Goal: Task Accomplishment & Management: Manage account settings

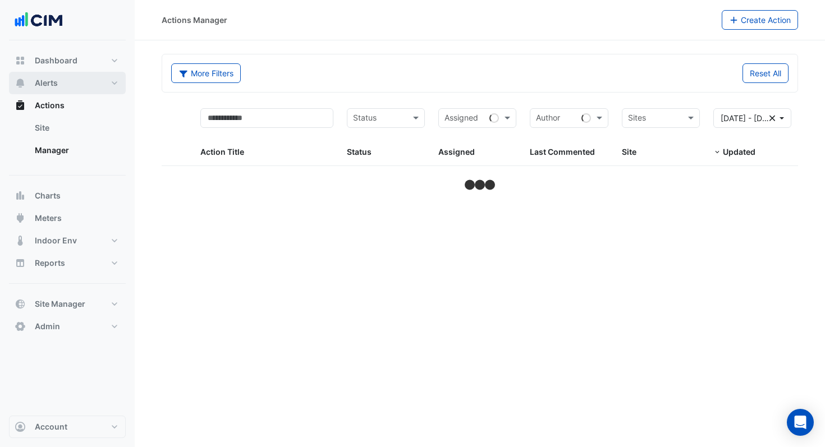
click at [67, 81] on button "Alerts" at bounding box center [67, 83] width 117 height 22
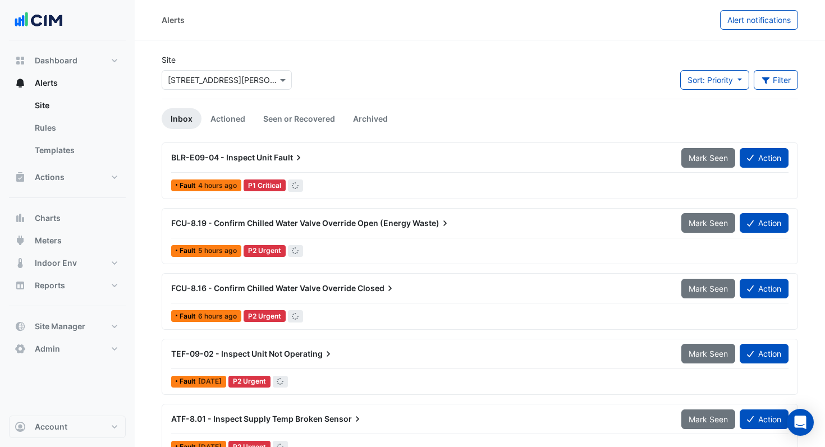
click at [207, 83] on input "text" at bounding box center [215, 81] width 95 height 12
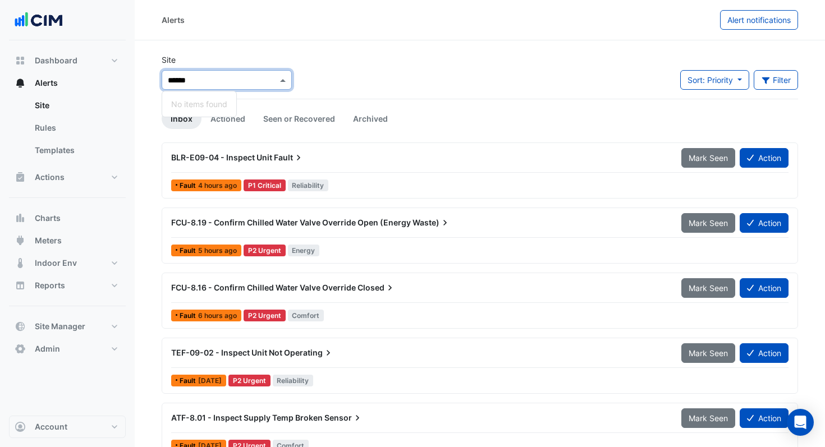
type input "*****"
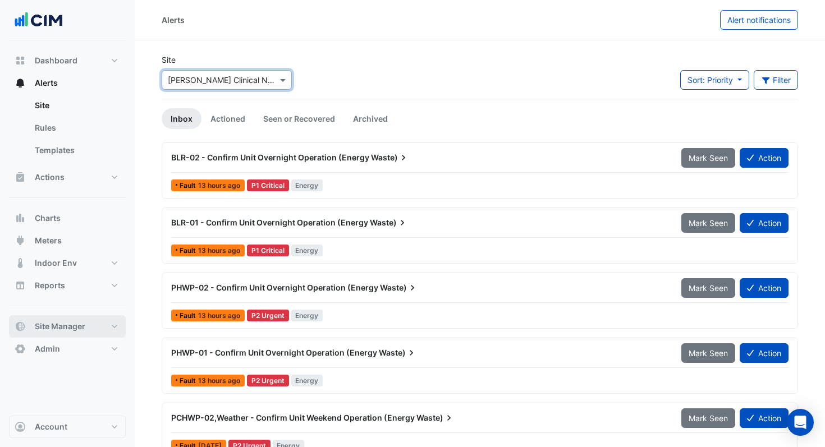
click at [60, 327] on span "Site Manager" at bounding box center [60, 326] width 51 height 11
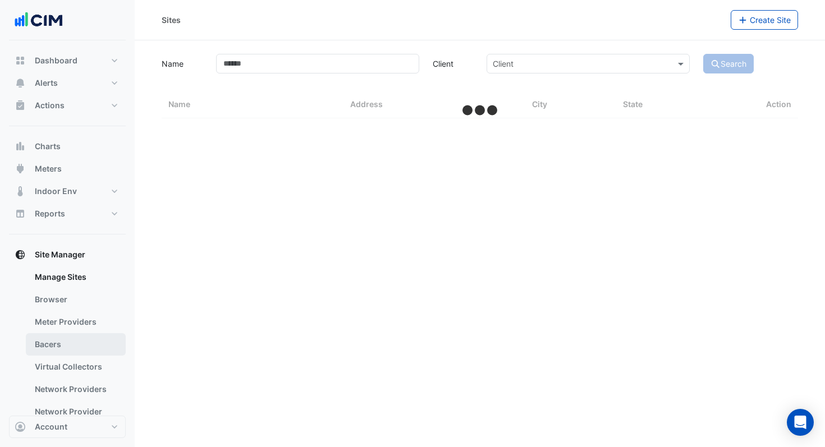
click at [53, 341] on link "Bacers" at bounding box center [76, 344] width 100 height 22
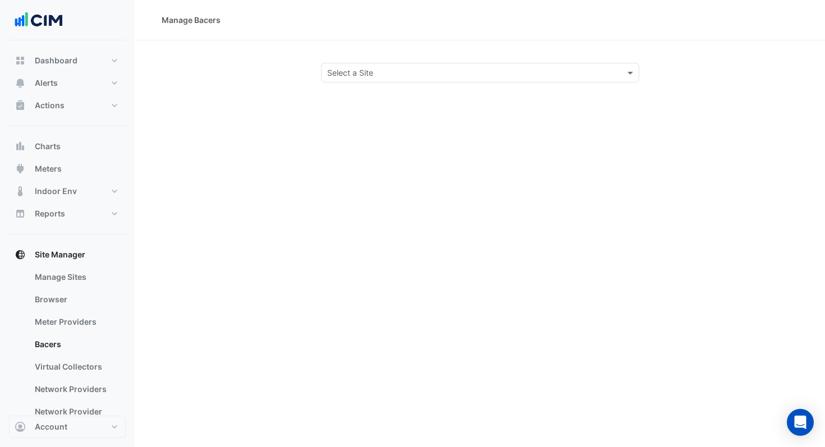
click at [355, 76] on input "text" at bounding box center [468, 73] width 283 height 12
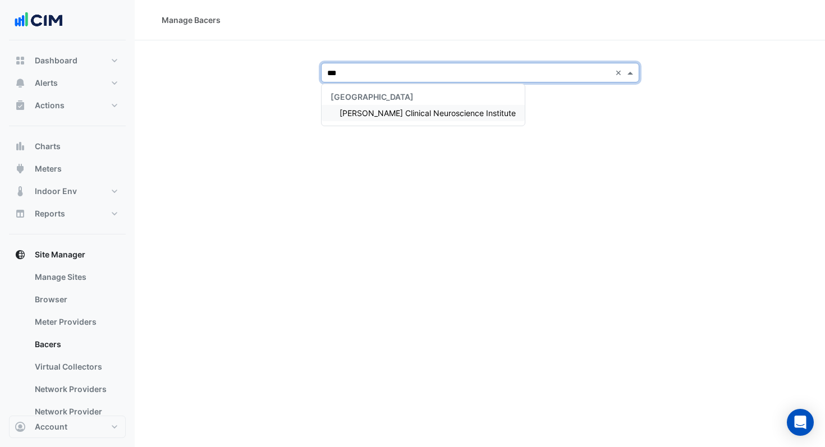
type input "****"
click at [371, 109] on span "[PERSON_NAME] Clinical Neuroscience Institute" at bounding box center [428, 113] width 176 height 10
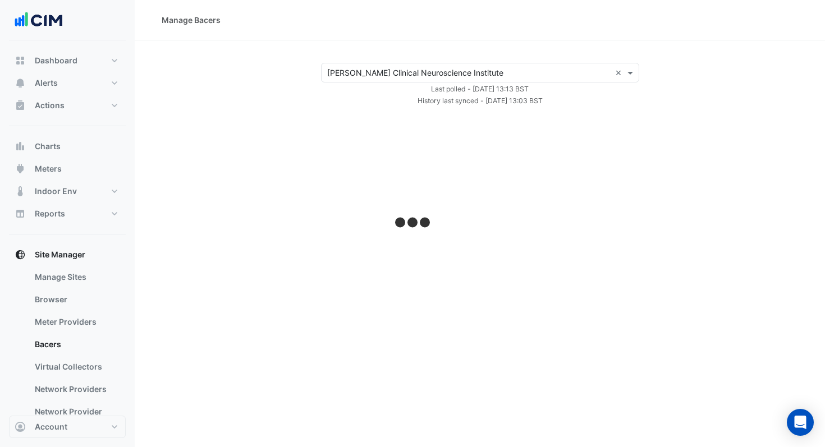
select select "***"
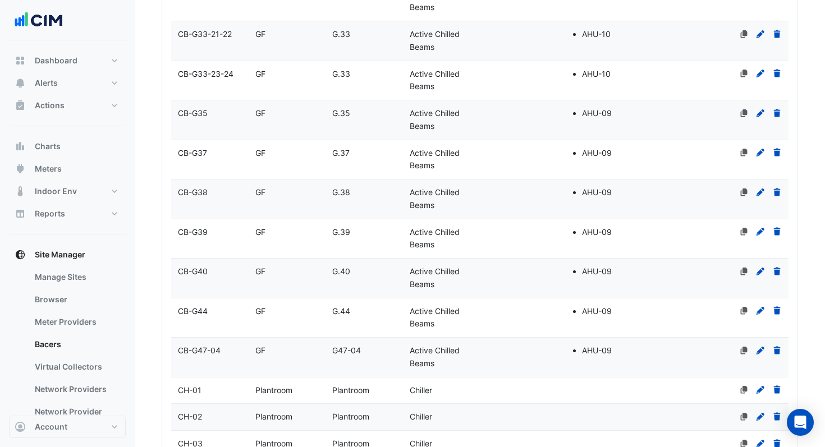
scroll to position [4560, 0]
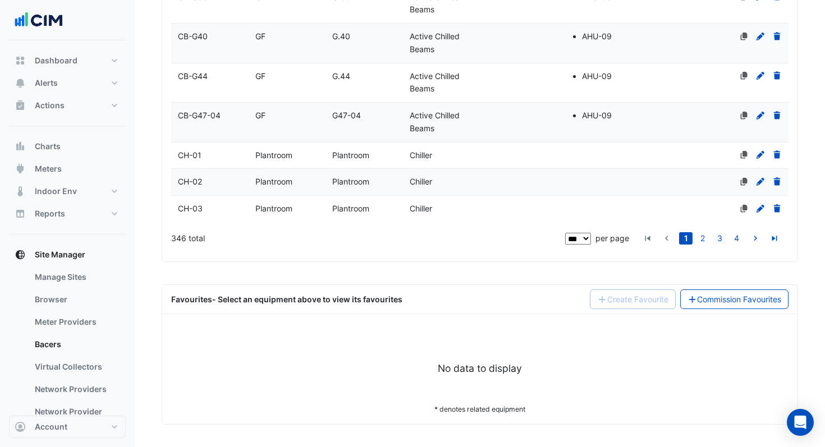
click at [720, 239] on link "3" at bounding box center [719, 238] width 13 height 12
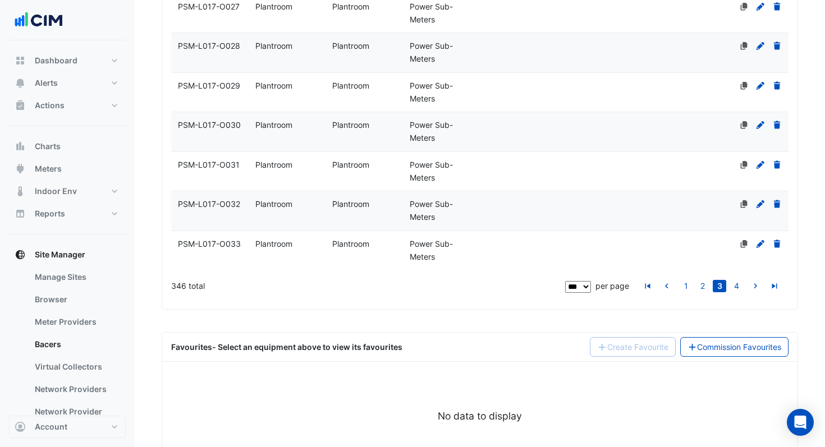
scroll to position [5609, 0]
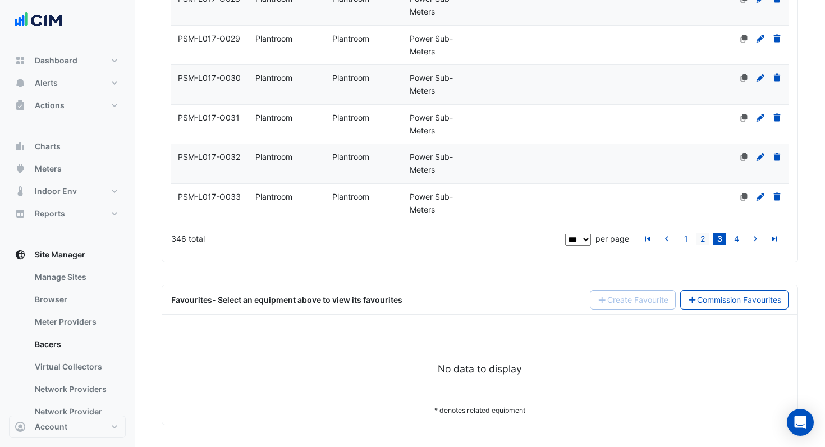
click at [702, 239] on link "2" at bounding box center [702, 239] width 13 height 12
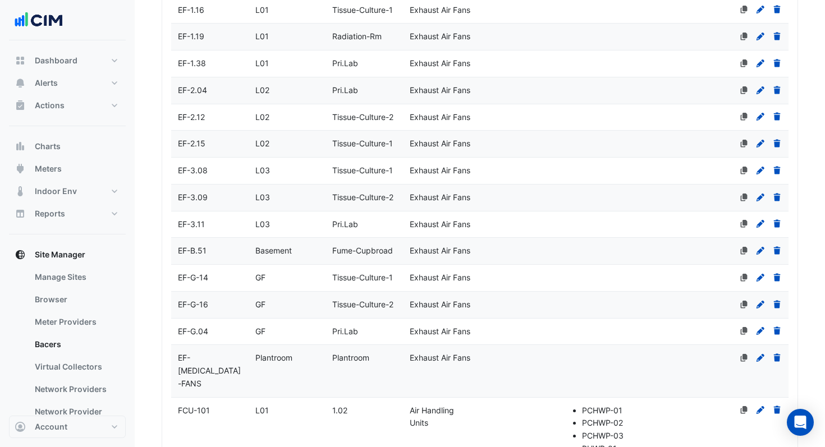
scroll to position [1602, 0]
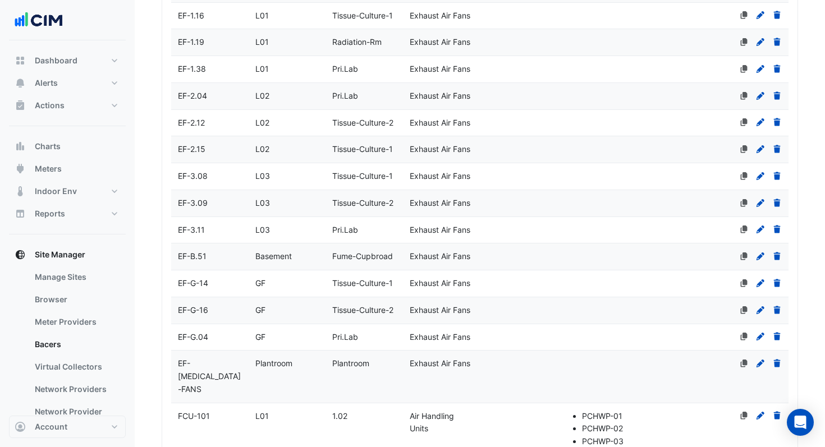
click at [219, 335] on div "EF-G.04" at bounding box center [209, 337] width 77 height 13
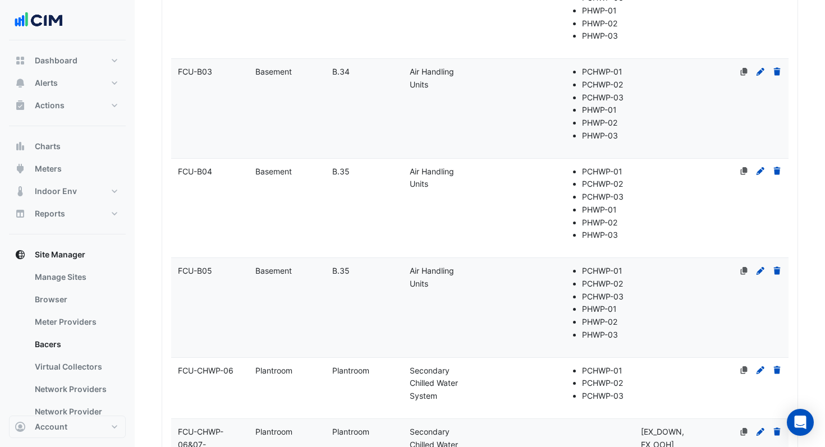
select select "***"
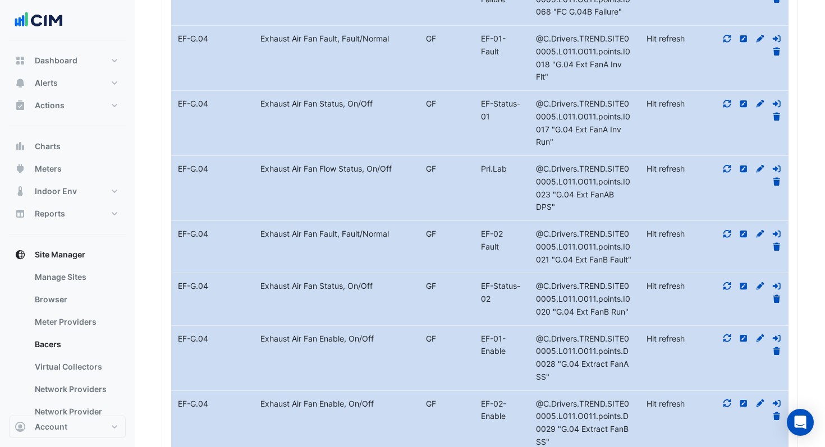
scroll to position [8041, 0]
click at [729, 238] on icon at bounding box center [728, 235] width 10 height 8
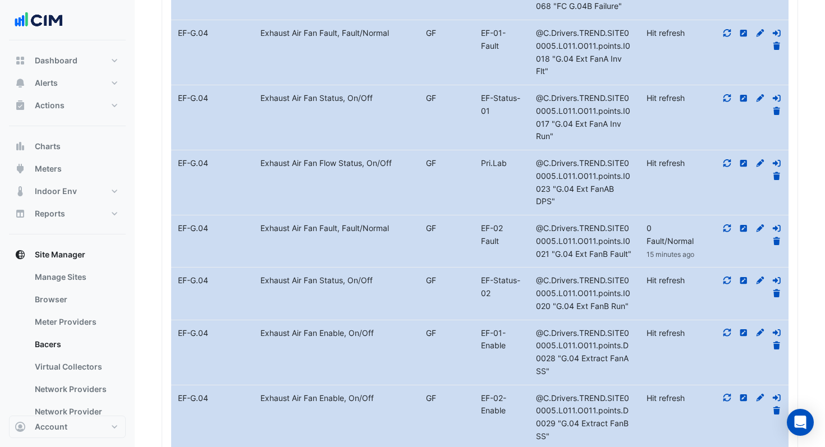
scroll to position [8050, 0]
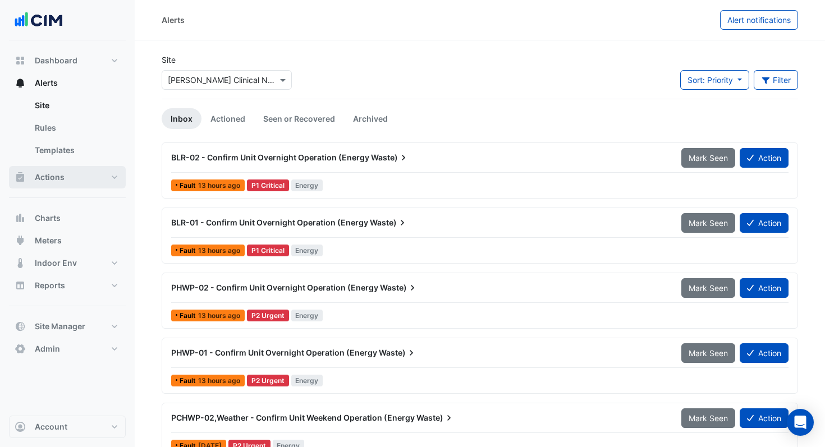
click at [80, 176] on button "Actions" at bounding box center [67, 177] width 117 height 22
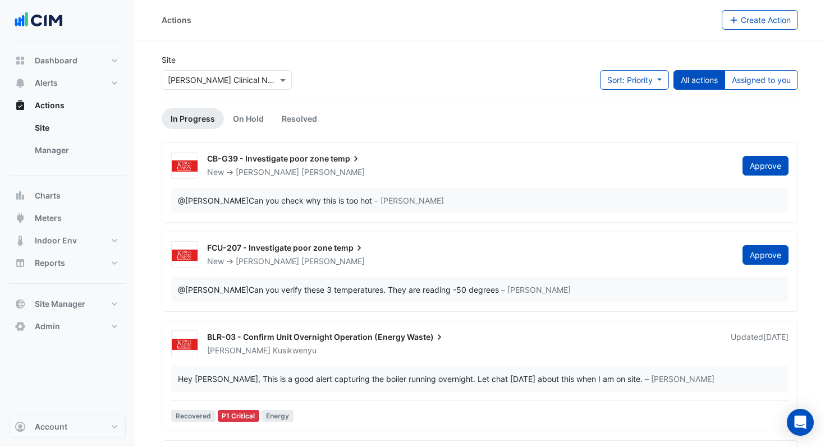
click at [16, 151] on ul "Site Manager" at bounding box center [67, 141] width 117 height 49
click at [47, 151] on link "Manager" at bounding box center [76, 150] width 100 height 22
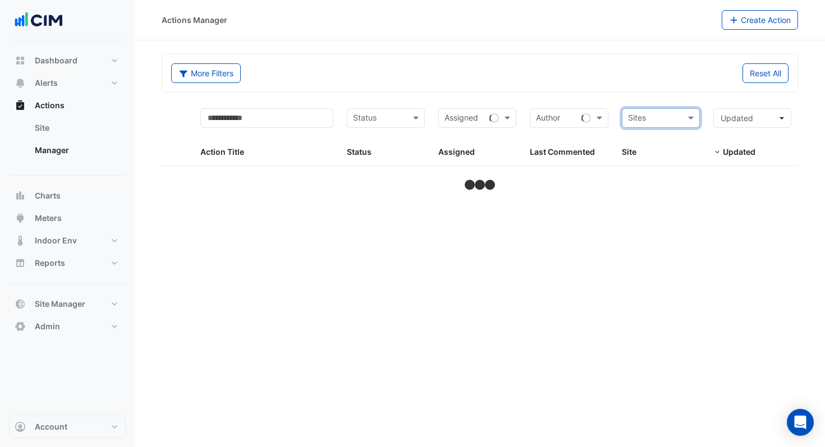
click at [660, 121] on input "text" at bounding box center [654, 119] width 53 height 13
type input "*******"
click at [752, 162] on span "Maurice Wohl Clinical Neuroscience Institute" at bounding box center [729, 159] width 176 height 10
select select "***"
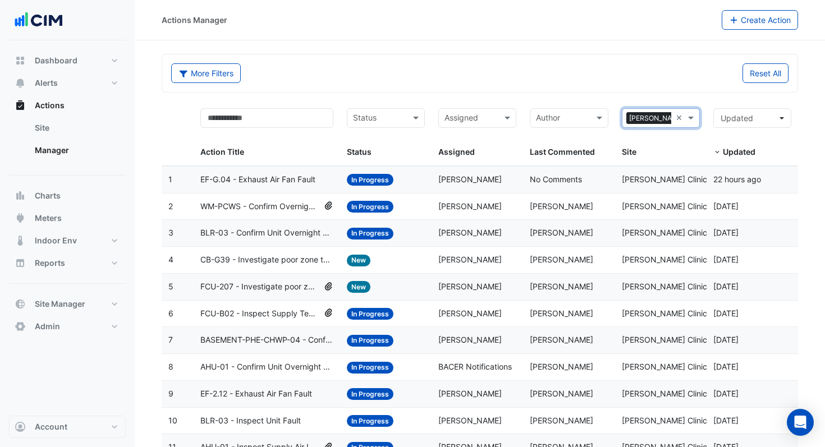
click at [455, 230] on span "Paul Kusikwenyu" at bounding box center [469, 233] width 63 height 10
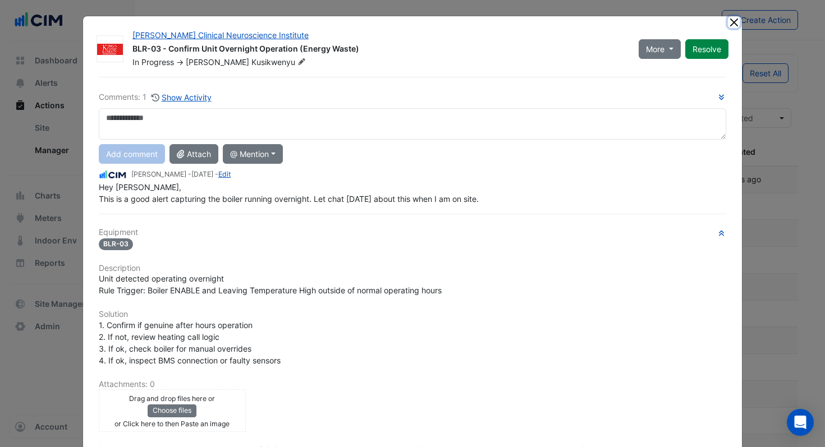
click at [730, 26] on button "Close" at bounding box center [734, 22] width 12 height 12
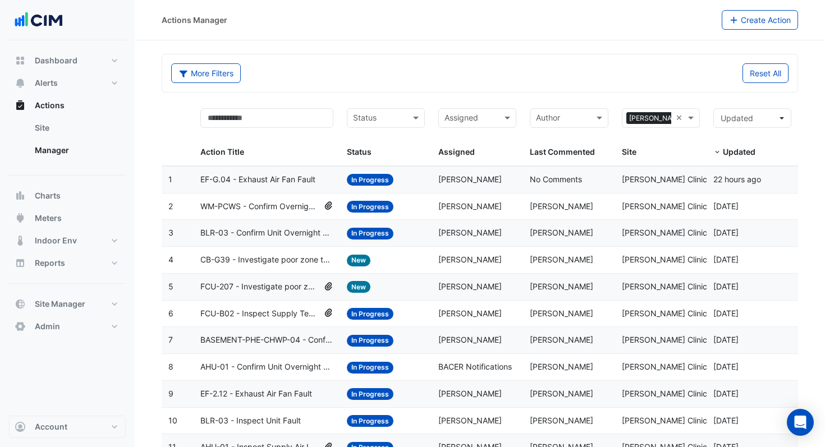
click at [525, 181] on datatable-body-cell "Last Commented: No Comments" at bounding box center [569, 180] width 92 height 26
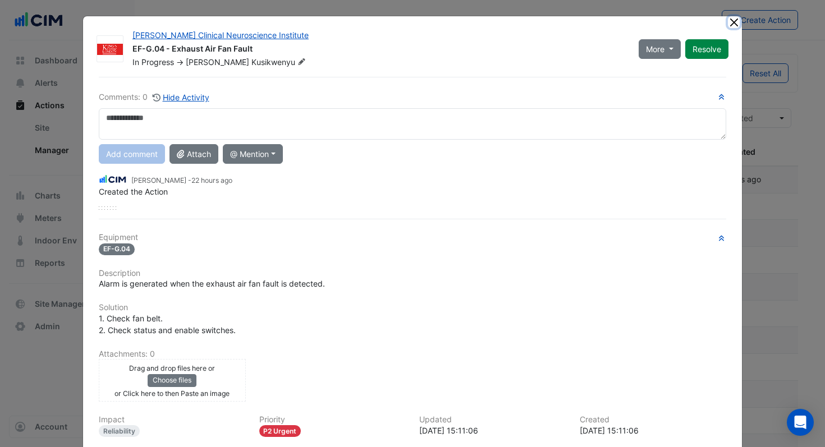
click at [733, 24] on button "Close" at bounding box center [734, 22] width 12 height 12
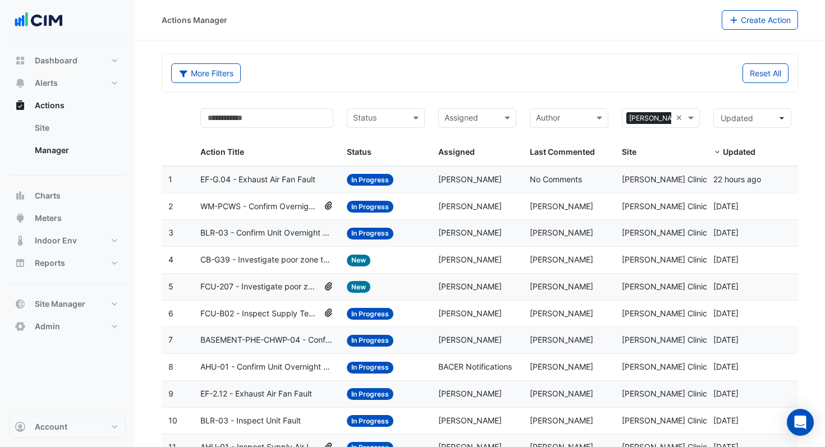
click at [271, 179] on span "EF-G.04 - Exhaust Air Fan Fault" at bounding box center [257, 179] width 115 height 13
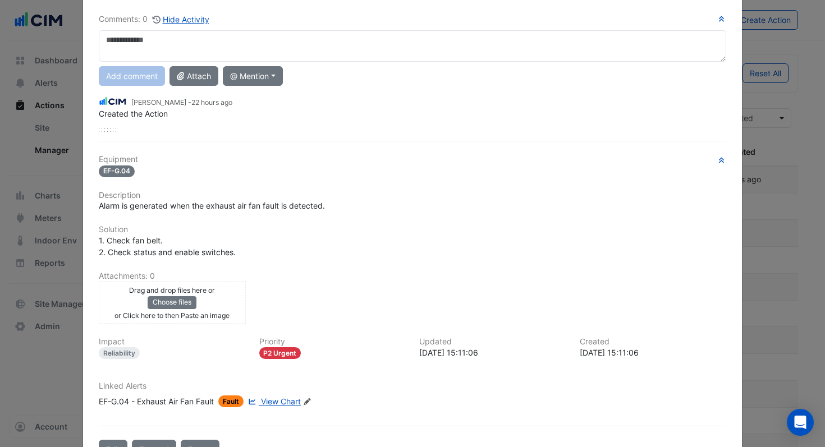
scroll to position [81, 0]
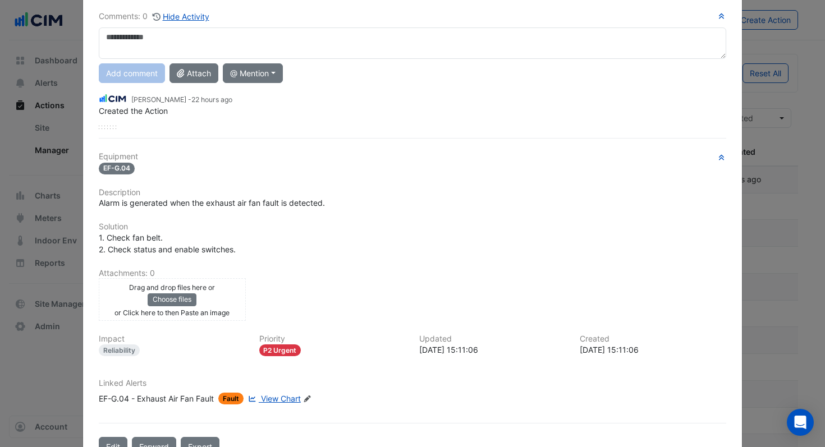
click at [233, 397] on span "Fault" at bounding box center [230, 399] width 25 height 12
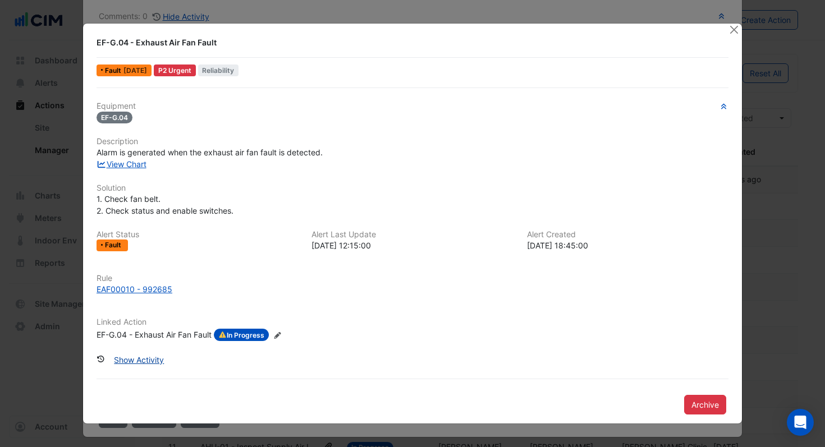
click at [137, 359] on button "Show Activity" at bounding box center [139, 360] width 65 height 20
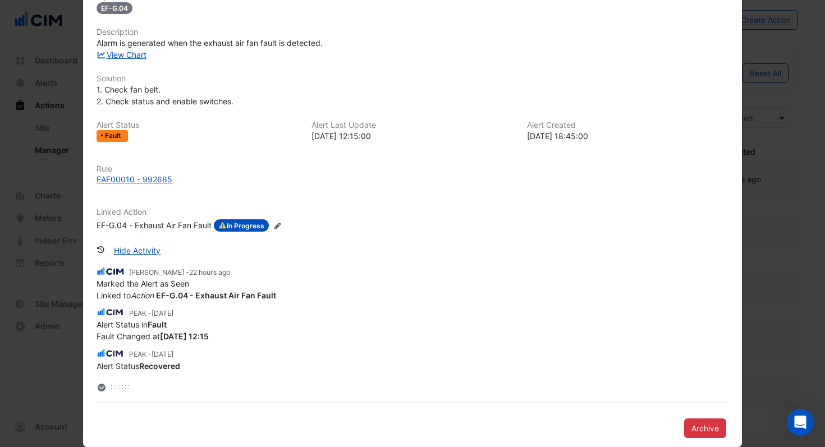
scroll to position [118, 0]
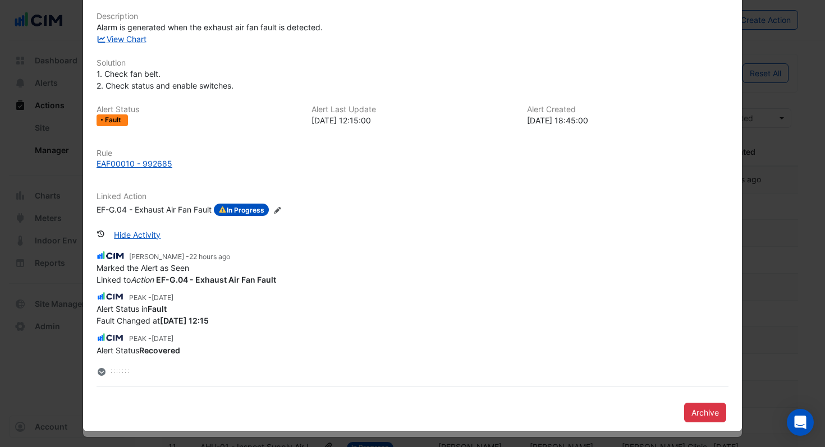
click at [816, 92] on ngb-modal-window "EF-G.04 - Exhaust Air Fan Fault Fault 1 day ago P2 Urgent Reliability Equipment…" at bounding box center [412, 223] width 825 height 447
click at [511, 235] on div "Hide Activity Mark Ryan - 22 hours ago Marked the Alert as Seen Linked to Actio…" at bounding box center [413, 301] width 632 height 153
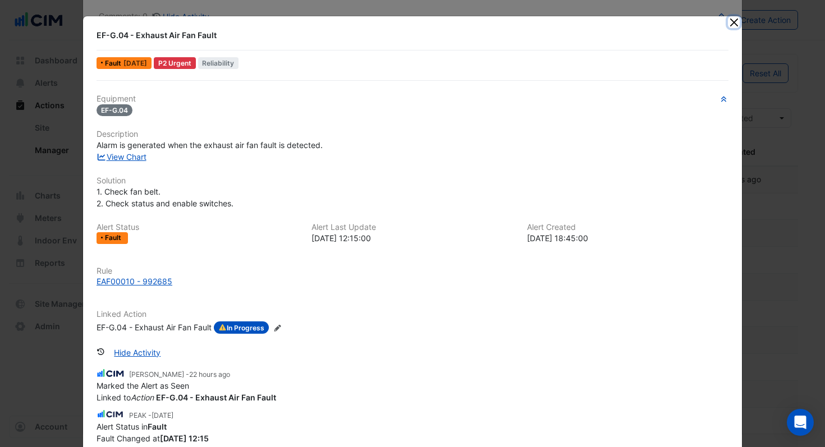
click at [731, 26] on button "Close" at bounding box center [734, 22] width 12 height 12
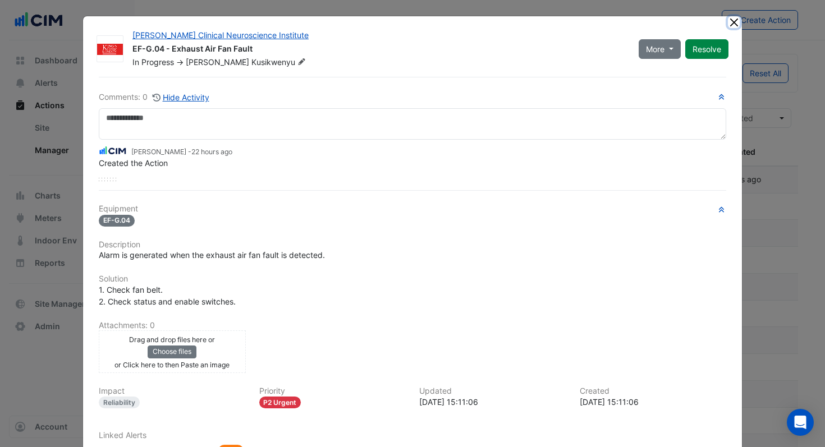
click at [737, 24] on button "Close" at bounding box center [734, 22] width 12 height 12
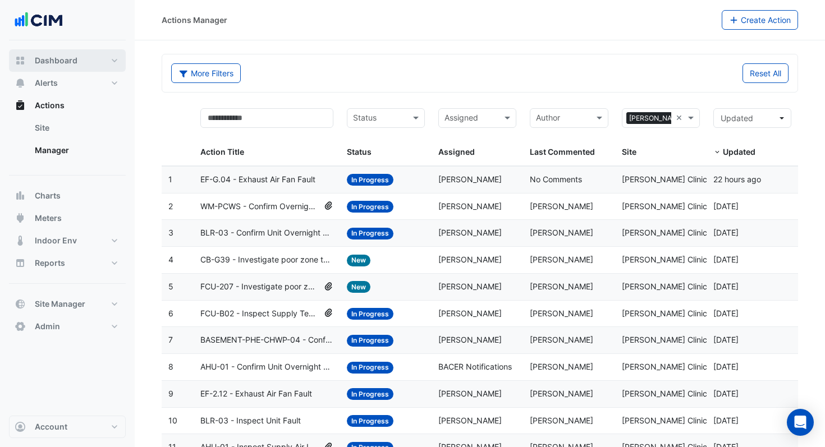
click at [57, 57] on span "Dashboard" at bounding box center [56, 60] width 43 height 11
select select "***"
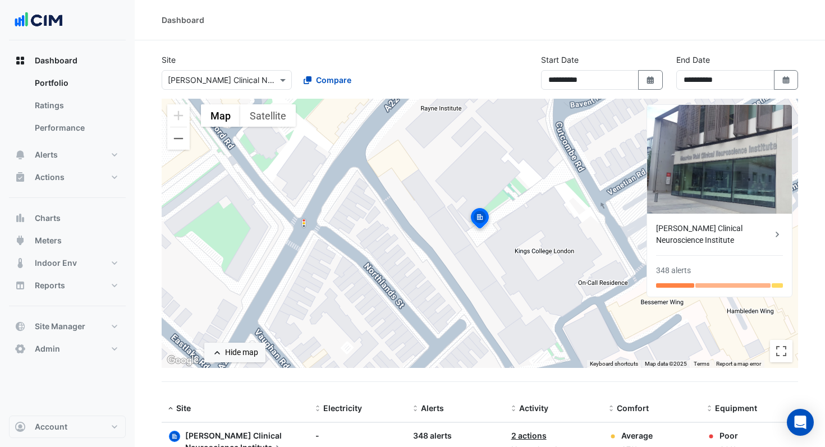
click at [739, 236] on div "[PERSON_NAME] Clinical Neuroscience Institute" at bounding box center [714, 235] width 116 height 24
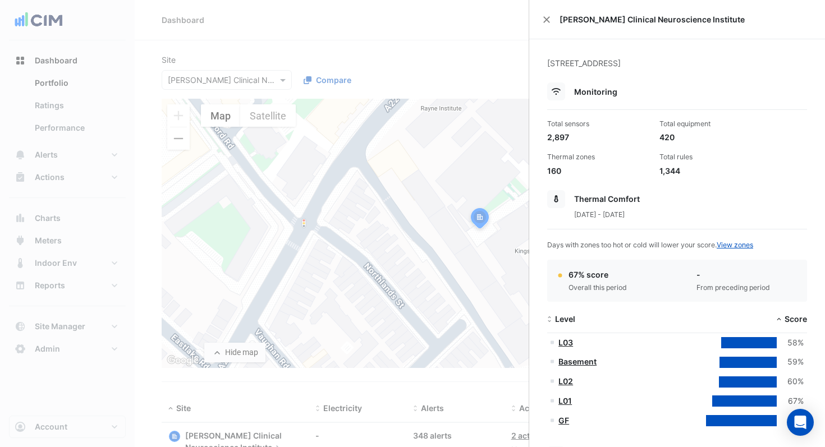
click at [92, 190] on ngb-offcanvas-backdrop at bounding box center [412, 223] width 825 height 447
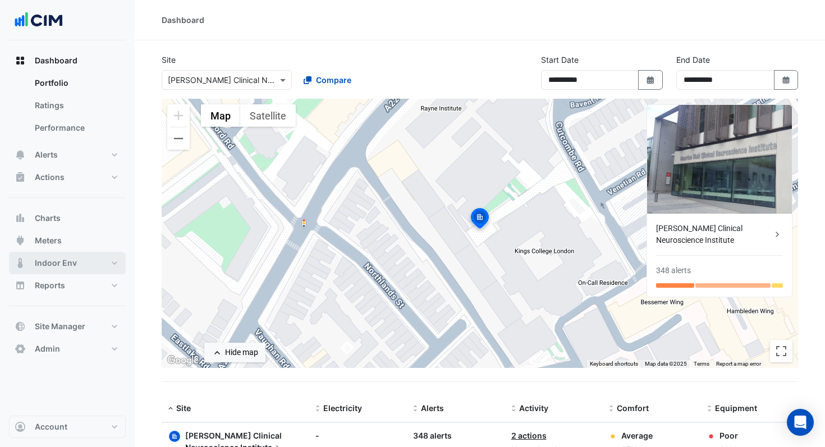
click at [65, 266] on span "Indoor Env" at bounding box center [56, 263] width 42 height 11
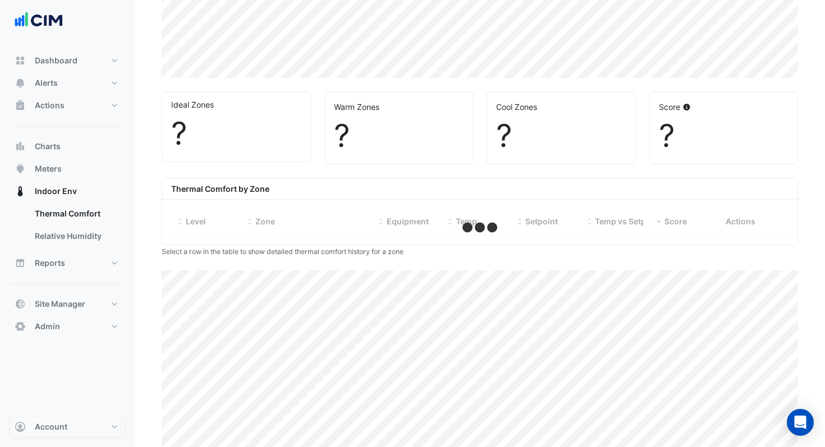
scroll to position [298, 0]
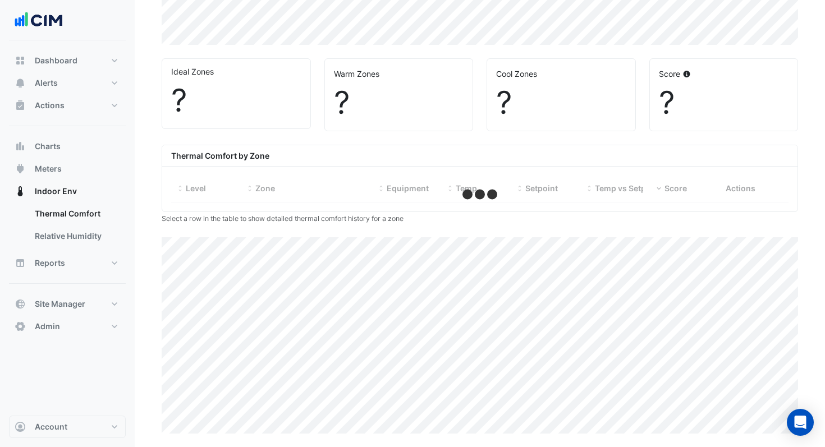
select select "***"
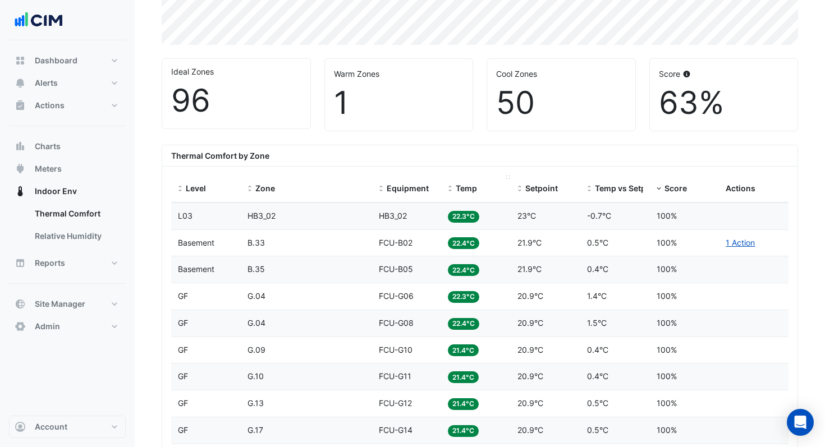
click at [461, 189] on span "Temp" at bounding box center [466, 189] width 21 height 10
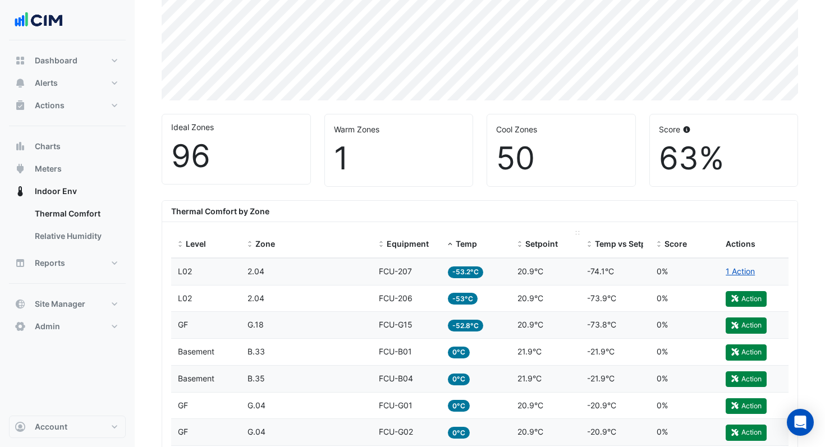
scroll to position [246, 0]
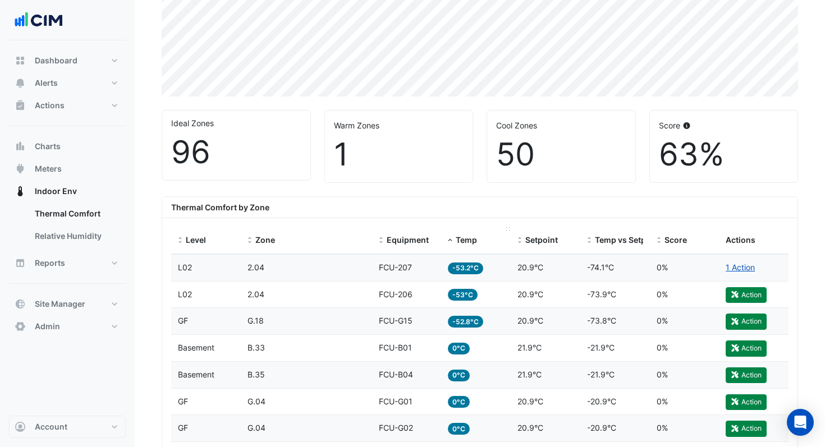
click at [467, 240] on span "Temp" at bounding box center [466, 240] width 21 height 10
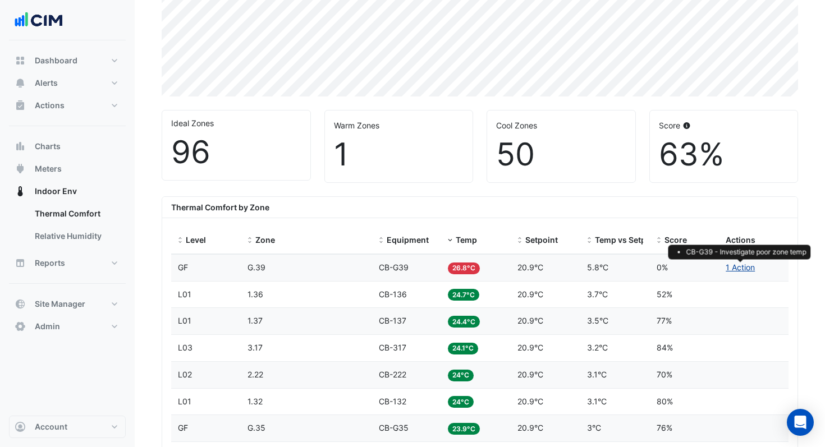
click at [746, 269] on link "1 Action" at bounding box center [740, 268] width 29 height 10
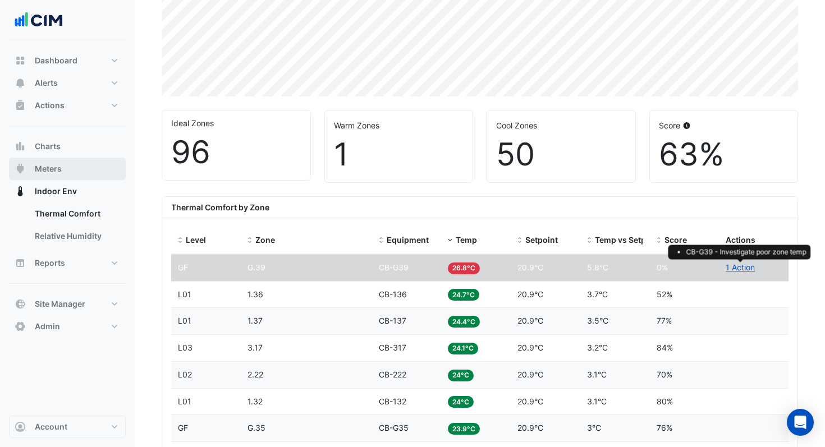
click at [54, 172] on span "Meters" at bounding box center [48, 168] width 27 height 11
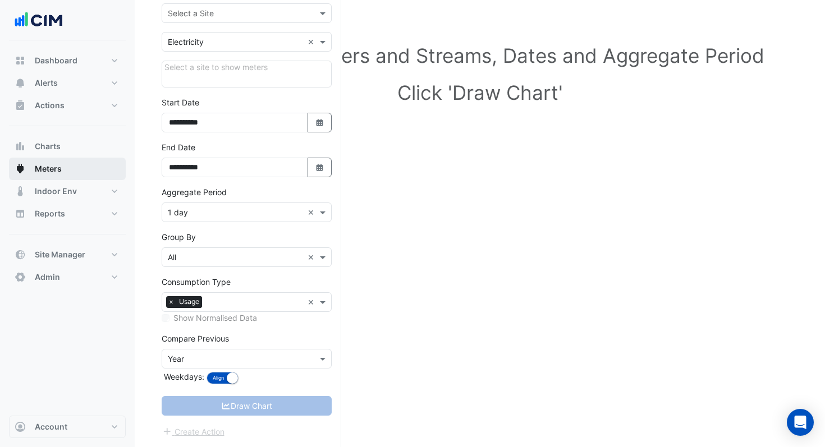
scroll to position [88, 0]
click at [254, 13] on input "text" at bounding box center [235, 14] width 135 height 12
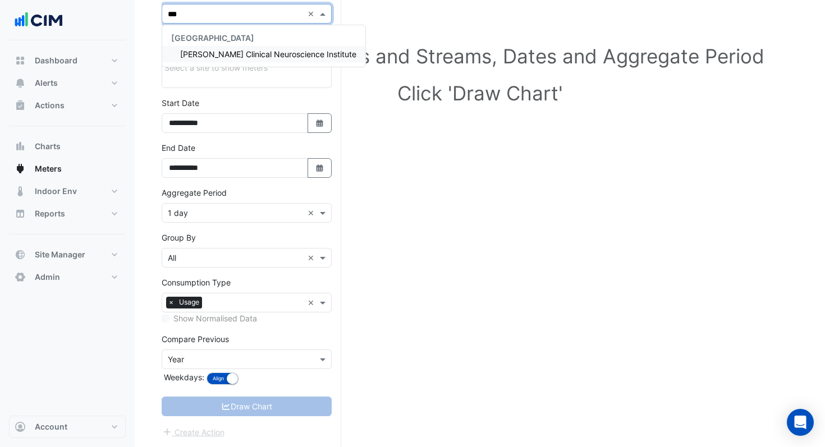
type input "****"
click at [223, 51] on span "Maurice Wohl Clinical Neuroscience Institute" at bounding box center [268, 54] width 176 height 10
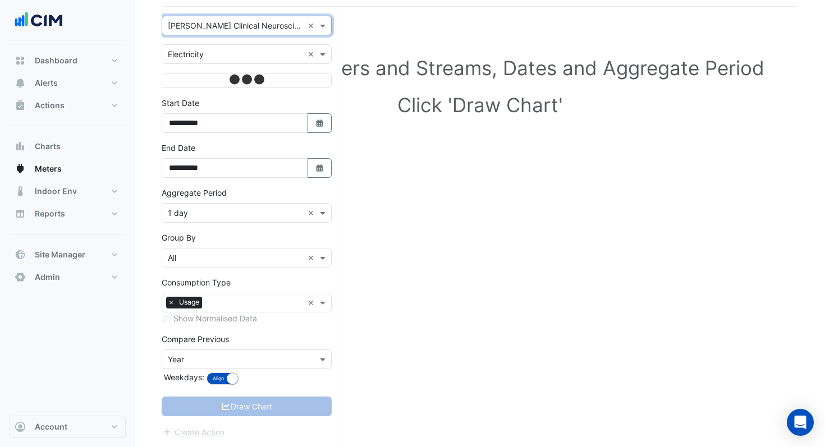
click at [241, 50] on input "text" at bounding box center [235, 55] width 135 height 12
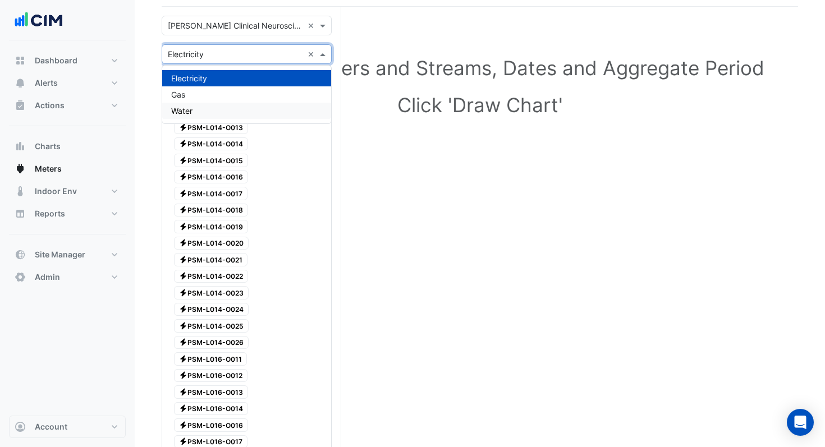
click at [198, 107] on div "Water" at bounding box center [246, 111] width 169 height 16
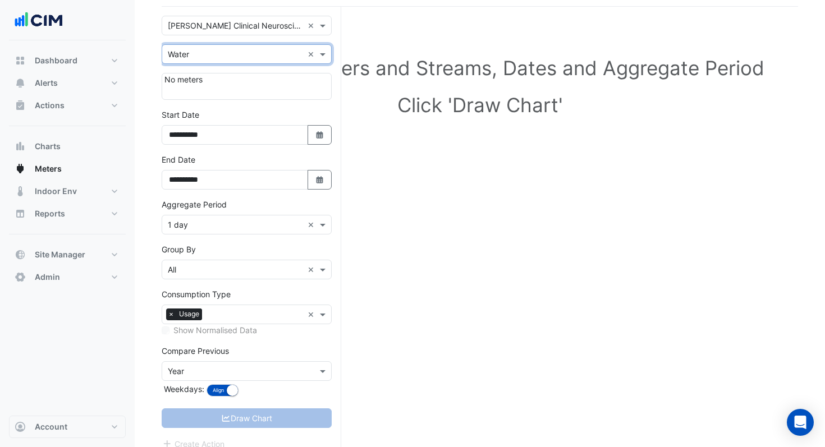
click at [226, 56] on input "text" at bounding box center [235, 55] width 135 height 12
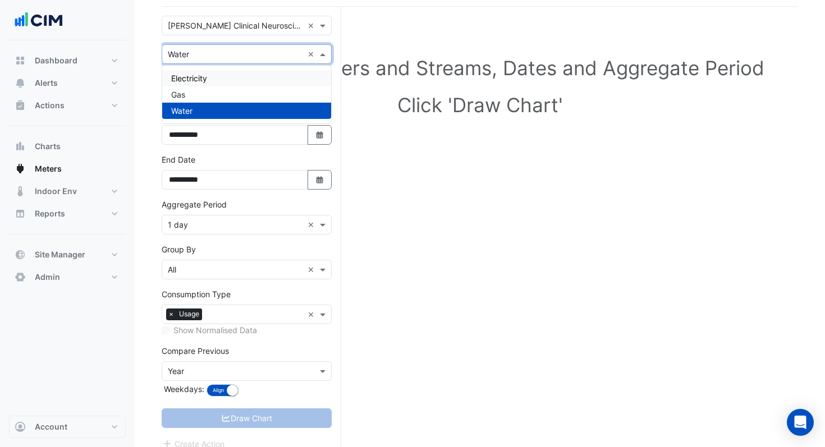
click at [207, 78] on span "Electricity" at bounding box center [189, 79] width 36 height 10
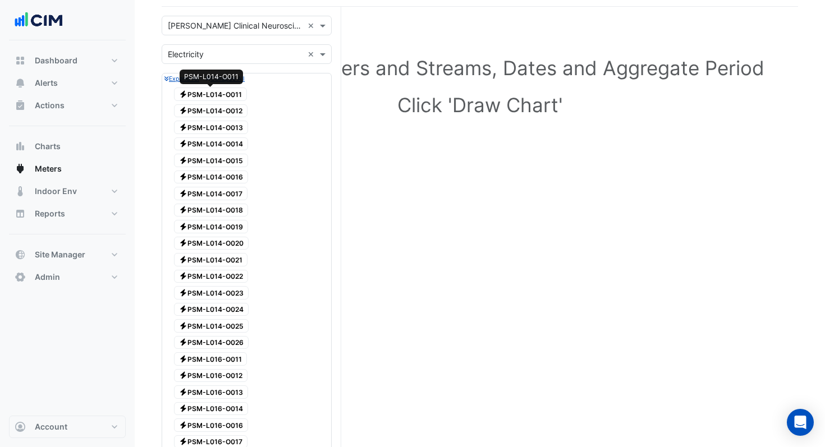
drag, startPoint x: 220, startPoint y: 95, endPoint x: 220, endPoint y: 103, distance: 7.3
click at [220, 95] on span "Electricity PSM-L014-O011" at bounding box center [210, 94] width 73 height 13
click at [219, 110] on span "Electricity PSM-L014-O012" at bounding box center [211, 110] width 74 height 13
click at [220, 124] on span "Electricity PSM-L014-O013" at bounding box center [211, 127] width 74 height 13
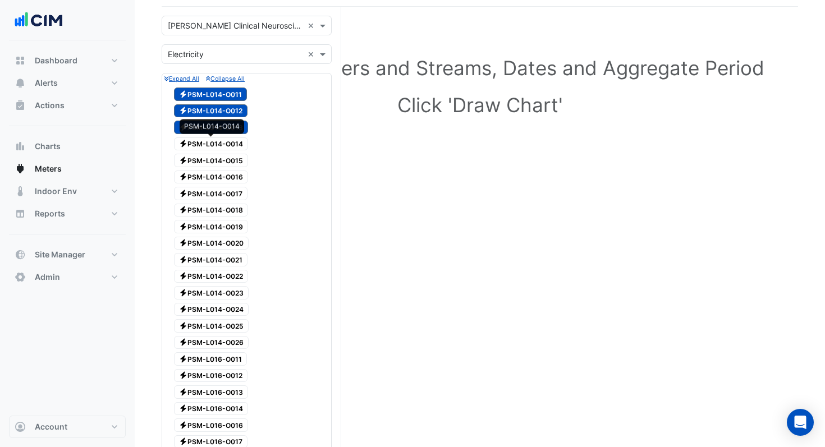
click at [220, 141] on span "Electricity PSM-L014-O014" at bounding box center [211, 144] width 74 height 13
click at [220, 157] on span "Electricity PSM-L014-O015" at bounding box center [211, 160] width 74 height 13
click at [218, 174] on span "Electricity PSM-L014-O016" at bounding box center [211, 177] width 74 height 13
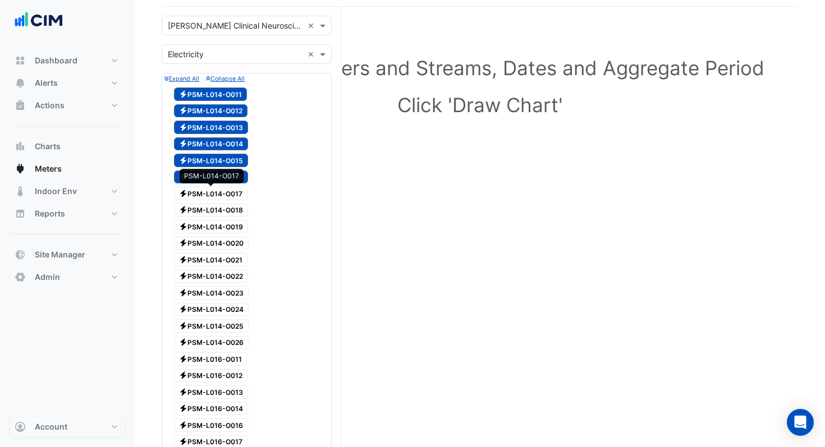
drag, startPoint x: 221, startPoint y: 189, endPoint x: 219, endPoint y: 200, distance: 10.8
click at [221, 190] on span "Electricity PSM-L014-O017" at bounding box center [211, 193] width 74 height 13
click at [217, 209] on span "Electricity PSM-L014-O018" at bounding box center [211, 210] width 74 height 13
click at [216, 225] on span "Electricity PSM-L014-O019" at bounding box center [211, 226] width 74 height 13
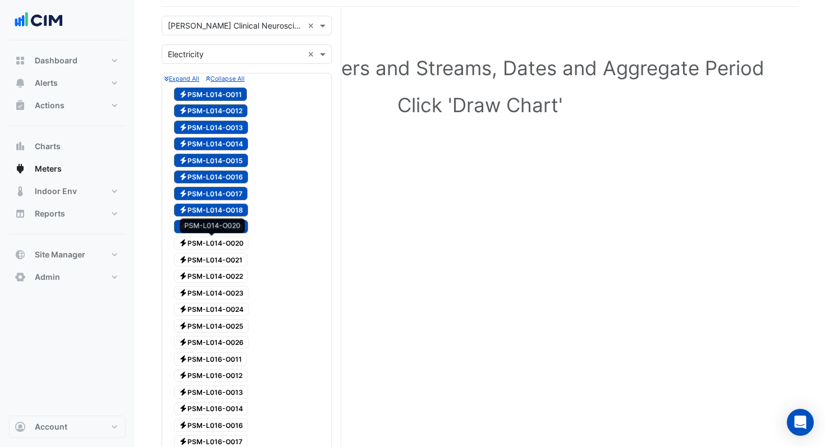
click at [212, 244] on span "Electricity PSM-L014-O020" at bounding box center [211, 243] width 75 height 13
click at [213, 257] on span "Electricity PSM-L014-O021" at bounding box center [211, 259] width 74 height 13
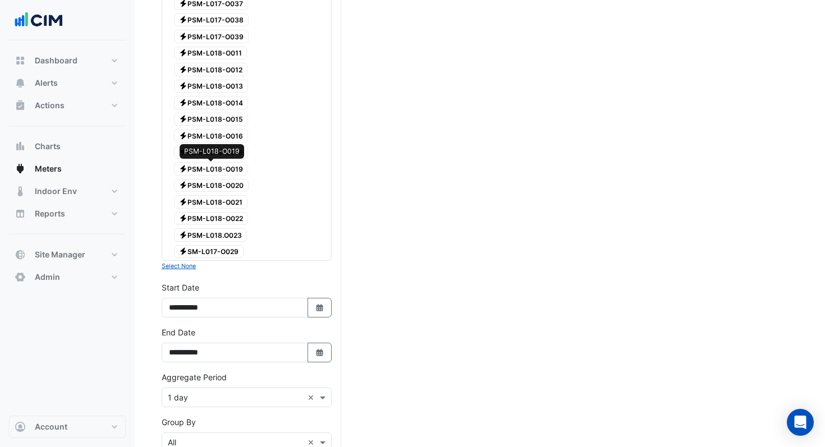
scroll to position [1279, 0]
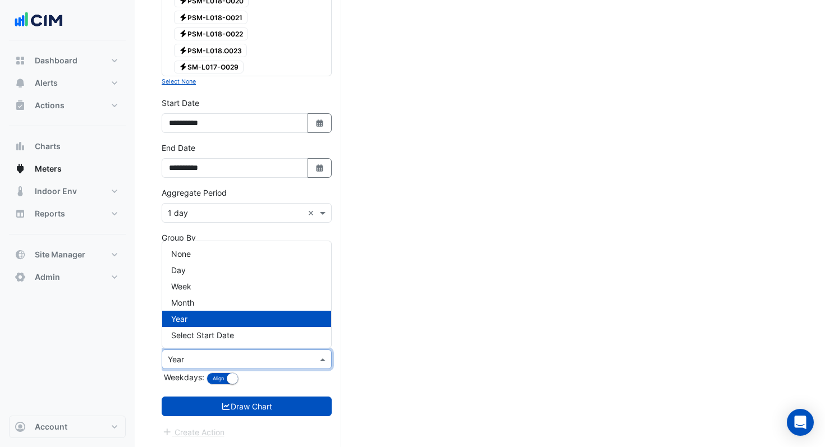
click at [270, 362] on input "text" at bounding box center [235, 360] width 135 height 12
click at [193, 305] on span "Month" at bounding box center [182, 303] width 23 height 10
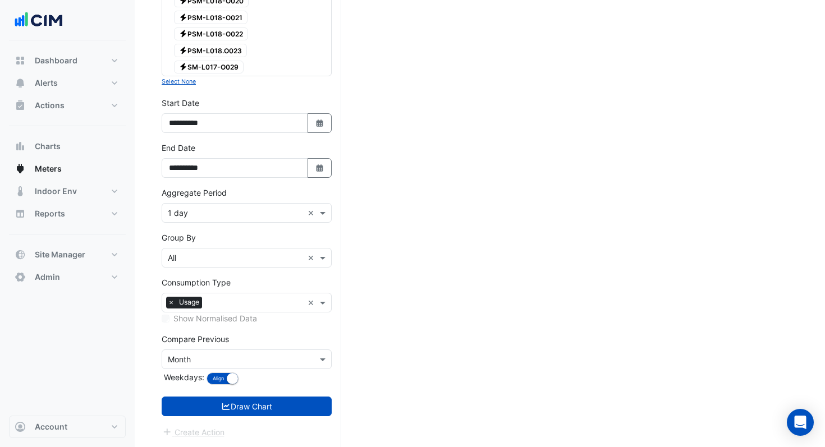
click at [249, 400] on button "Draw Chart" at bounding box center [247, 407] width 170 height 20
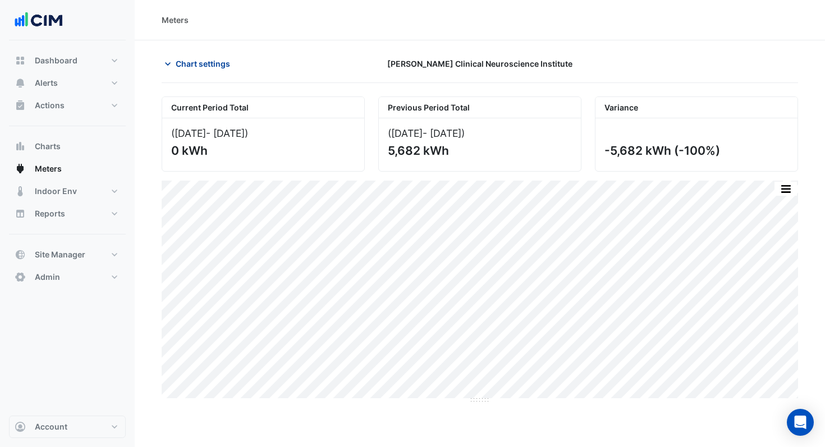
click at [186, 60] on span "Chart settings" at bounding box center [203, 64] width 54 height 12
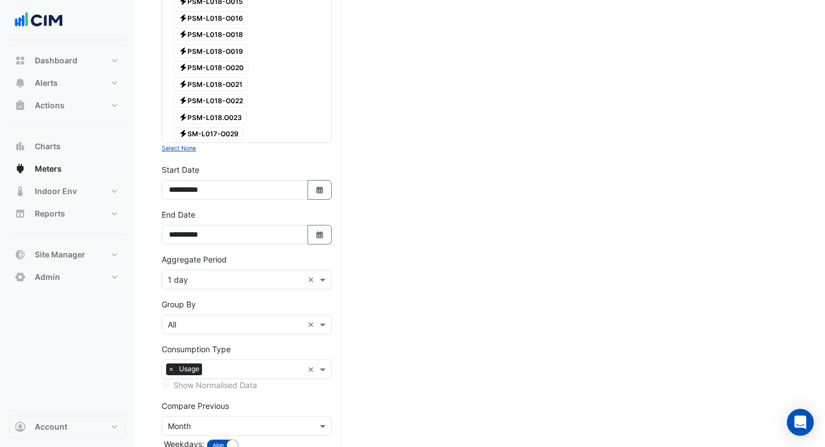
scroll to position [1279, 0]
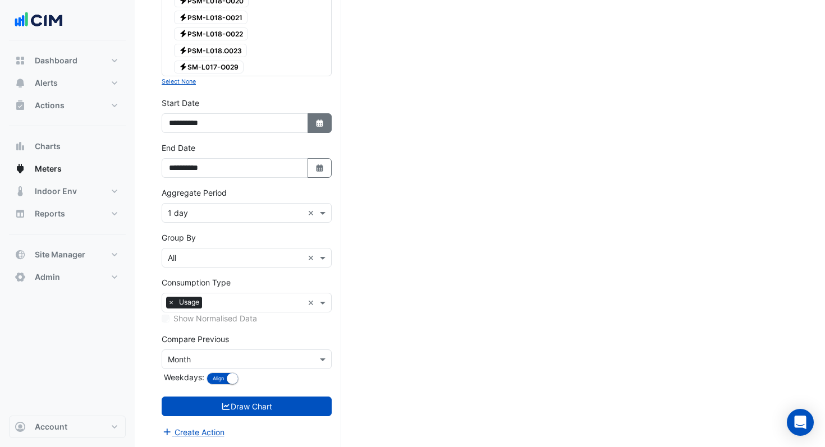
click at [313, 127] on button "Select Date" at bounding box center [320, 123] width 25 height 20
select select "*"
select select "****"
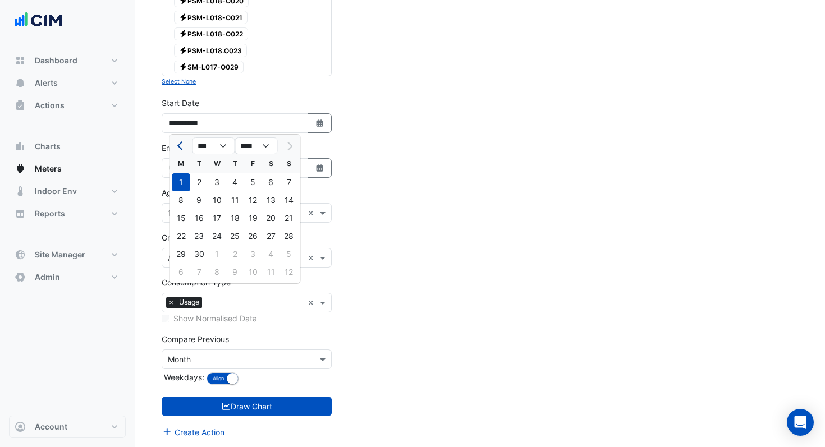
click at [186, 147] on button "Previous month" at bounding box center [181, 146] width 13 height 18
select select "*"
click at [255, 183] on div "1" at bounding box center [253, 182] width 18 height 18
type input "**********"
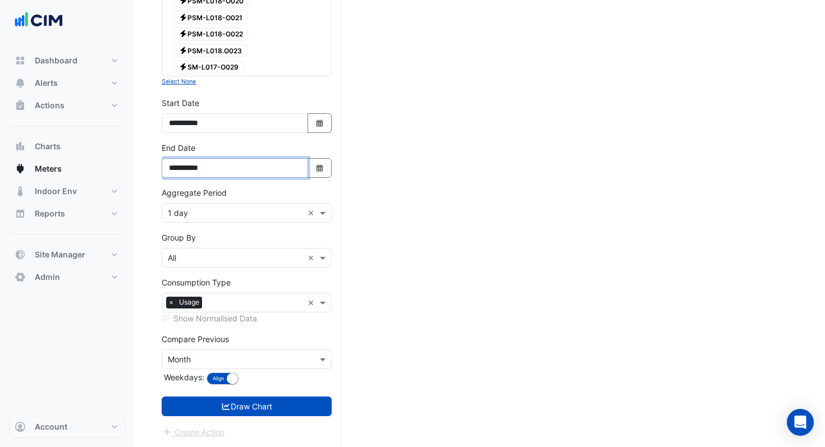
click at [232, 171] on input "**********" at bounding box center [235, 168] width 147 height 20
click at [326, 170] on button "Select Date" at bounding box center [320, 168] width 25 height 20
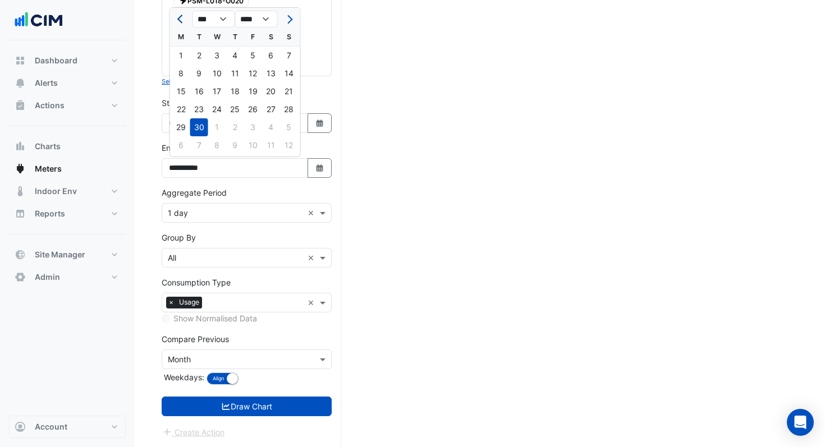
click at [179, 21] on button "Previous month" at bounding box center [181, 19] width 13 height 18
select select "*"
click at [287, 125] on div "31" at bounding box center [289, 127] width 18 height 18
type input "**********"
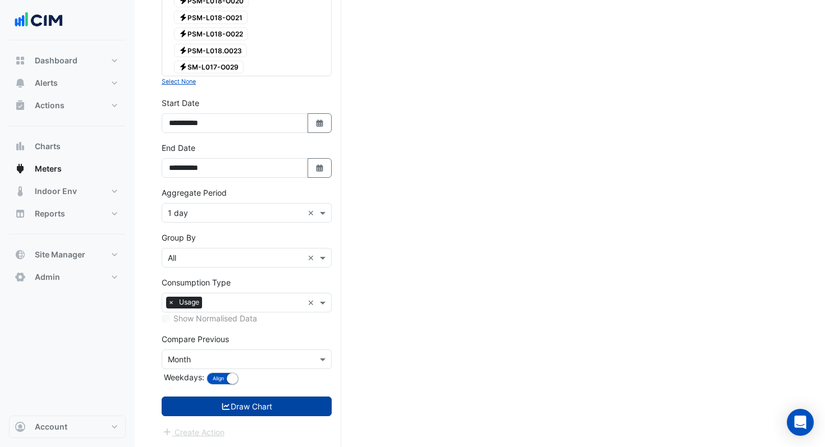
click at [268, 405] on button "Draw Chart" at bounding box center [247, 407] width 170 height 20
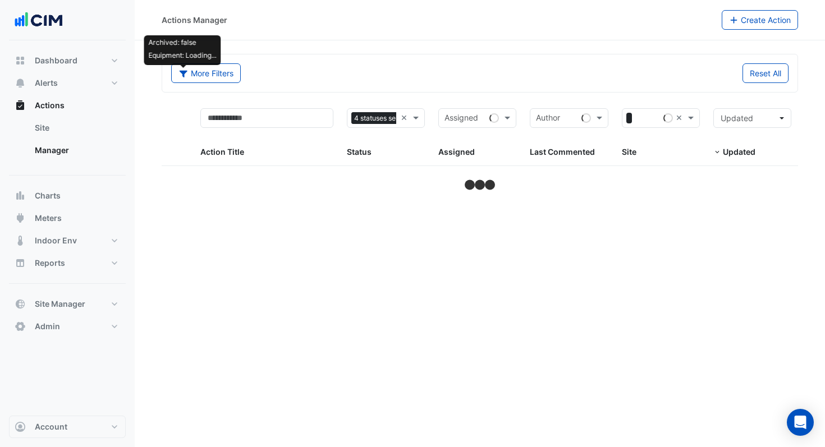
select select "***"
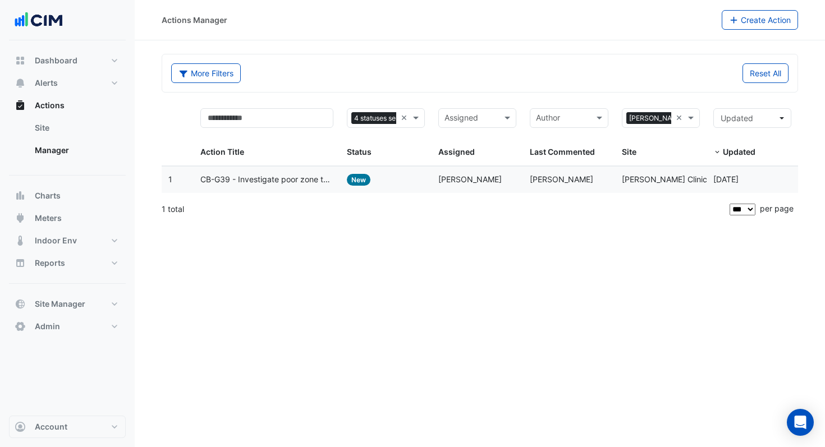
click at [305, 181] on span "CB-G39 - Investigate poor zone temp" at bounding box center [266, 179] width 133 height 13
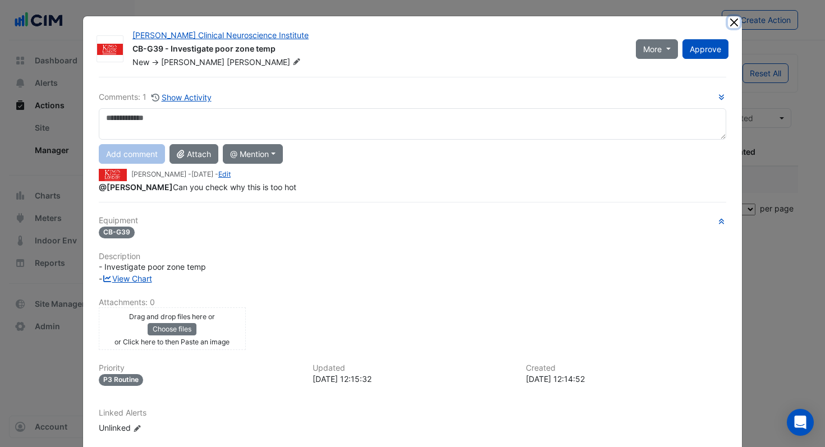
click at [734, 26] on button "Close" at bounding box center [734, 22] width 12 height 12
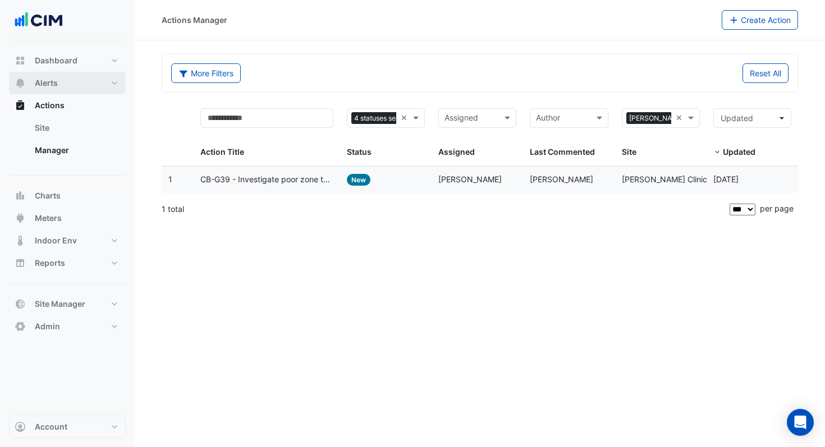
click at [44, 82] on span "Alerts" at bounding box center [46, 82] width 23 height 11
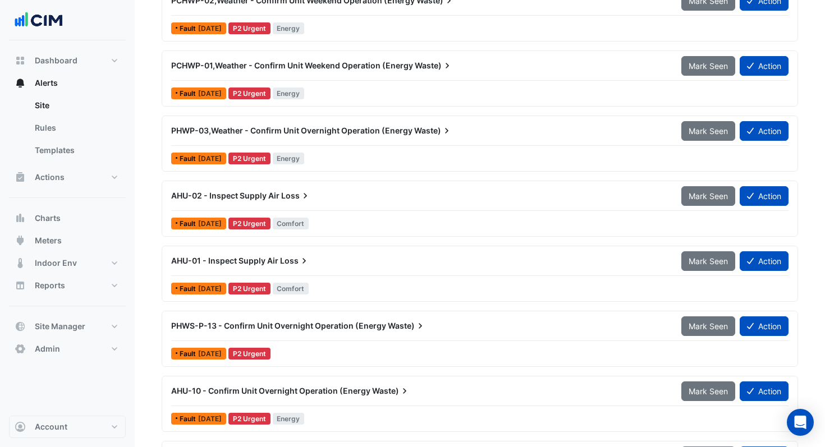
scroll to position [421, 0]
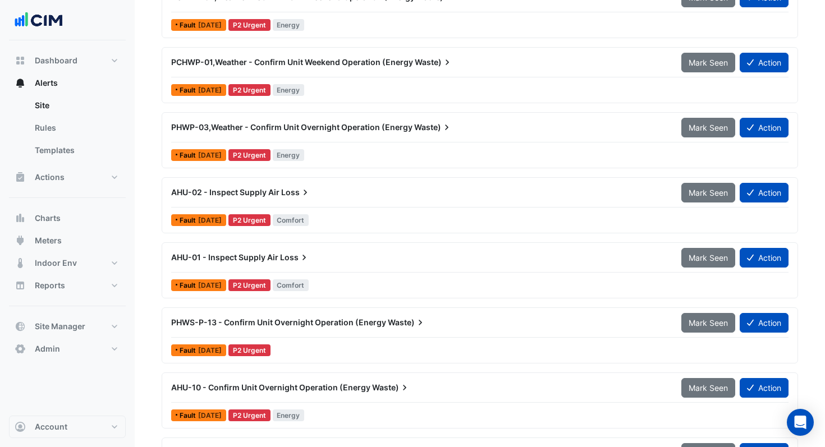
click at [228, 192] on span "AHU-02 - Inspect Supply Air" at bounding box center [225, 193] width 108 height 10
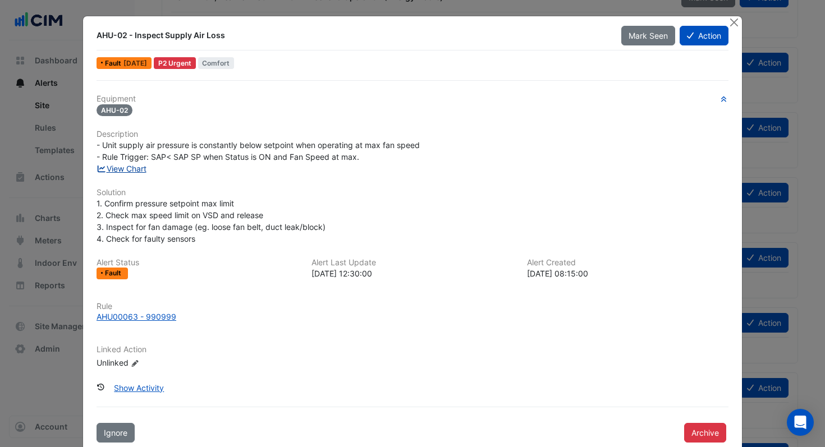
click at [134, 170] on link "View Chart" at bounding box center [122, 169] width 50 height 10
drag, startPoint x: 737, startPoint y: 20, endPoint x: 697, endPoint y: 30, distance: 41.3
click at [737, 21] on button "Close" at bounding box center [734, 22] width 12 height 12
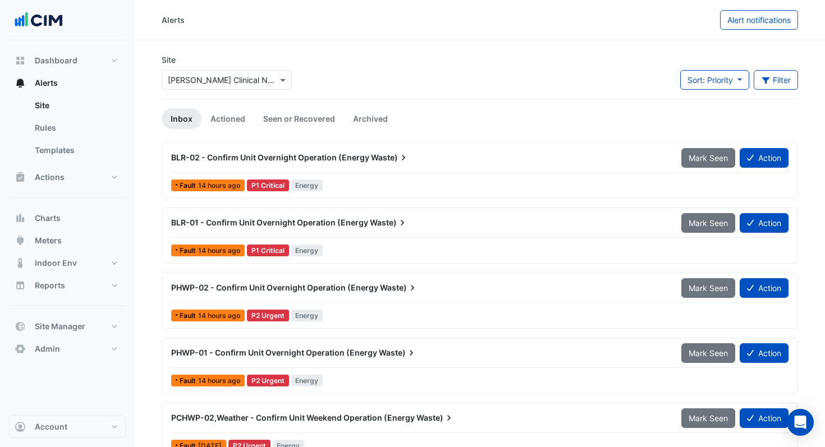
click at [347, 285] on span "PHWP-02 - Confirm Unit Overnight Operation (Energy" at bounding box center [274, 288] width 207 height 10
click at [308, 286] on span "PHWP-02 - Confirm Unit Overnight Operation (Energy" at bounding box center [274, 288] width 207 height 10
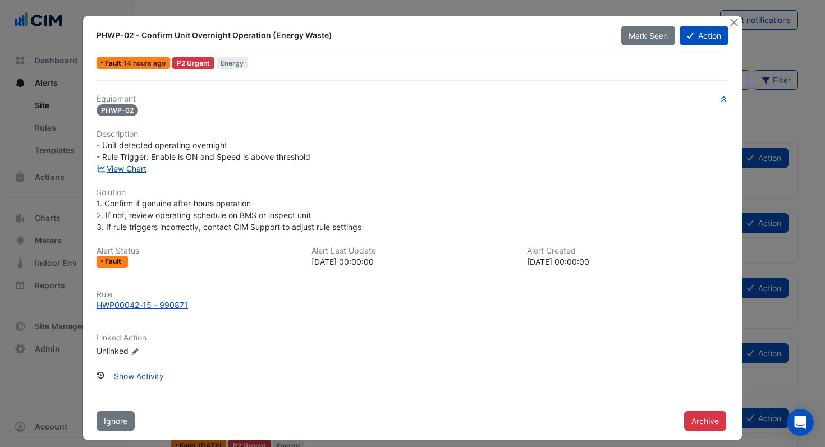
click at [140, 171] on link "View Chart" at bounding box center [122, 169] width 50 height 10
click at [738, 22] on button "Close" at bounding box center [734, 22] width 12 height 12
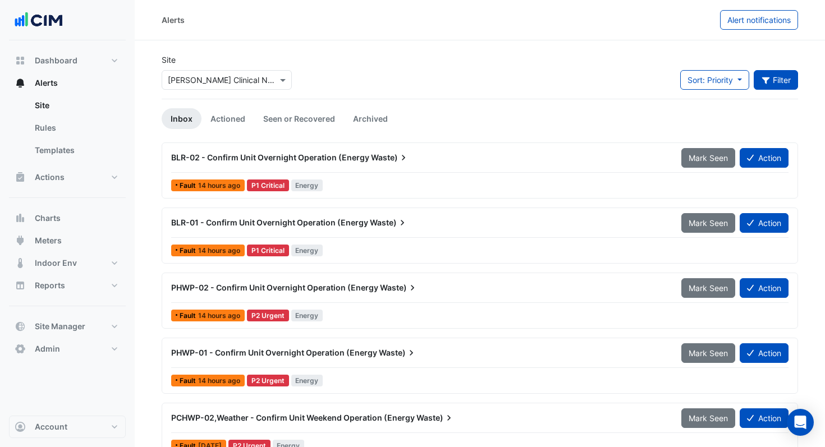
click at [775, 85] on button "Filter" at bounding box center [776, 80] width 45 height 20
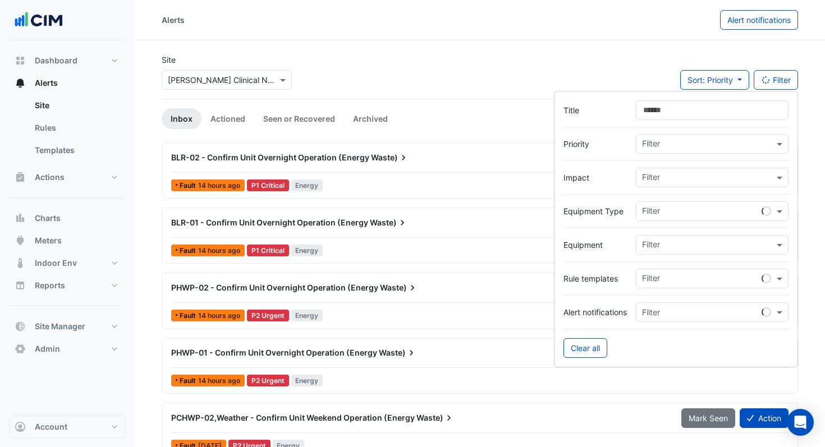
click at [704, 248] on input "text" at bounding box center [708, 246] width 132 height 12
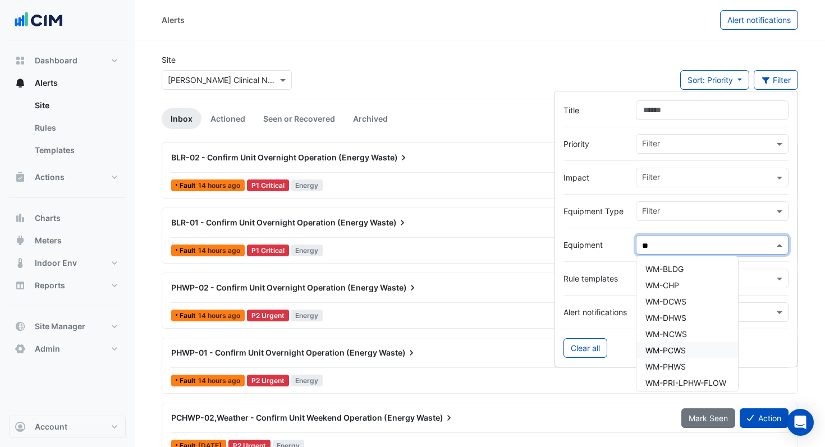
click at [671, 355] on div "WM-PCWS" at bounding box center [688, 350] width 102 height 16
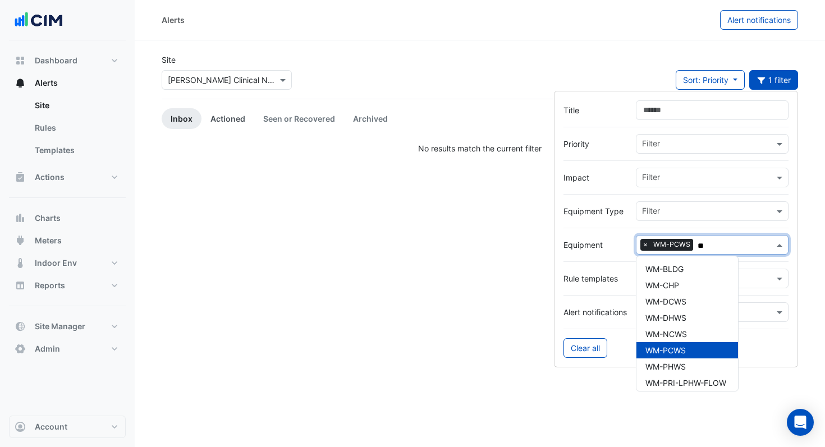
type input "**"
click at [244, 119] on link "Actioned" at bounding box center [228, 118] width 53 height 21
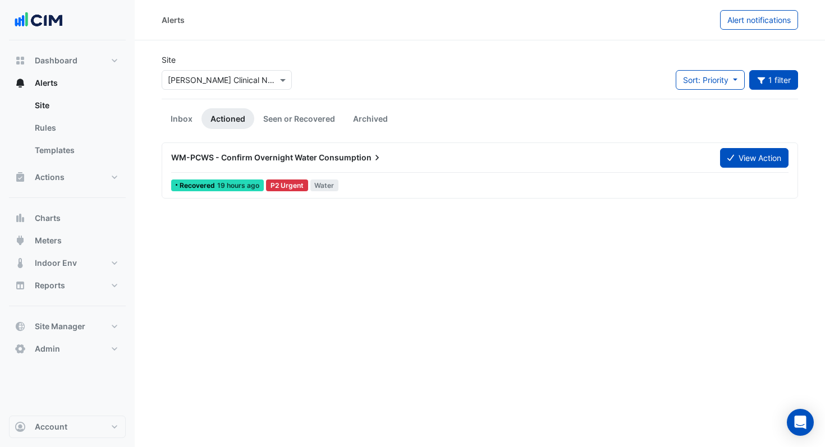
click at [263, 163] on div "WM-PCWS - Confirm Overnight Water Consumption" at bounding box center [438, 158] width 549 height 20
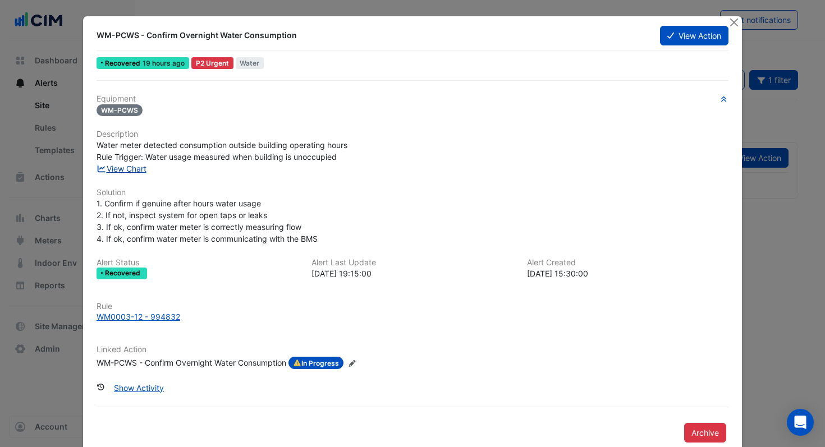
click at [128, 168] on link "View Chart" at bounding box center [122, 169] width 50 height 10
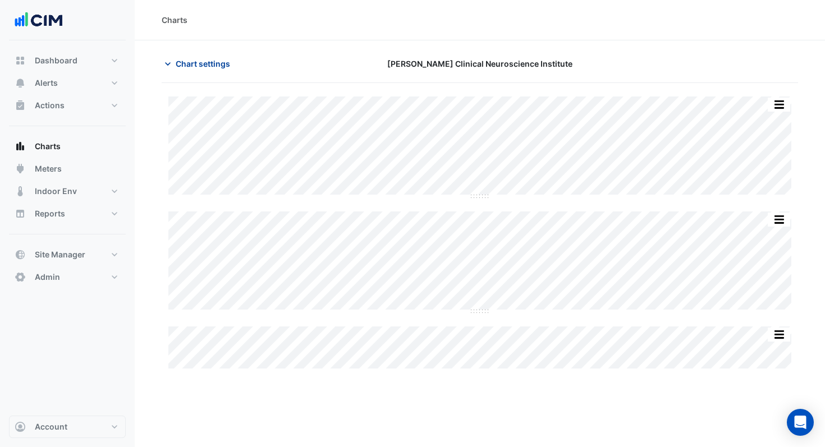
click at [204, 65] on span "Chart settings" at bounding box center [203, 64] width 54 height 12
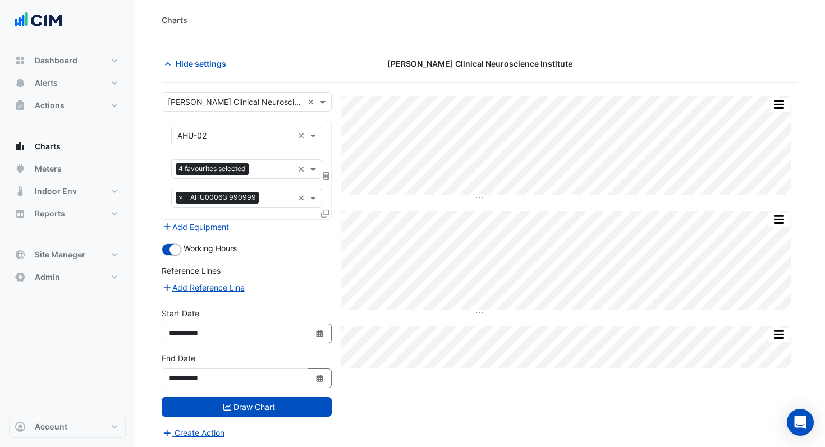
click at [322, 212] on icon at bounding box center [325, 214] width 8 height 8
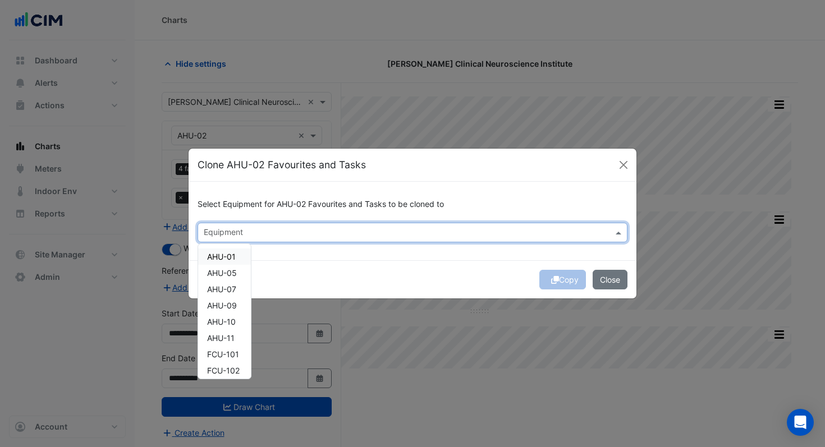
click at [302, 232] on input "text" at bounding box center [406, 234] width 405 height 12
click at [228, 258] on span "AHU-01" at bounding box center [221, 257] width 29 height 10
click at [559, 283] on button "Copy" at bounding box center [562, 280] width 47 height 20
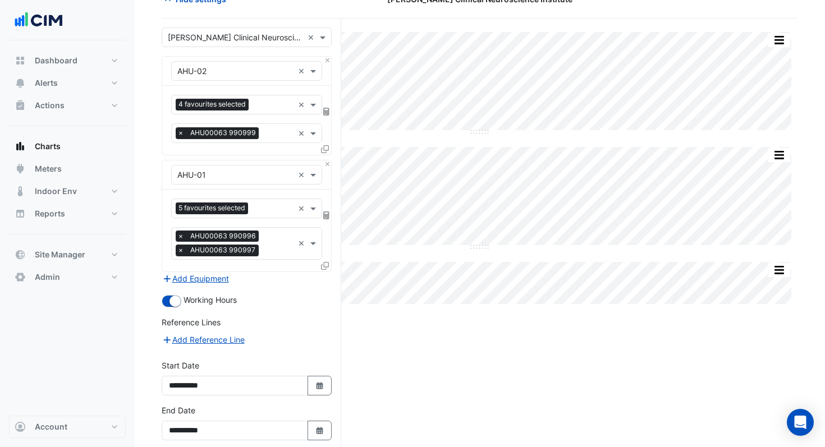
scroll to position [117, 0]
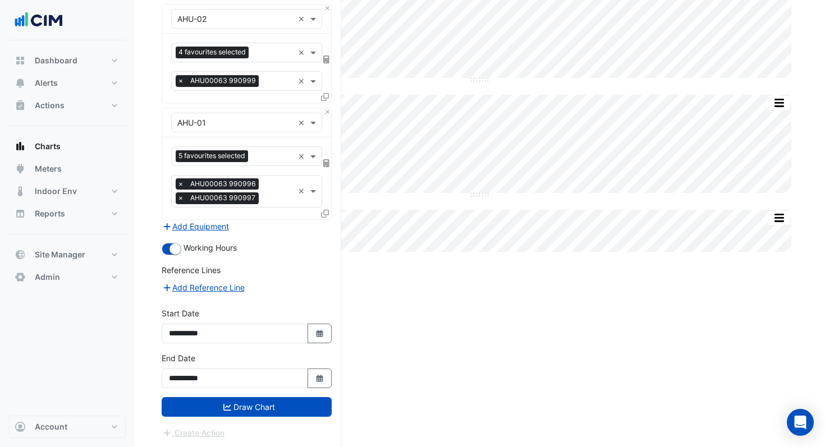
click at [278, 417] on form "× [PERSON_NAME] Clinical Neuroscience Institute × × AHU-02 × 4 favourites selec…" at bounding box center [247, 207] width 170 height 464
click at [279, 405] on button "Draw Chart" at bounding box center [247, 407] width 170 height 20
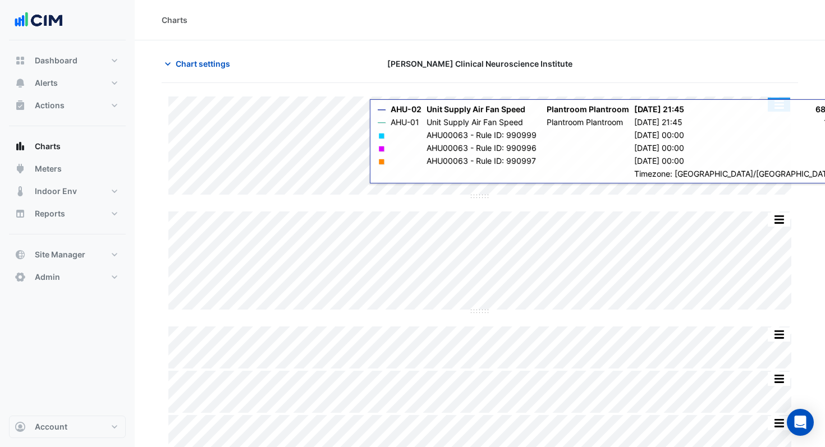
click at [784, 107] on button "button" at bounding box center [779, 105] width 22 height 14
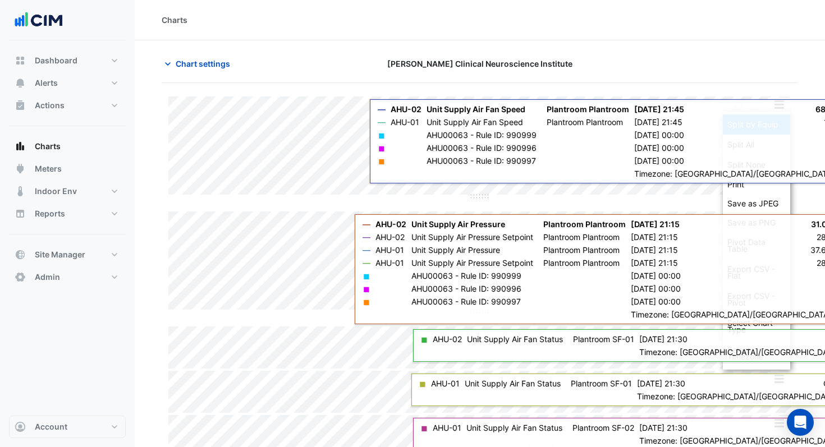
click at [779, 122] on div "Split by Equip" at bounding box center [756, 125] width 67 height 20
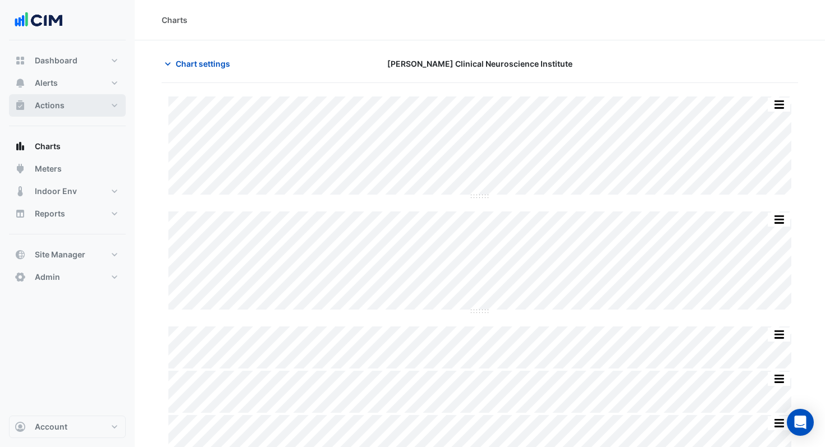
click at [72, 116] on button "Actions" at bounding box center [67, 105] width 117 height 22
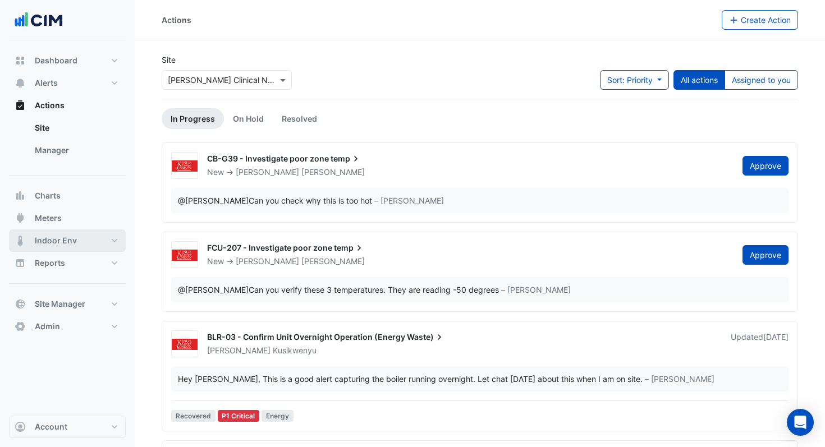
click at [53, 244] on span "Indoor Env" at bounding box center [56, 240] width 42 height 11
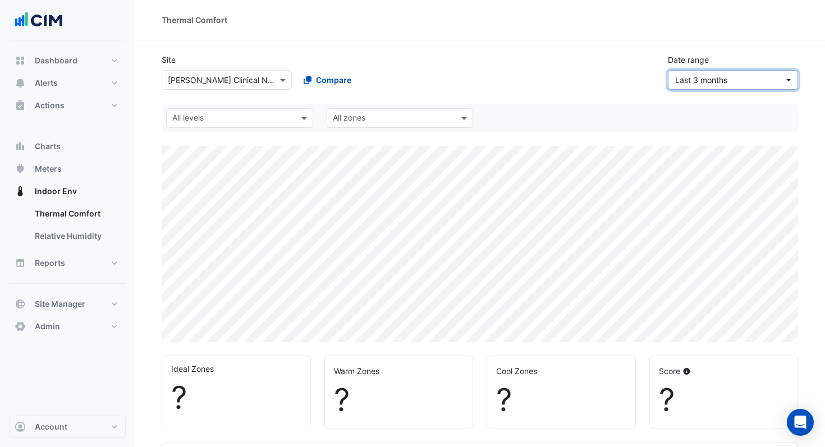
click at [761, 82] on span "Last 3 months" at bounding box center [729, 80] width 109 height 12
select select "***"
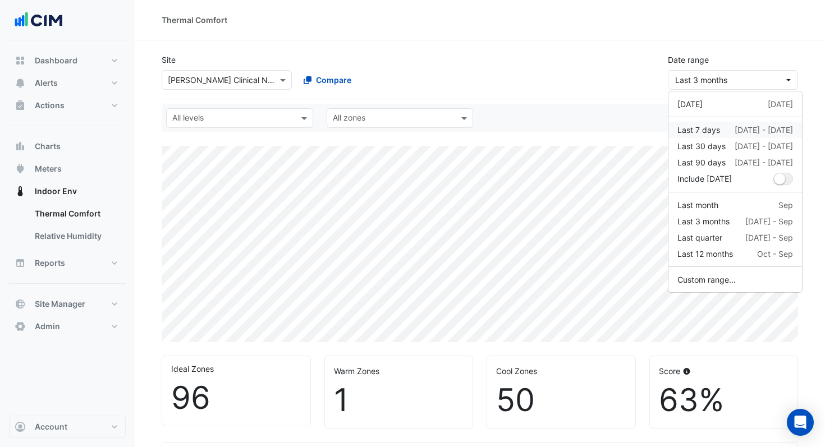
click at [710, 130] on div "Last 7 days" at bounding box center [699, 130] width 43 height 12
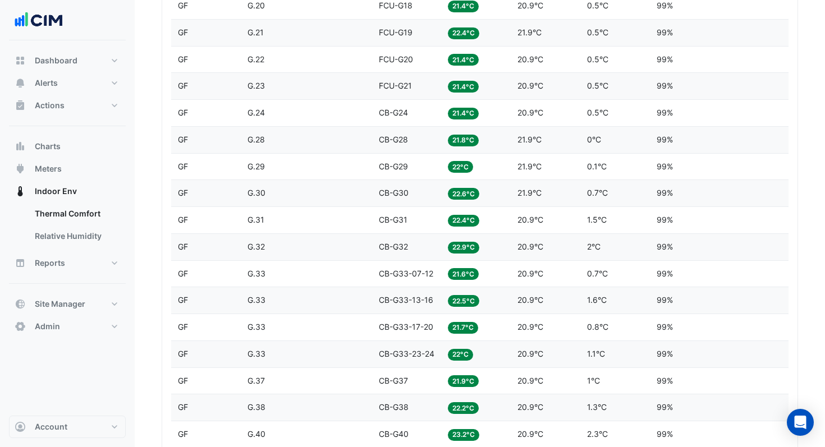
scroll to position [832, 0]
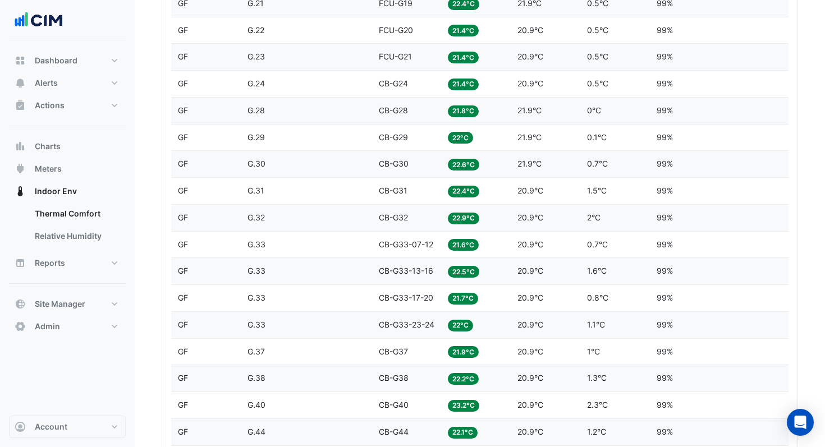
click at [399, 349] on span "CB-G37" at bounding box center [393, 352] width 29 height 10
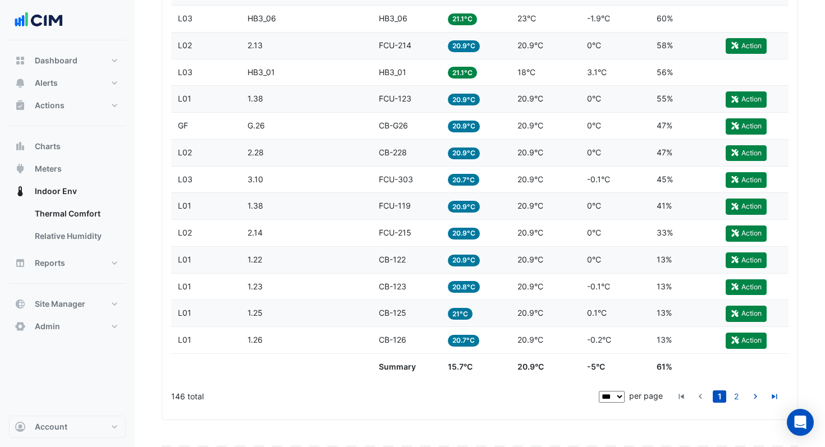
scroll to position [3035, 0]
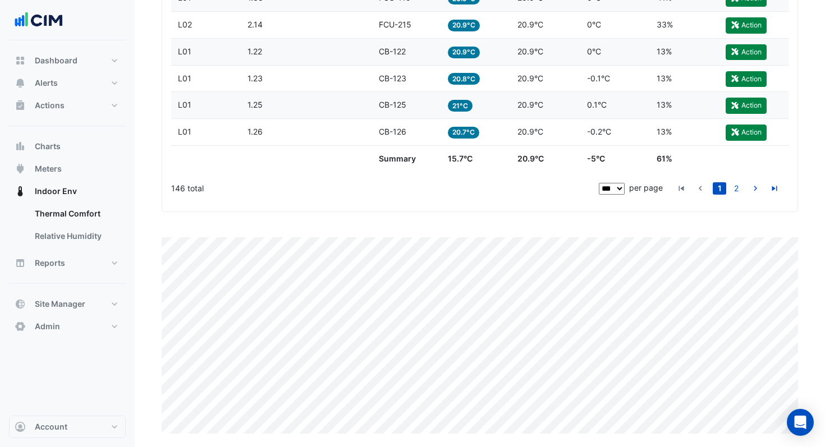
click at [405, 129] on span "CB-126" at bounding box center [393, 132] width 28 height 10
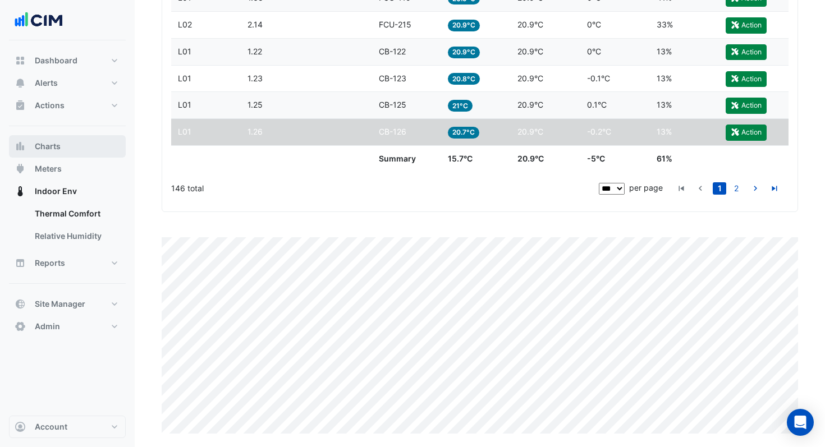
click at [64, 150] on button "Charts" at bounding box center [67, 146] width 117 height 22
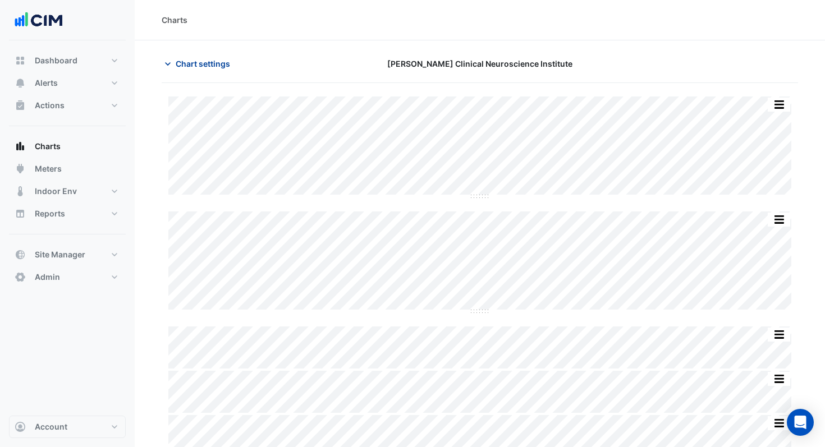
type input "**********"
click at [214, 65] on span "Chart settings" at bounding box center [203, 64] width 54 height 12
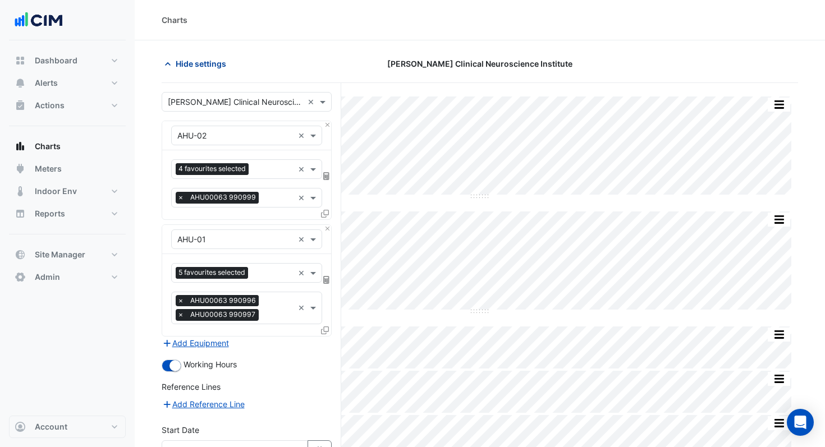
click at [214, 65] on span "Hide settings" at bounding box center [201, 64] width 51 height 12
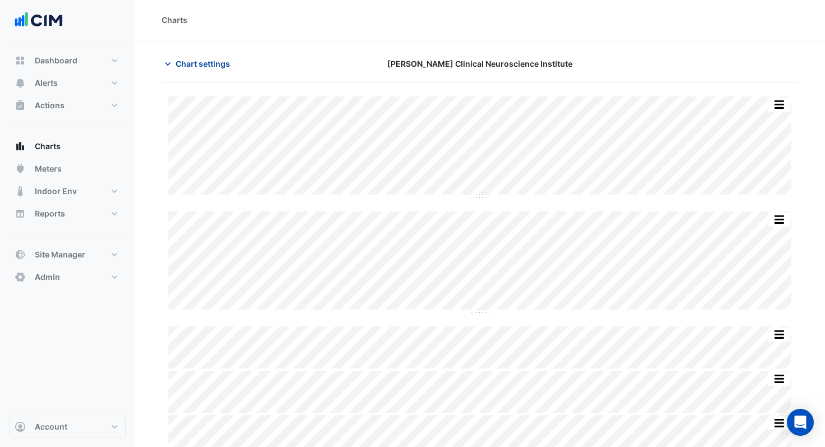
click at [216, 60] on span "Chart settings" at bounding box center [203, 64] width 54 height 12
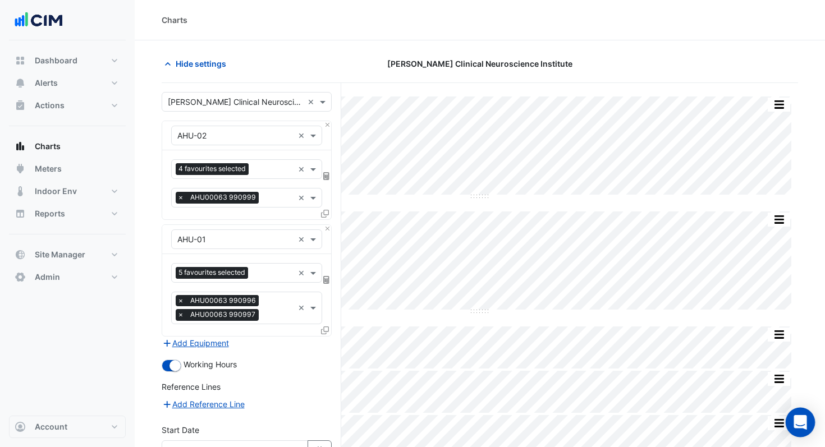
click at [797, 431] on div "Open Intercom Messenger" at bounding box center [801, 423] width 30 height 30
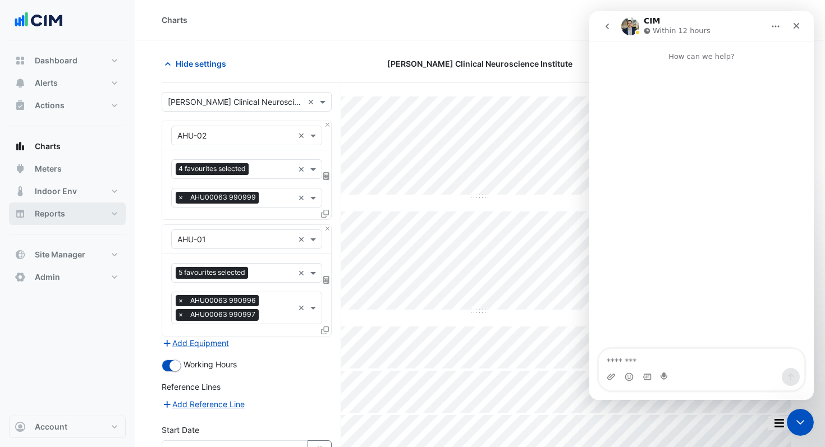
click at [57, 213] on span "Reports" at bounding box center [50, 213] width 30 height 11
select select "***"
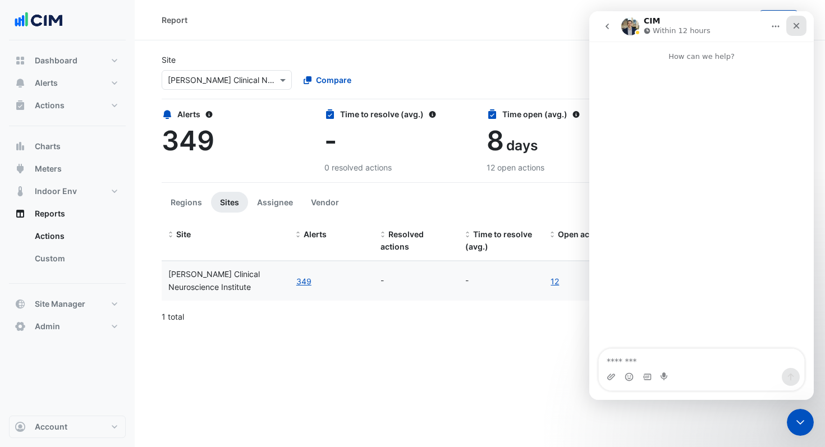
click at [796, 26] on icon "Close" at bounding box center [797, 26] width 6 height 6
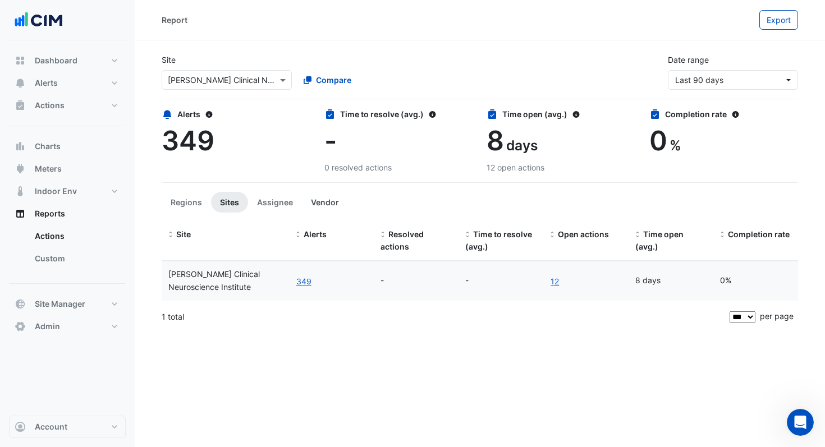
click at [321, 203] on button "Vendor" at bounding box center [325, 202] width 46 height 21
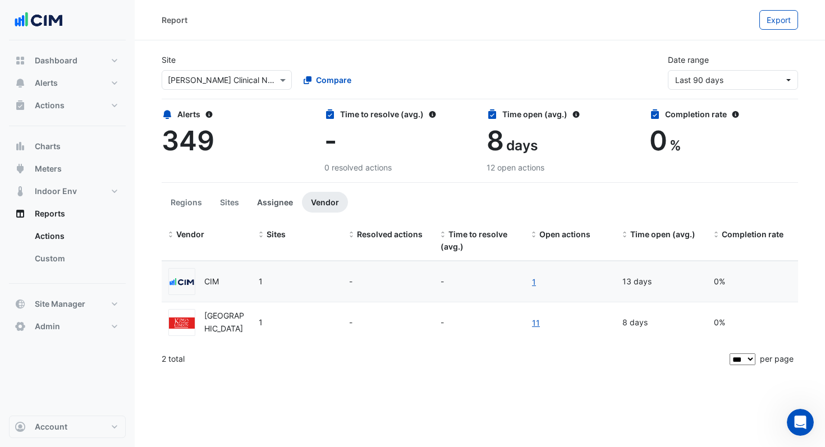
click at [264, 197] on button "Assignee" at bounding box center [275, 202] width 54 height 21
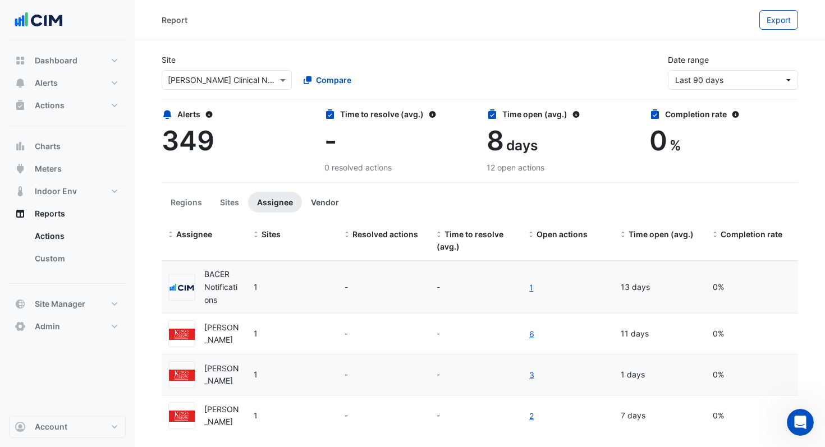
click at [314, 203] on button "Vendor" at bounding box center [325, 202] width 46 height 21
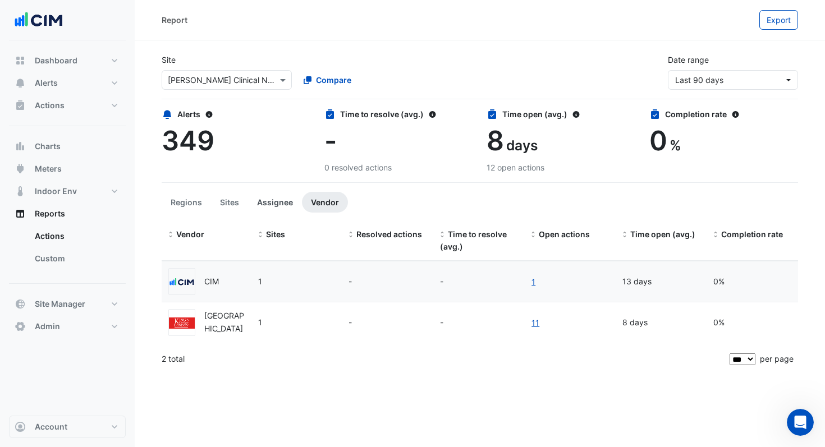
click at [268, 205] on button "Assignee" at bounding box center [275, 202] width 54 height 21
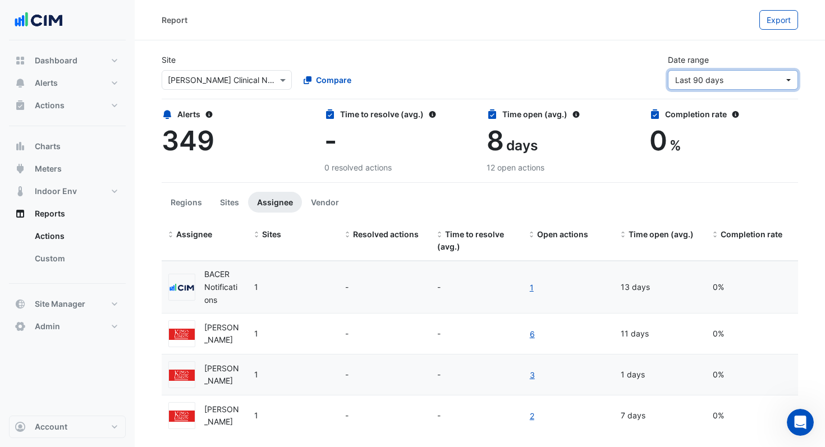
click at [756, 88] on button "Last 90 days" at bounding box center [733, 80] width 130 height 20
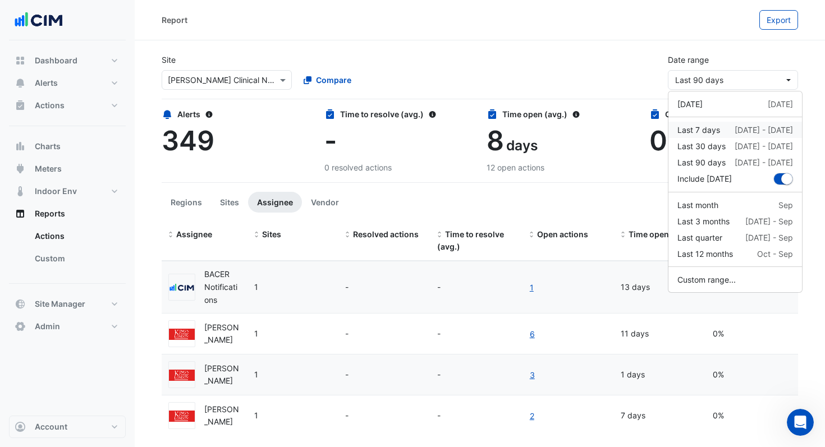
click at [715, 129] on div "Last 7 days" at bounding box center [699, 130] width 43 height 12
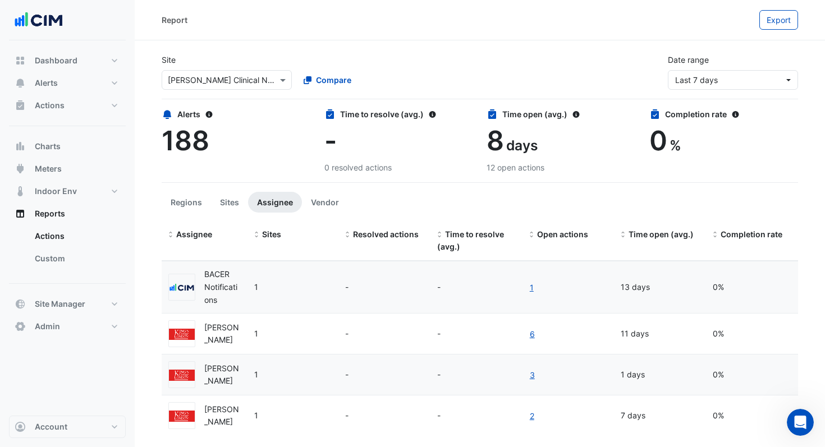
click at [702, 189] on app-ticket-report-page "Site × Maurice Wohl Clinical Neuroscience Institute Compare Date range Last 7 d…" at bounding box center [480, 256] width 637 height 422
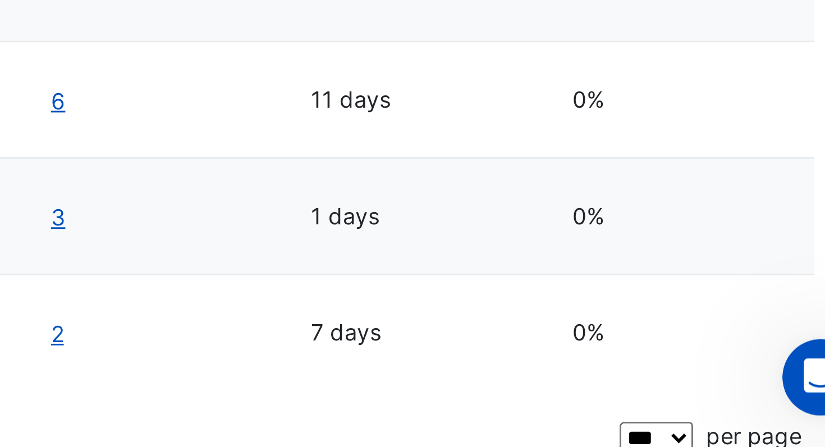
scroll to position [31, 0]
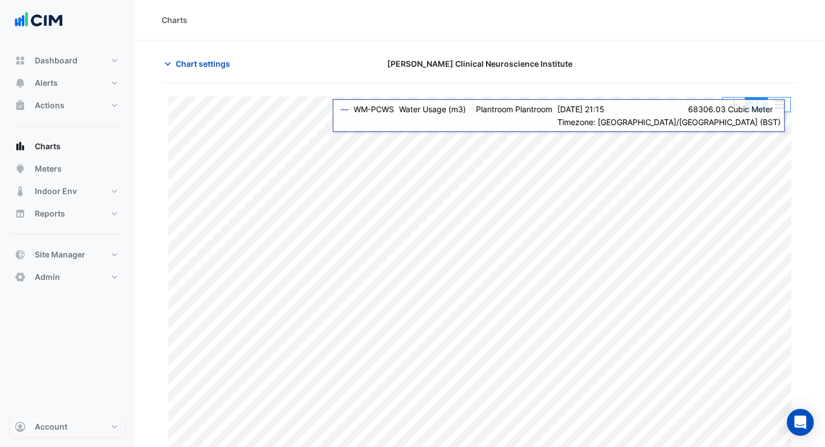
click at [758, 108] on button "button" at bounding box center [757, 105] width 22 height 14
click at [757, 108] on button "button" at bounding box center [757, 105] width 22 height 14
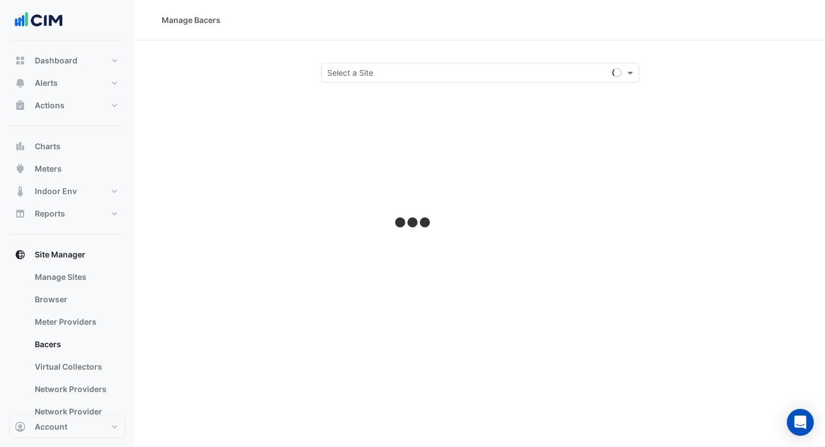
scroll to position [182, 0]
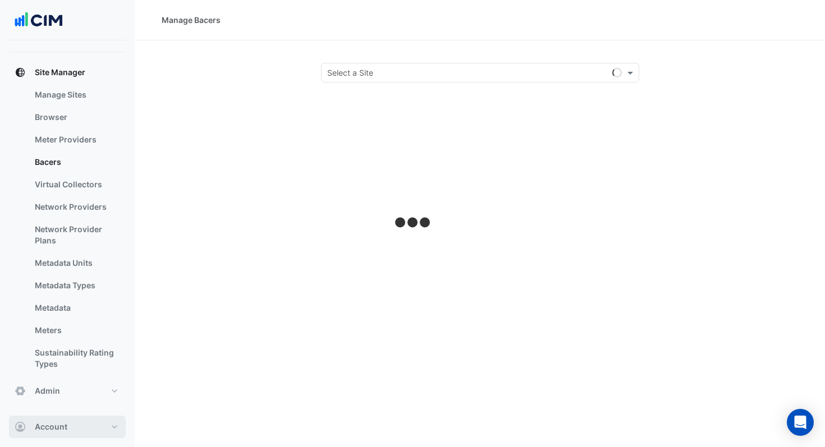
click at [55, 428] on span "Account" at bounding box center [51, 427] width 33 height 11
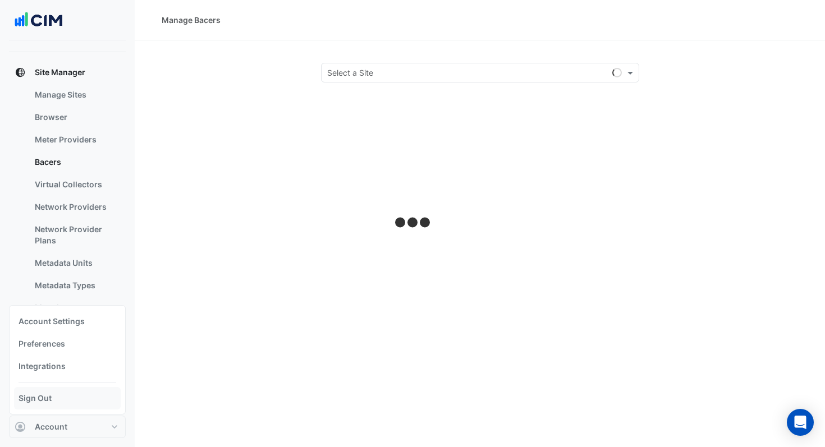
click at [57, 400] on link "Sign Out" at bounding box center [67, 398] width 107 height 22
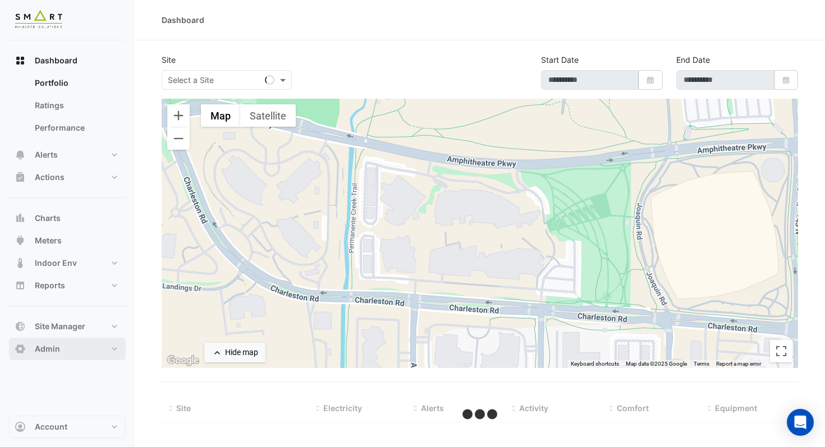
type input "**********"
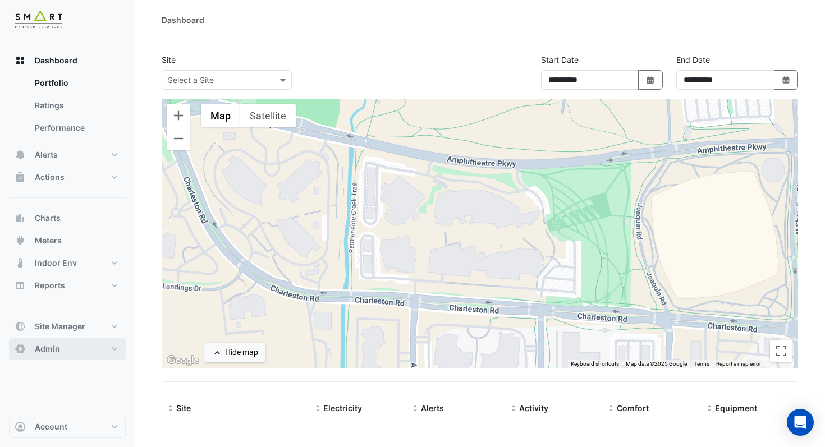
click at [60, 347] on button "Admin" at bounding box center [67, 349] width 117 height 22
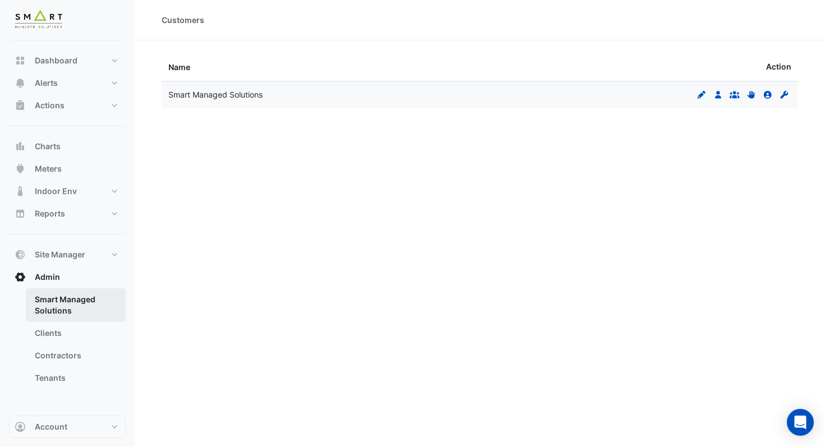
click at [67, 307] on link "Smart Managed Solutions" at bounding box center [76, 306] width 100 height 34
click at [717, 96] on icon at bounding box center [718, 95] width 6 height 8
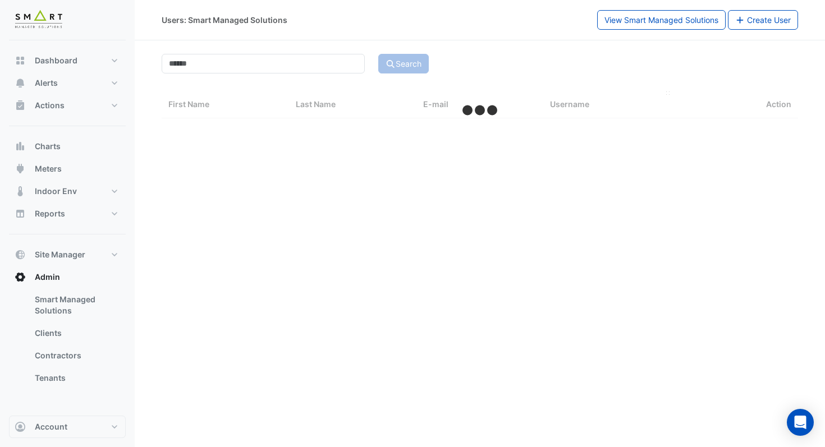
select select "***"
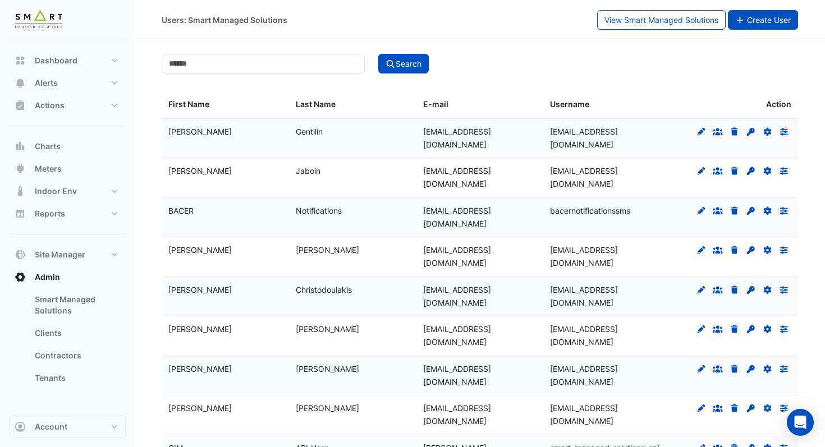
click at [765, 24] on span "Create User" at bounding box center [769, 20] width 44 height 10
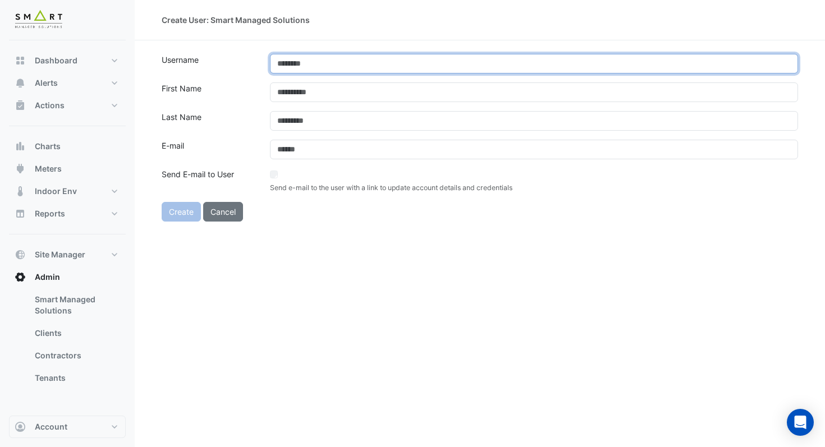
drag, startPoint x: 332, startPoint y: 67, endPoint x: 391, endPoint y: 2, distance: 88.2
click at [391, 2] on div "Create User: Smart Managed Solutions Username First Name Last Name E-mail Send …" at bounding box center [480, 223] width 691 height 447
paste input "**********"
type input "**********"
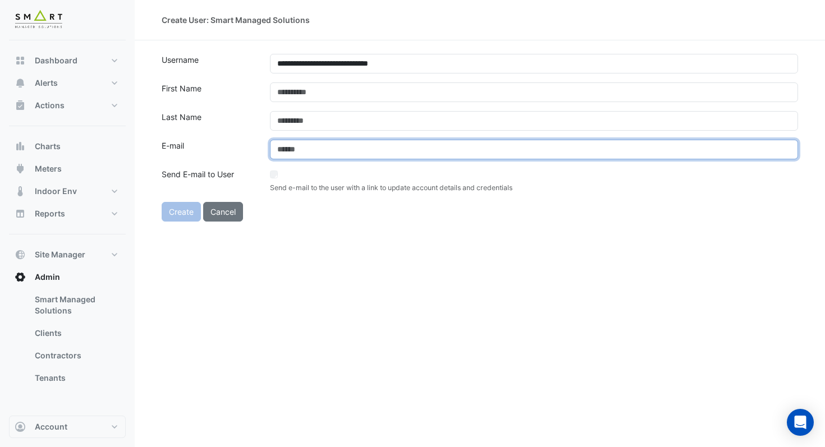
click at [345, 149] on input "email" at bounding box center [534, 150] width 528 height 20
paste input "**********"
type input "**********"
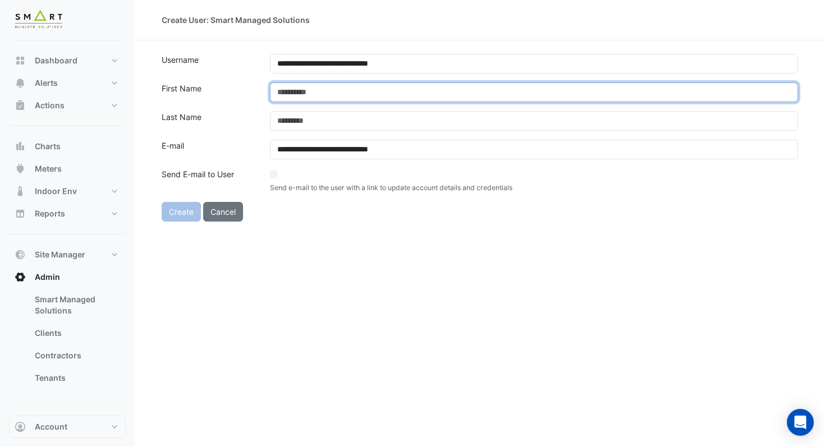
click at [332, 94] on input "text" at bounding box center [534, 93] width 528 height 20
type input "*******"
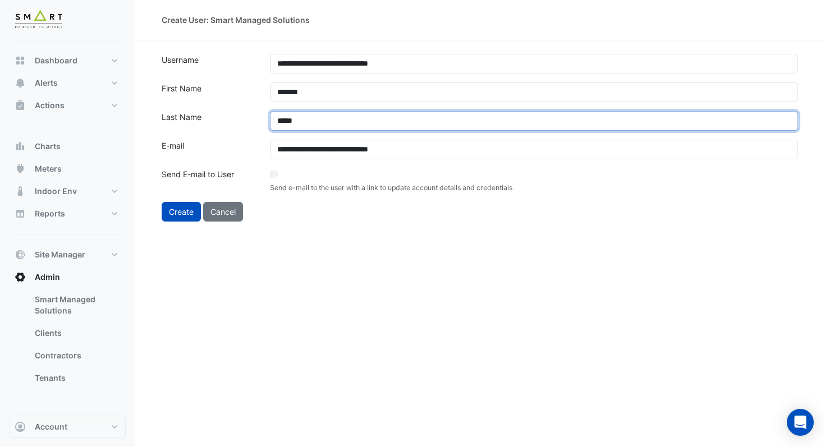
type input "*****"
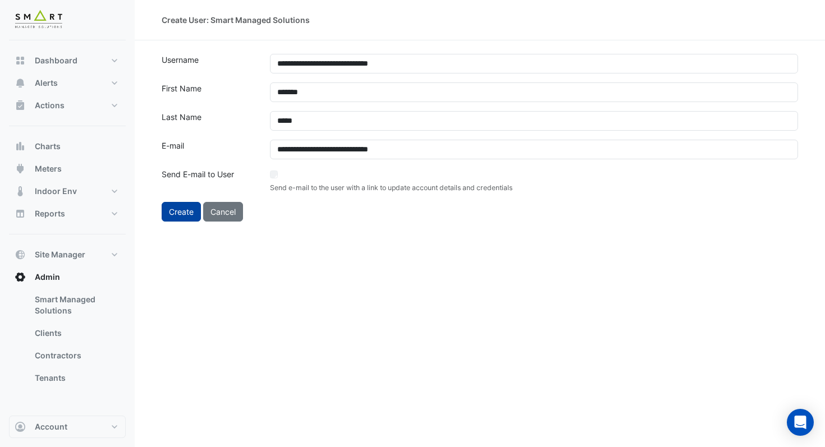
click at [180, 212] on button "Create" at bounding box center [181, 212] width 39 height 20
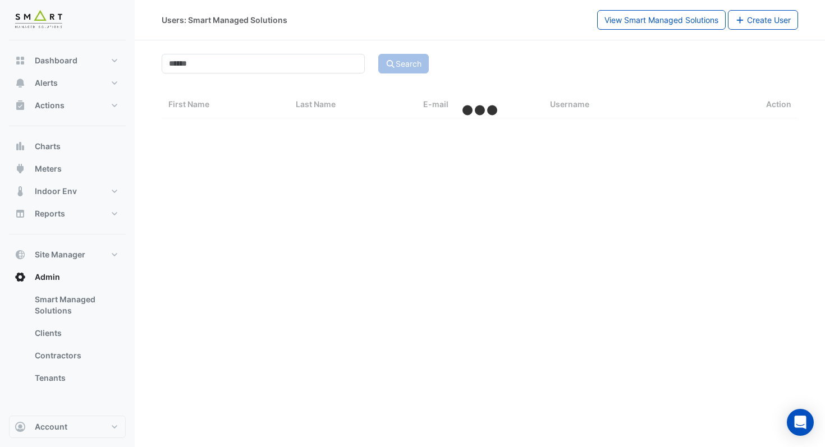
select select "***"
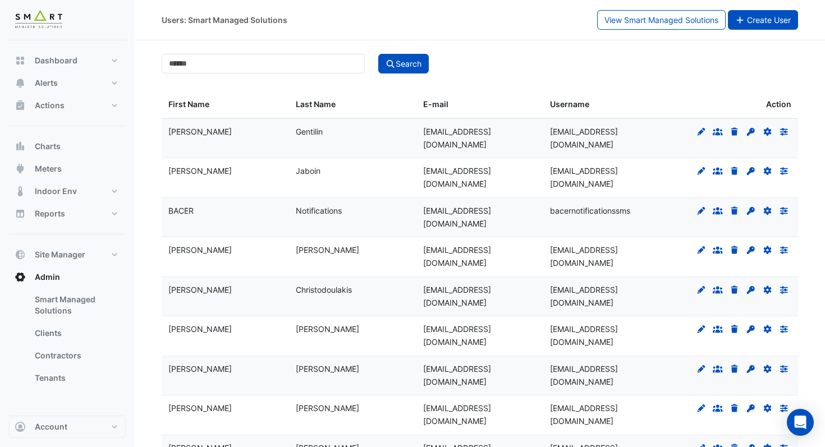
click at [751, 25] on button "Create User" at bounding box center [763, 20] width 71 height 20
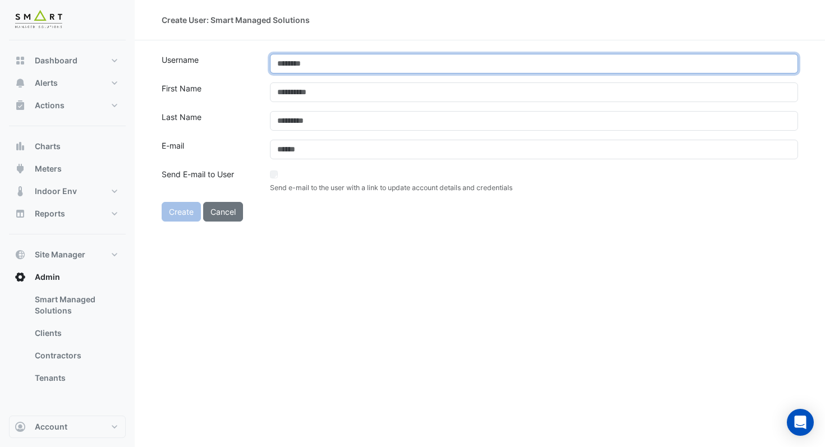
drag, startPoint x: 429, startPoint y: 67, endPoint x: 418, endPoint y: 2, distance: 66.1
click at [423, 28] on div "Create User: Smart Managed Solutions Username First Name Last Name E-mail Send …" at bounding box center [480, 223] width 691 height 447
paste input "**********"
type input "**********"
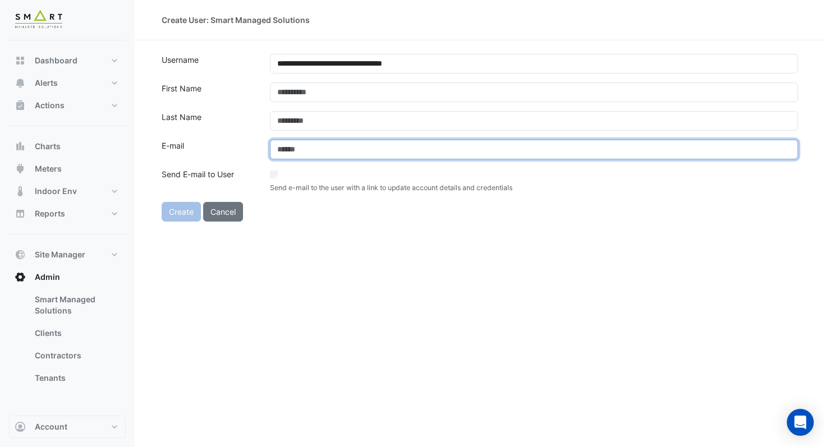
click at [342, 154] on input "email" at bounding box center [534, 150] width 528 height 20
paste input "**********"
type input "**********"
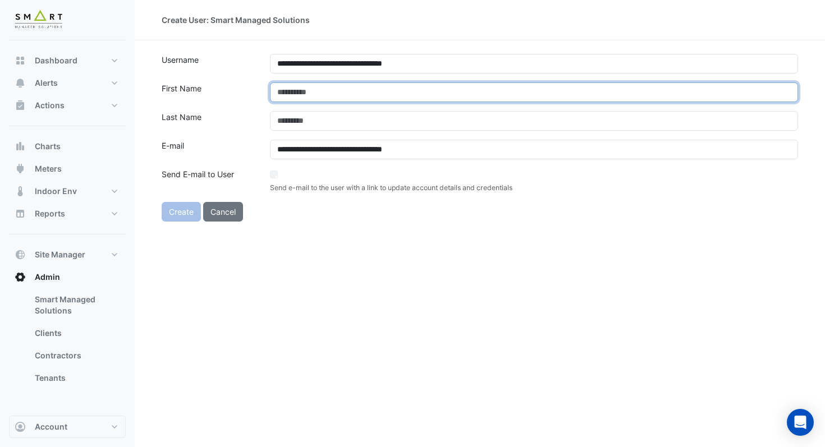
click at [341, 92] on input "text" at bounding box center [534, 93] width 528 height 20
type input "*****"
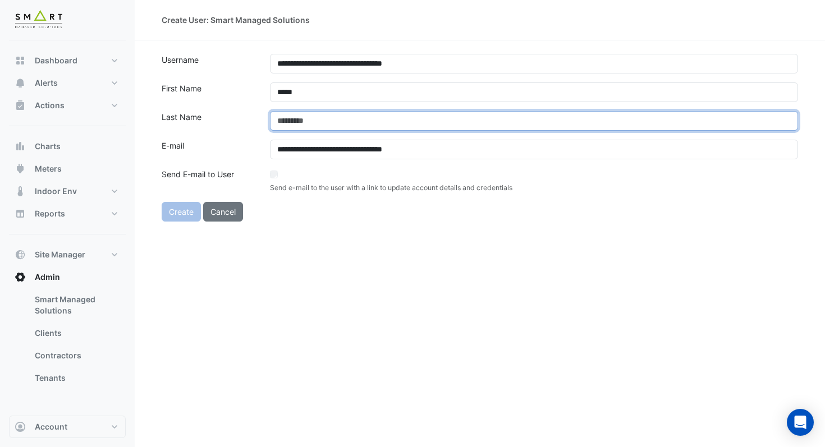
click at [463, 122] on input "text" at bounding box center [534, 121] width 528 height 20
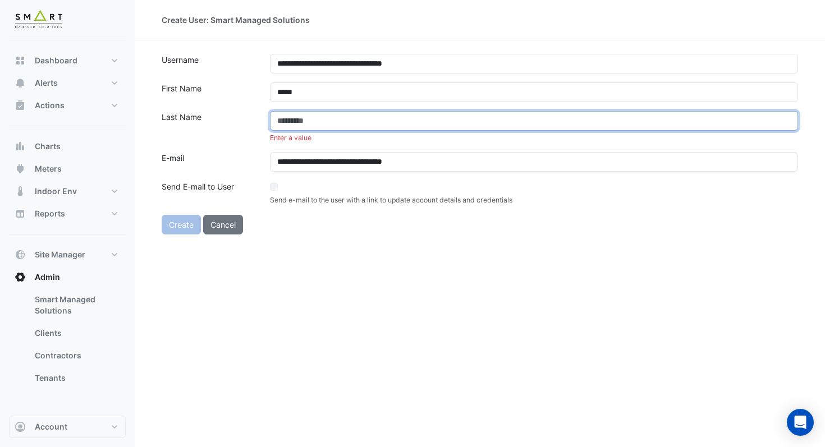
click at [373, 120] on input "text" at bounding box center [534, 121] width 528 height 20
paste input "**********"
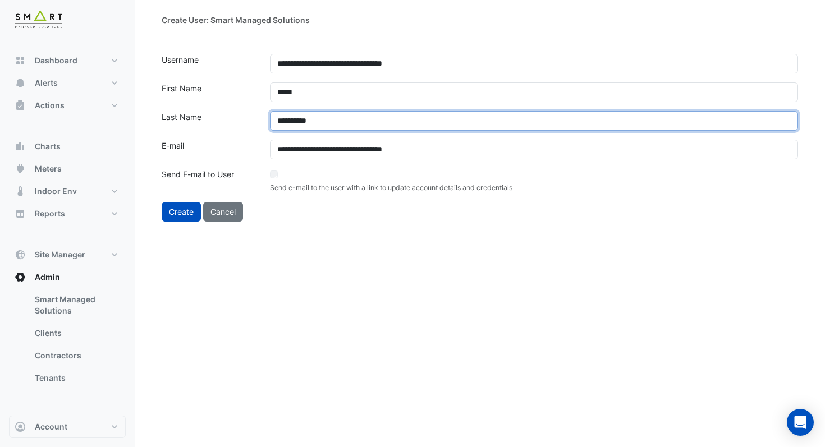
type input "**********"
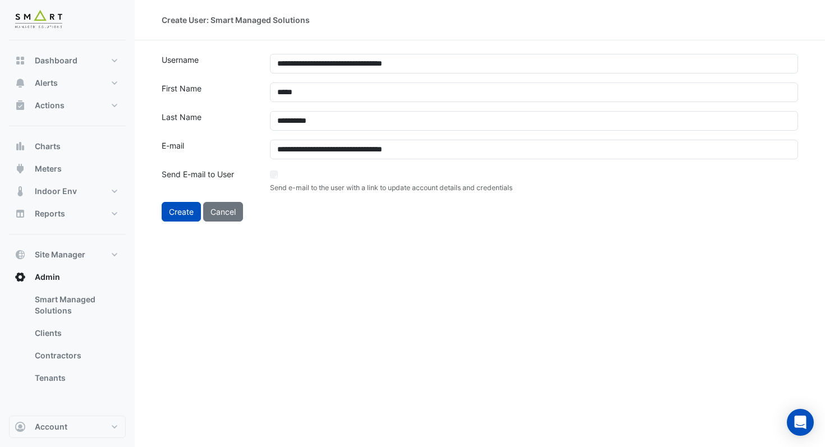
drag, startPoint x: 320, startPoint y: 218, endPoint x: 294, endPoint y: 183, distance: 44.1
click at [321, 218] on div "Create Cancel" at bounding box center [426, 212] width 542 height 20
click at [169, 211] on button "Create" at bounding box center [181, 212] width 39 height 20
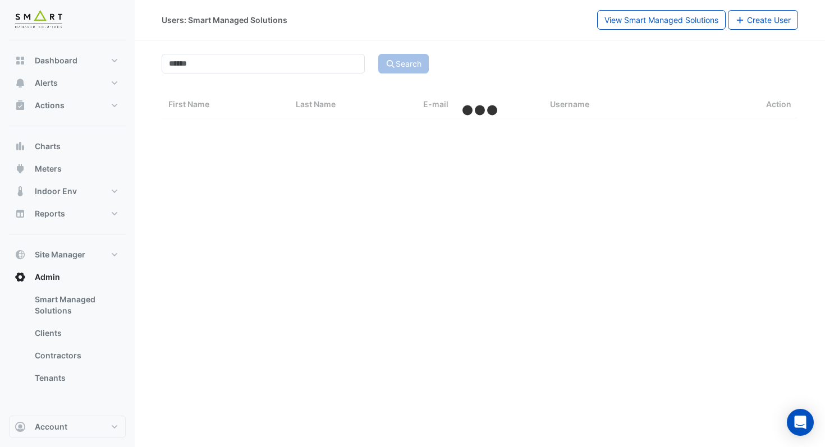
select select "***"
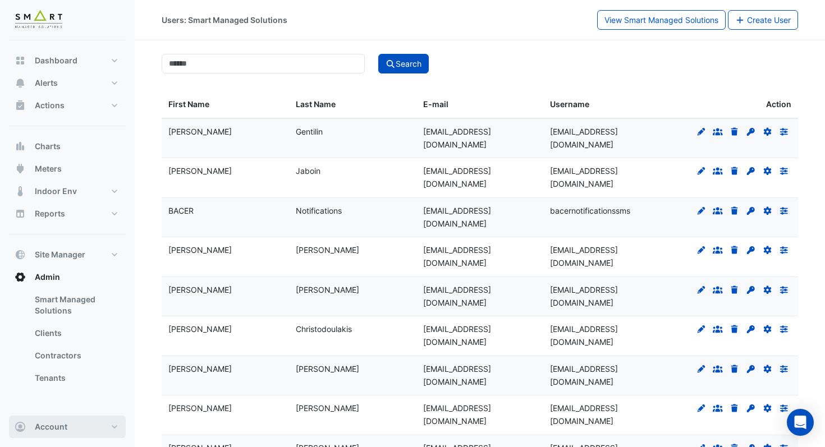
click at [63, 431] on span "Account" at bounding box center [51, 427] width 33 height 11
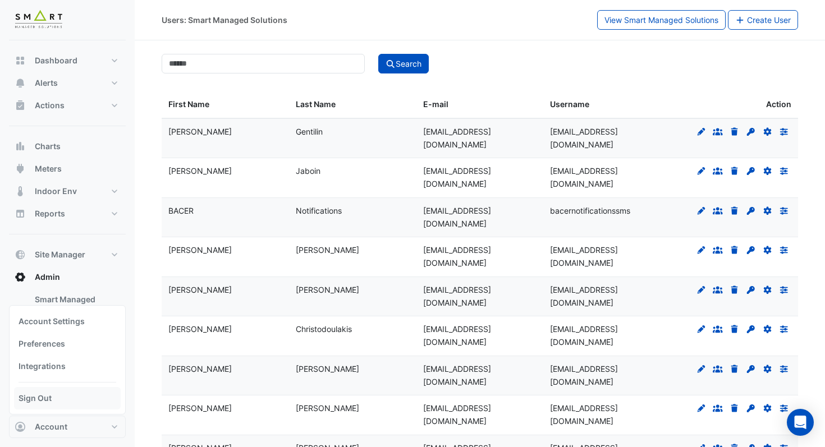
click at [47, 403] on link "Sign Out" at bounding box center [67, 398] width 107 height 22
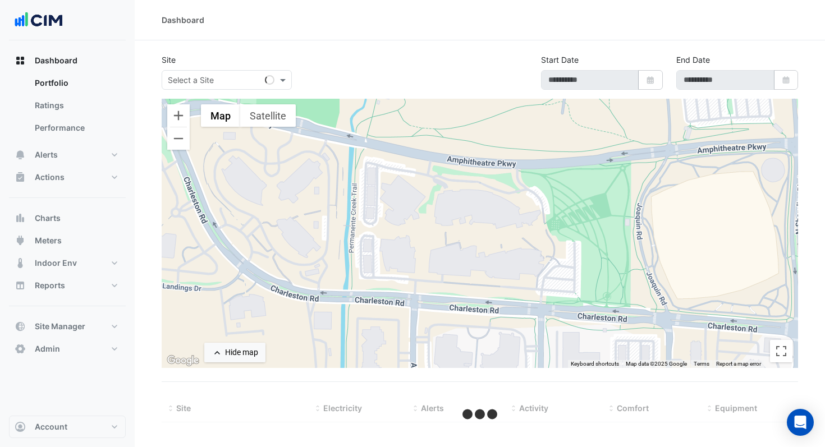
type input "**********"
select select "***"
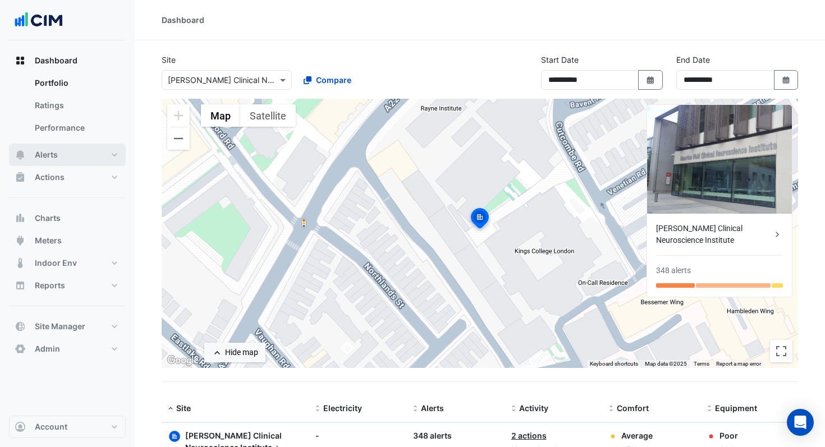
click at [52, 154] on span "Alerts" at bounding box center [46, 154] width 23 height 11
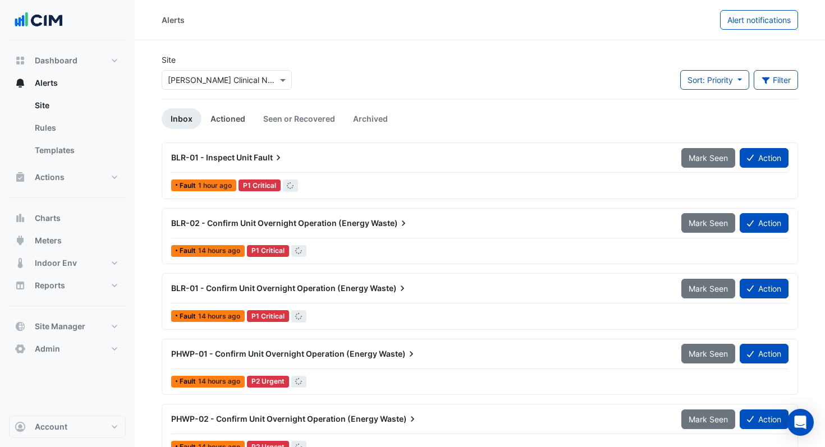
click at [231, 120] on link "Actioned" at bounding box center [228, 118] width 53 height 21
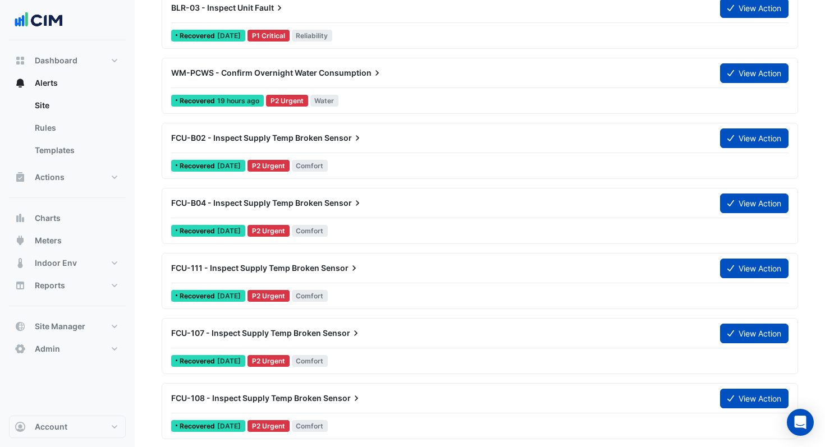
scroll to position [940, 0]
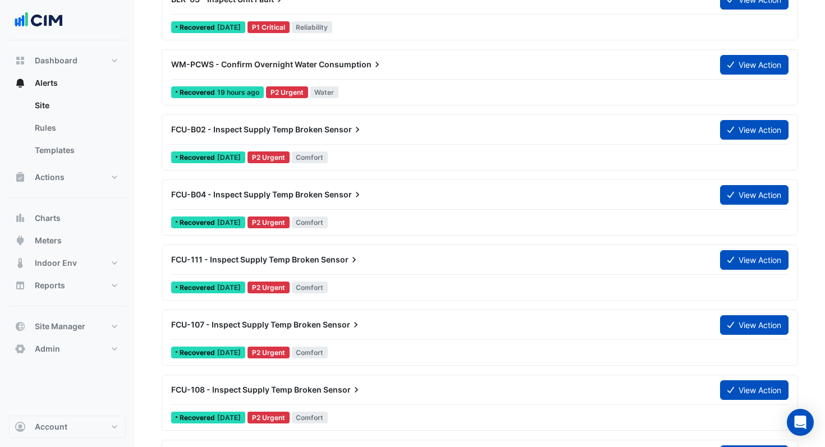
click at [362, 67] on span "Consumption" at bounding box center [351, 64] width 64 height 11
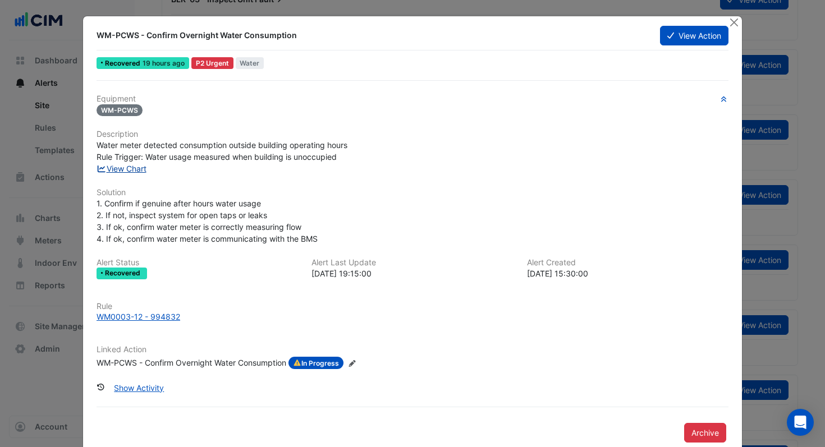
click at [124, 164] on link "View Chart" at bounding box center [122, 169] width 50 height 10
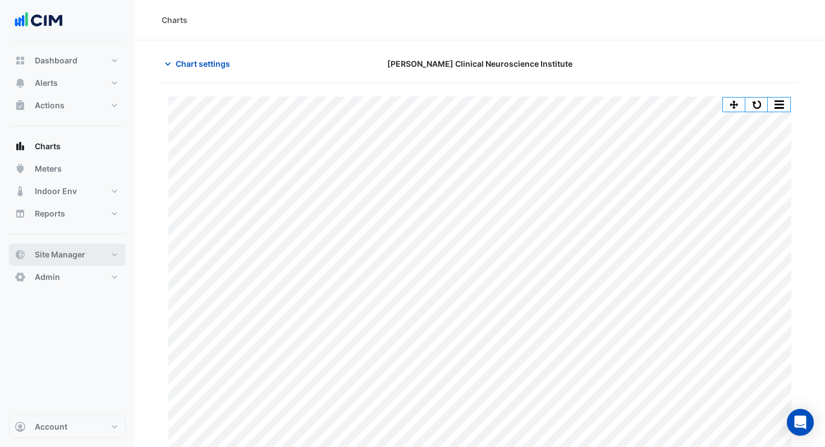
click at [47, 252] on span "Site Manager" at bounding box center [60, 254] width 51 height 11
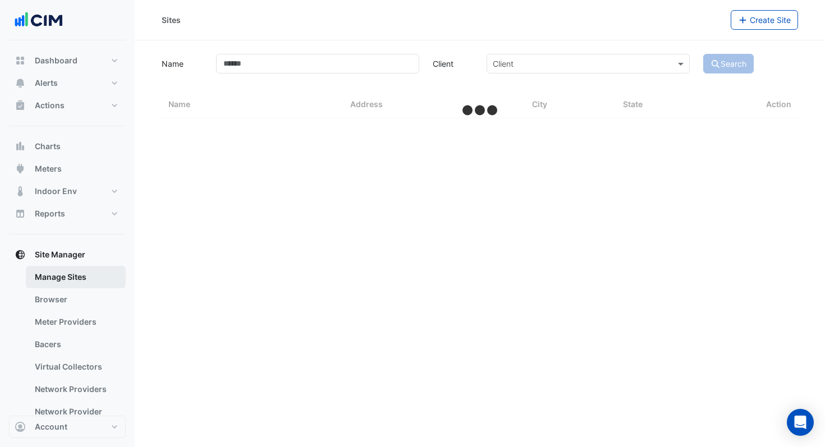
click at [77, 281] on link "Manage Sites" at bounding box center [76, 277] width 100 height 22
select select "***"
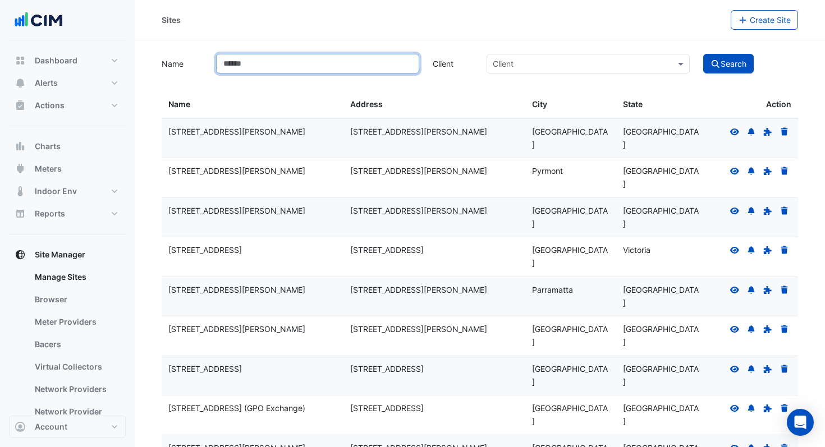
click at [338, 67] on input "Name" at bounding box center [317, 64] width 203 height 20
type input "****"
click at [738, 66] on button "Search" at bounding box center [728, 64] width 51 height 20
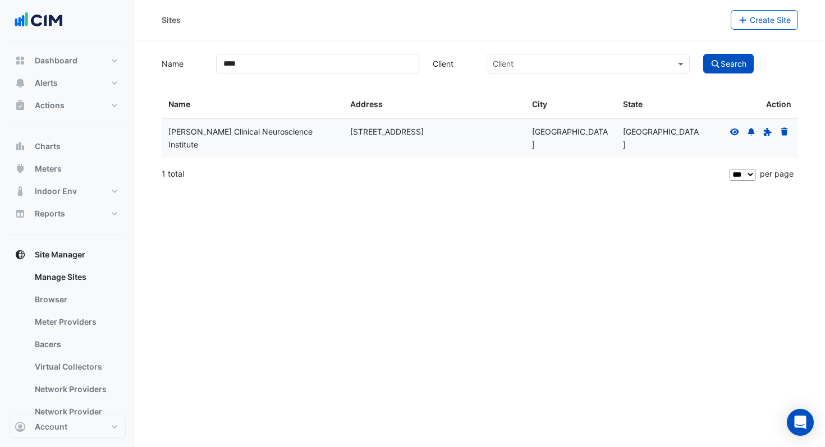
click at [734, 134] on icon at bounding box center [734, 131] width 9 height 7
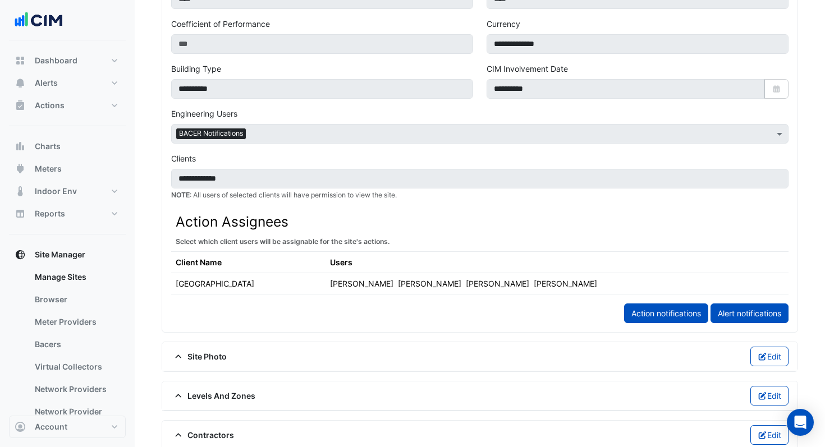
scroll to position [431, 0]
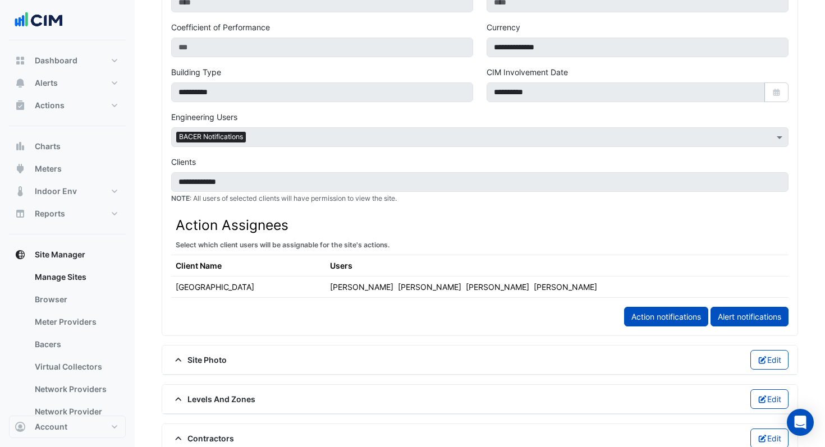
click at [423, 144] on div at bounding box center [509, 138] width 520 height 15
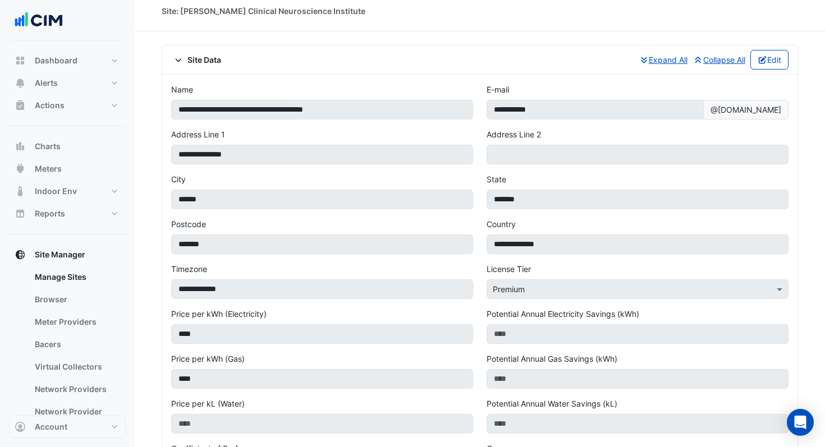
scroll to position [7, 0]
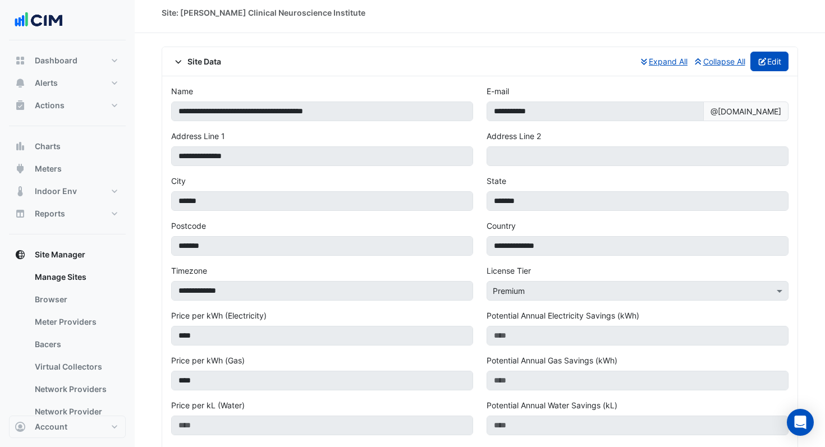
click at [775, 66] on button "Edit" at bounding box center [770, 62] width 39 height 20
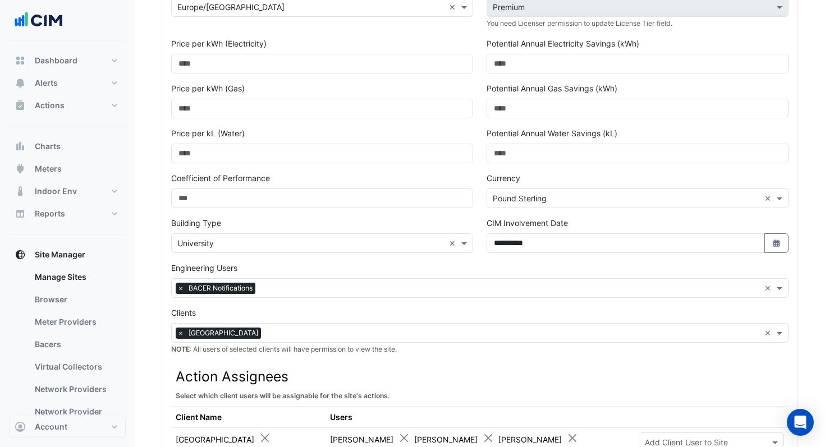
scroll to position [295, 0]
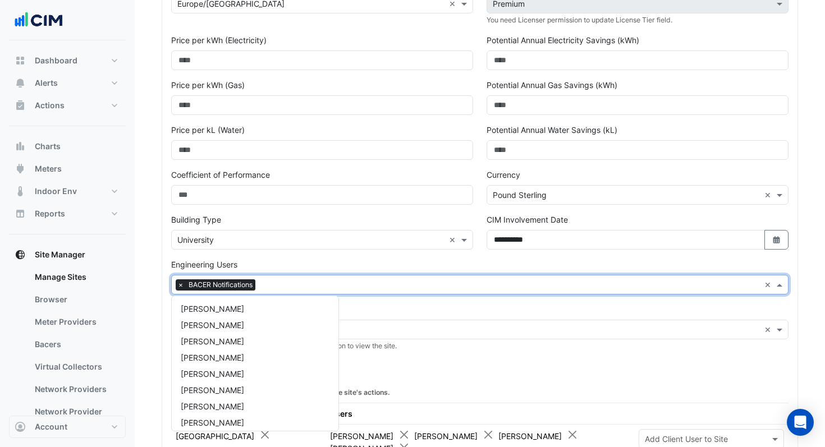
click at [467, 286] on input "text" at bounding box center [510, 286] width 500 height 12
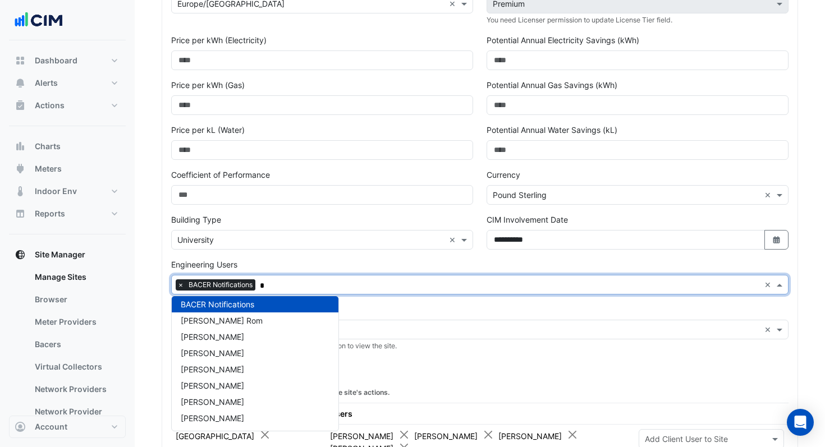
scroll to position [0, 0]
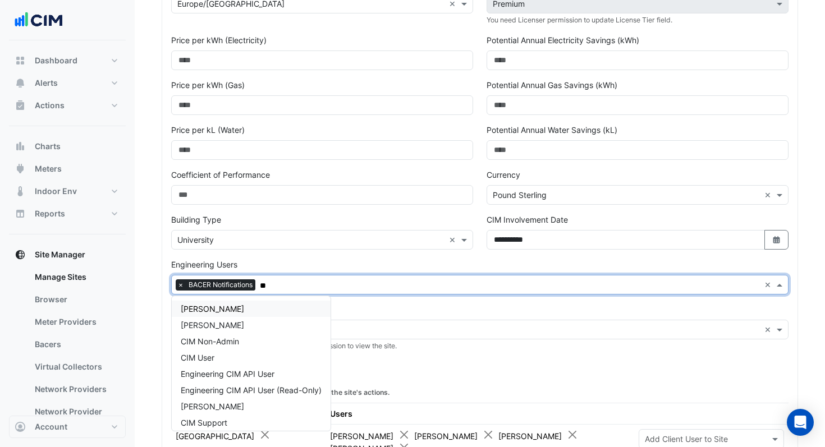
type input "***"
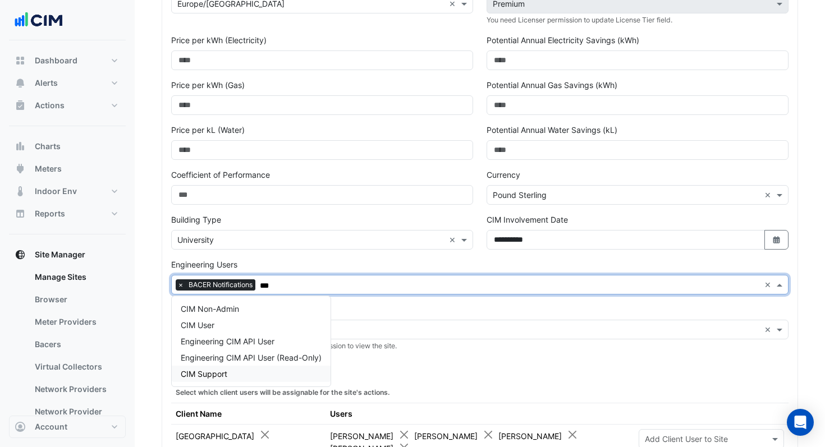
click at [224, 371] on span "CIM Support" at bounding box center [204, 374] width 47 height 10
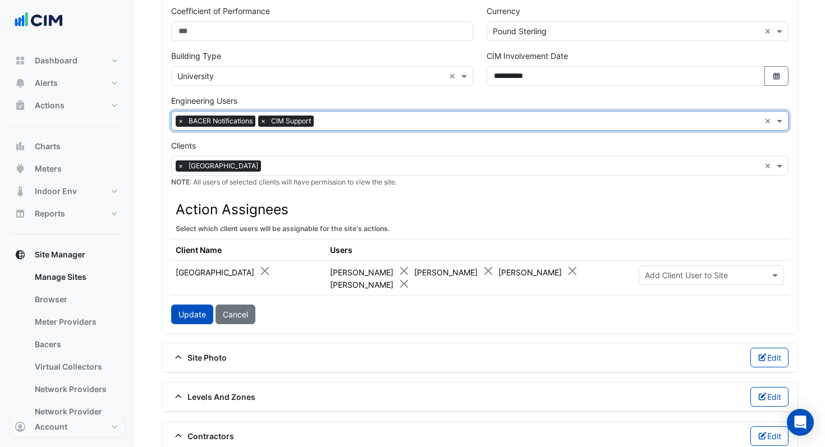
scroll to position [463, 0]
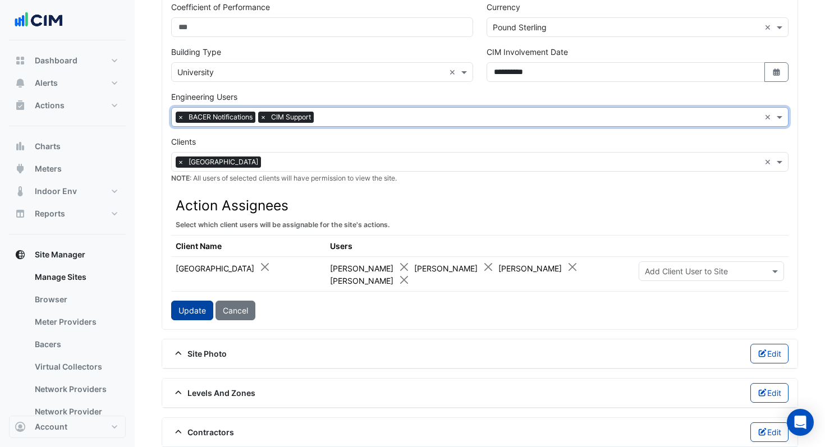
click at [191, 315] on button "Update" at bounding box center [192, 311] width 42 height 20
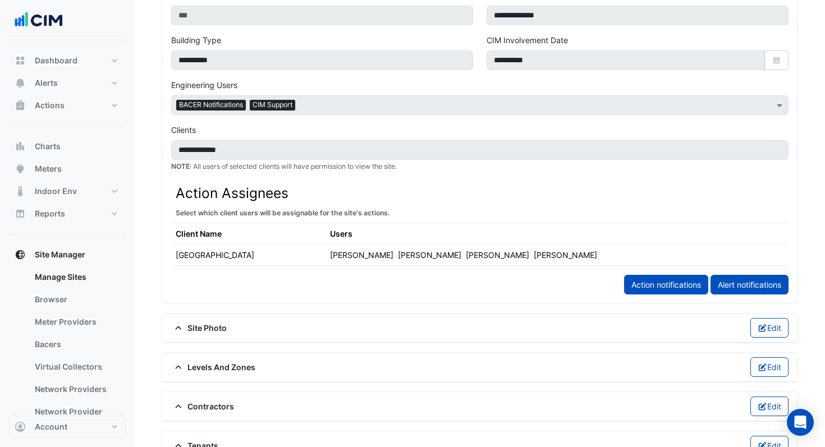
scroll to position [451, 0]
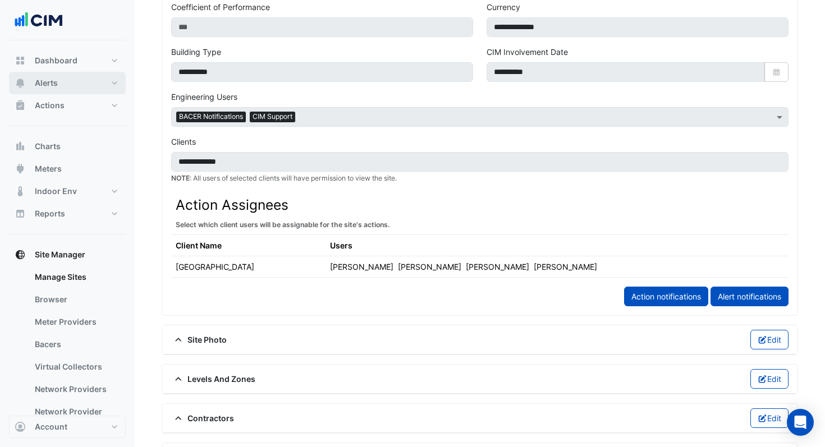
click at [46, 83] on span "Alerts" at bounding box center [46, 82] width 23 height 11
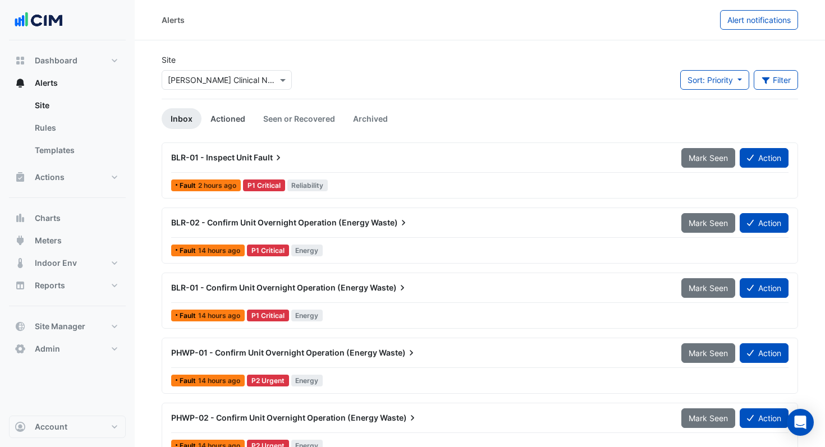
click at [230, 118] on link "Actioned" at bounding box center [228, 118] width 53 height 21
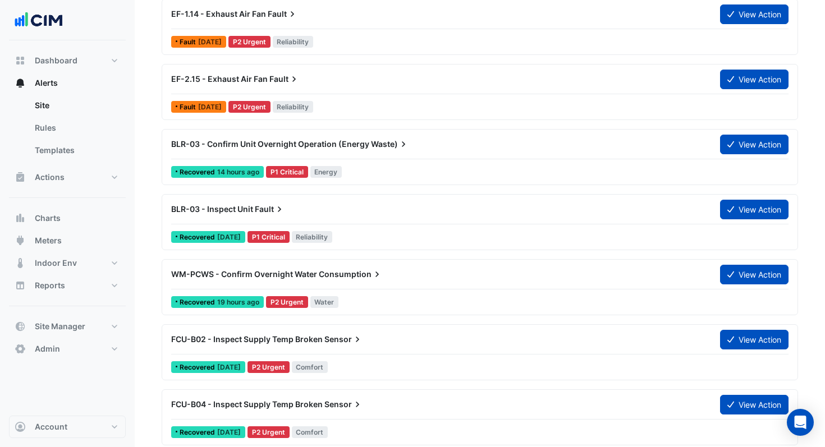
scroll to position [733, 0]
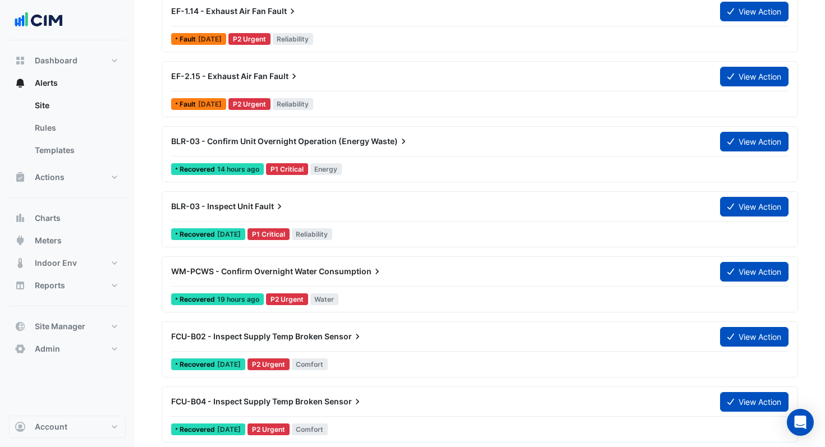
click at [248, 271] on span "WM-PCWS - Confirm Overnight Water" at bounding box center [244, 272] width 146 height 10
click at [369, 271] on span "Consumption" at bounding box center [351, 271] width 64 height 11
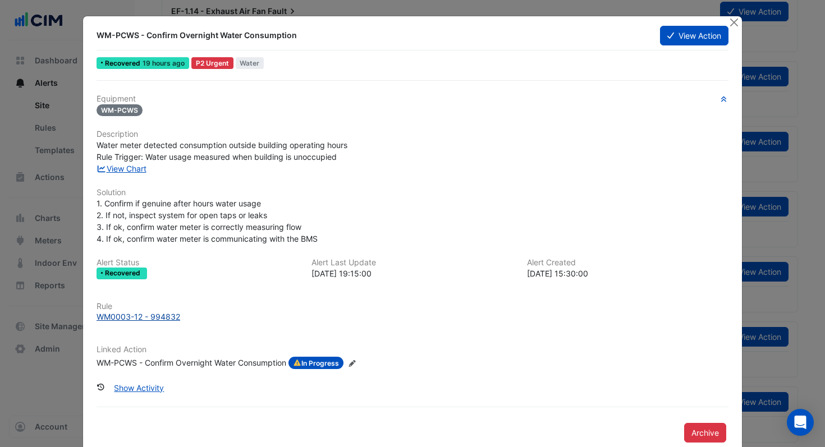
click at [122, 319] on div "WM0003-12 - 994832" at bounding box center [139, 317] width 84 height 12
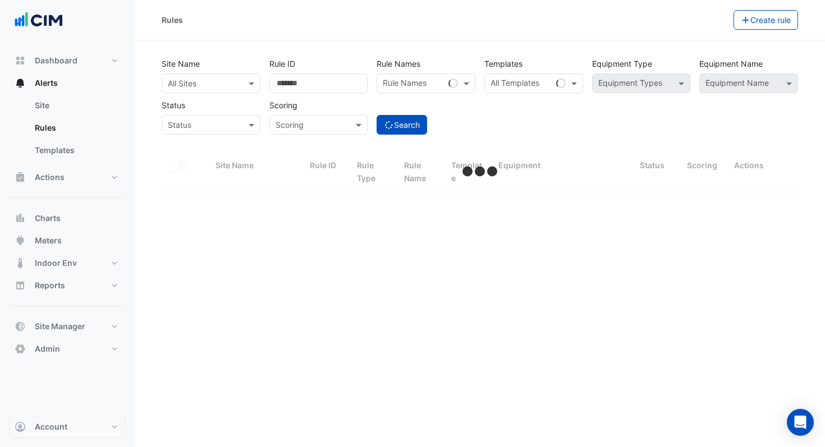
select select "***"
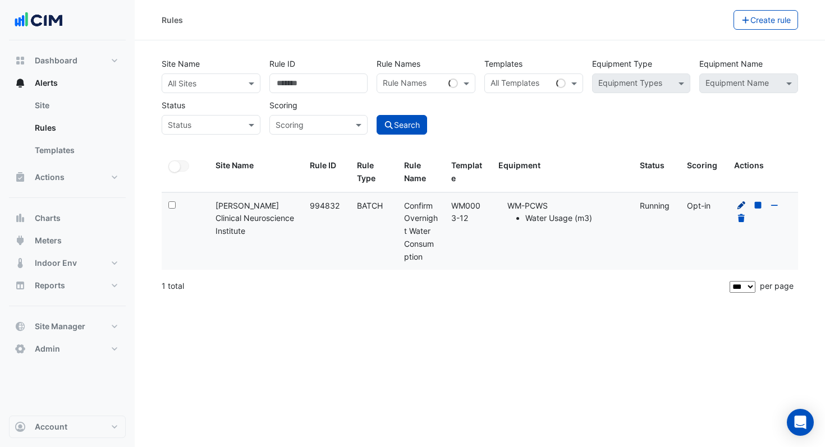
click at [743, 203] on icon at bounding box center [742, 206] width 8 height 8
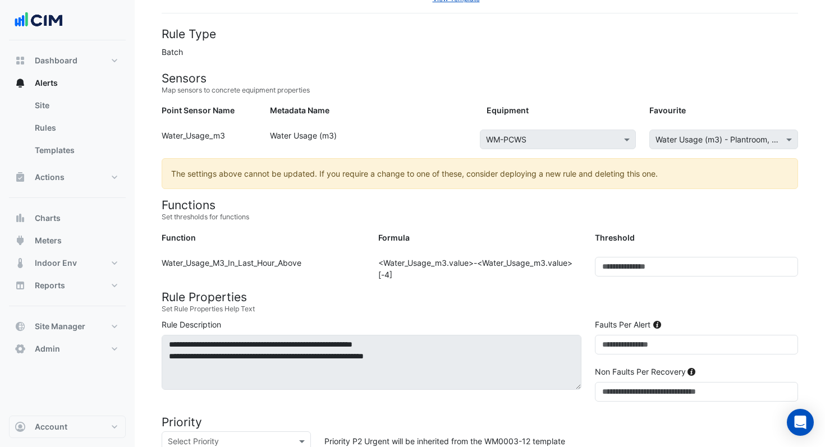
scroll to position [53, 0]
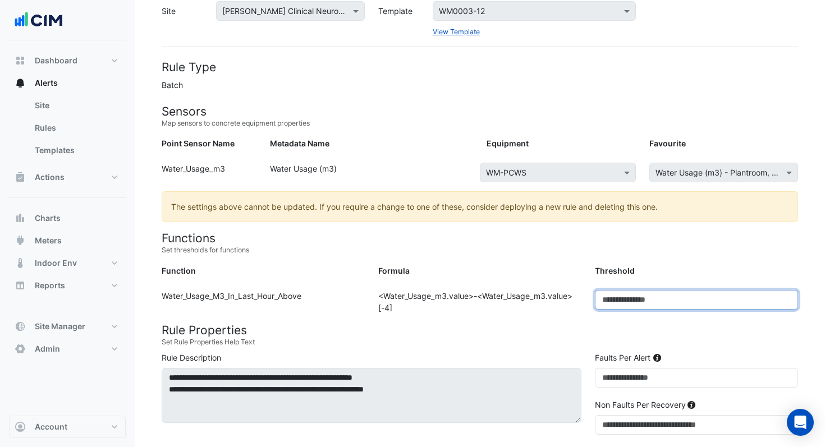
drag, startPoint x: 625, startPoint y: 301, endPoint x: 572, endPoint y: 303, distance: 52.8
click at [572, 303] on div "Function: Water_Usage_M3_In_Last_Hour_Above Formula: <Water_Usage_m3.value>-<Wa…" at bounding box center [480, 304] width 650 height 29
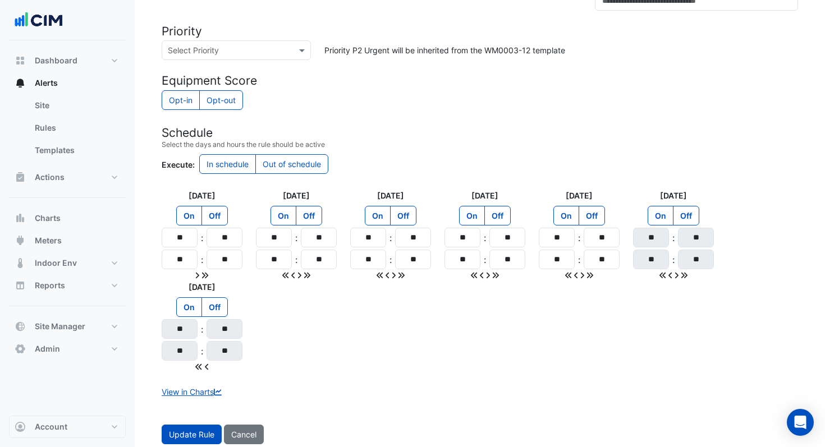
scroll to position [483, 0]
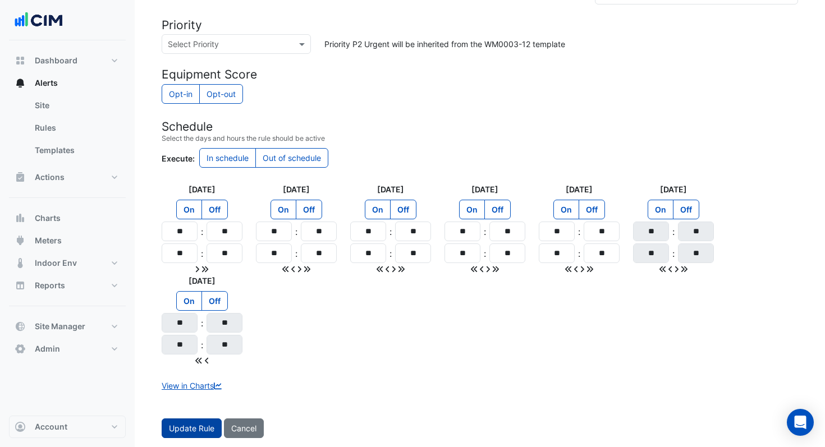
type input "***"
click at [186, 428] on span "Update Rule" at bounding box center [191, 429] width 45 height 10
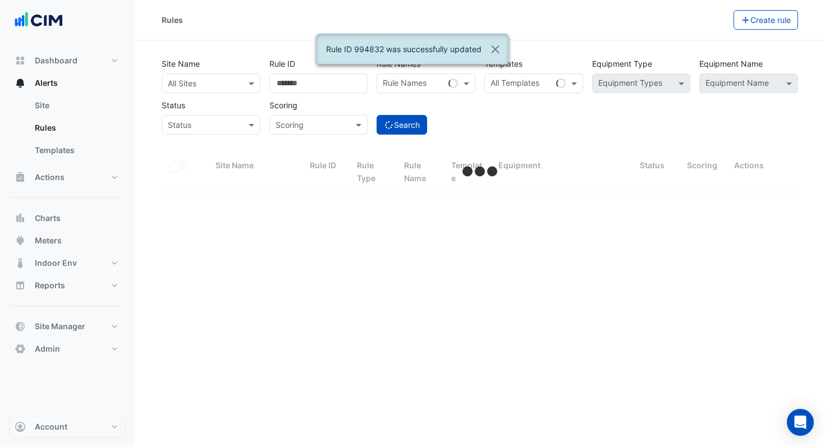
select select "***"
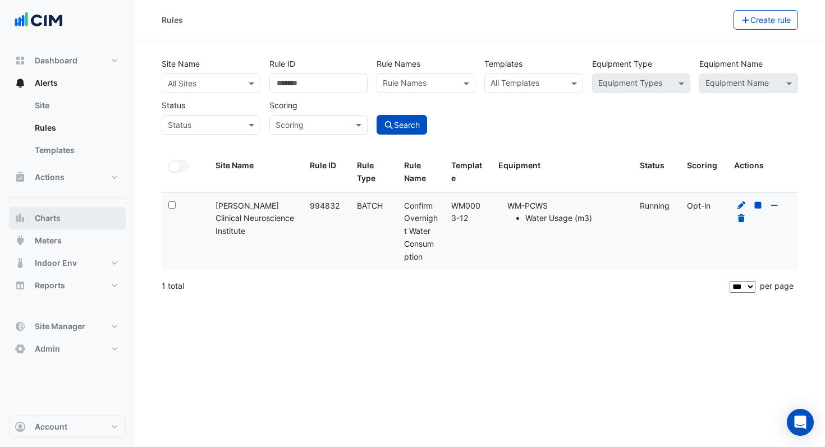
click at [60, 218] on span "Charts" at bounding box center [48, 218] width 26 height 11
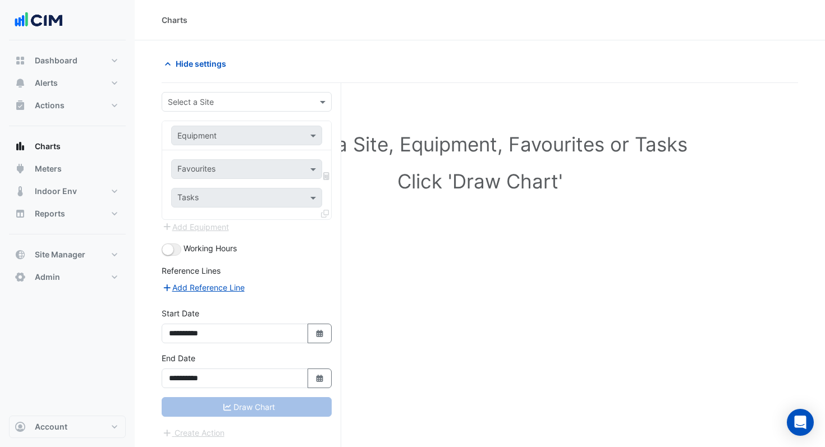
click at [278, 100] on input "text" at bounding box center [235, 103] width 135 height 12
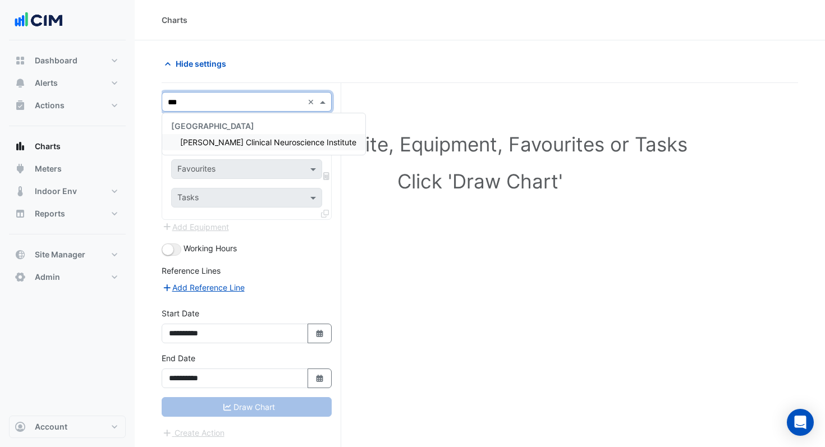
type input "****"
drag, startPoint x: 265, startPoint y: 143, endPoint x: 278, endPoint y: 136, distance: 15.1
click at [278, 136] on div "Maurice Wohl Clinical Neuroscience Institute" at bounding box center [263, 142] width 203 height 16
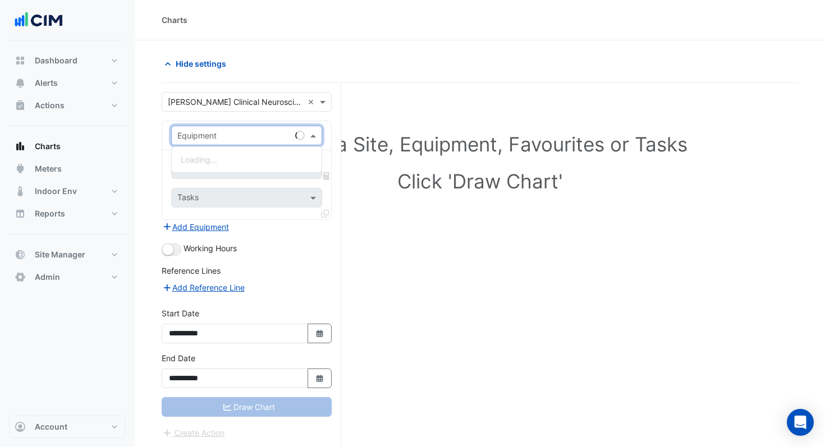
click at [252, 141] on div "Equipment" at bounding box center [231, 136] width 119 height 12
type input "*"
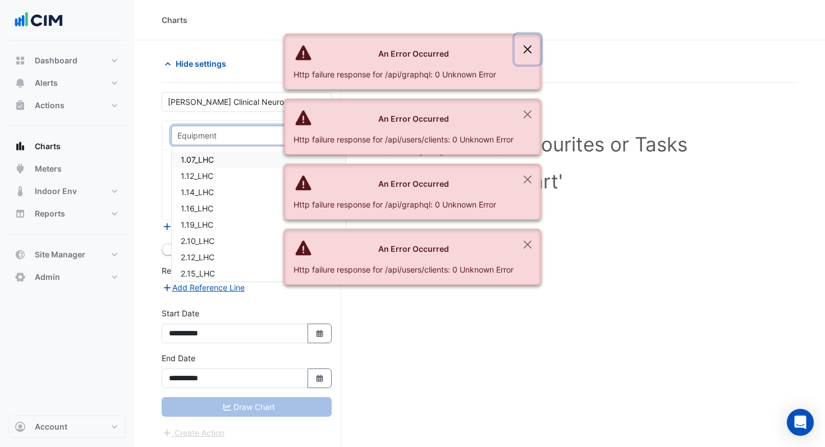
click at [525, 52] on button "Close" at bounding box center [528, 49] width 26 height 30
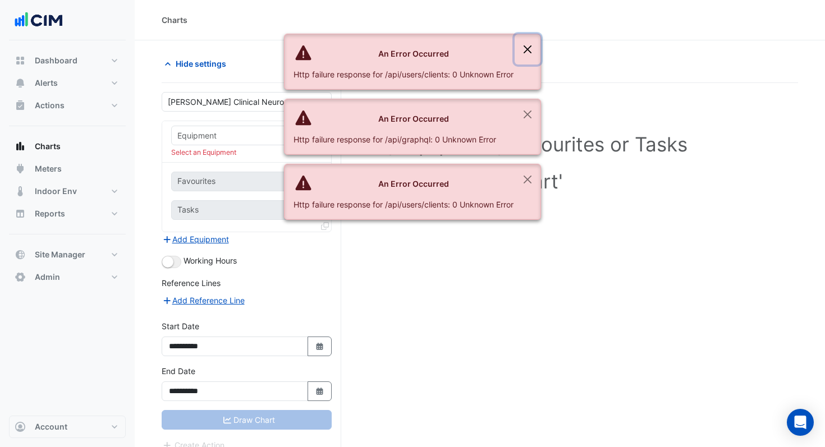
click at [525, 52] on button "Close" at bounding box center [528, 49] width 26 height 30
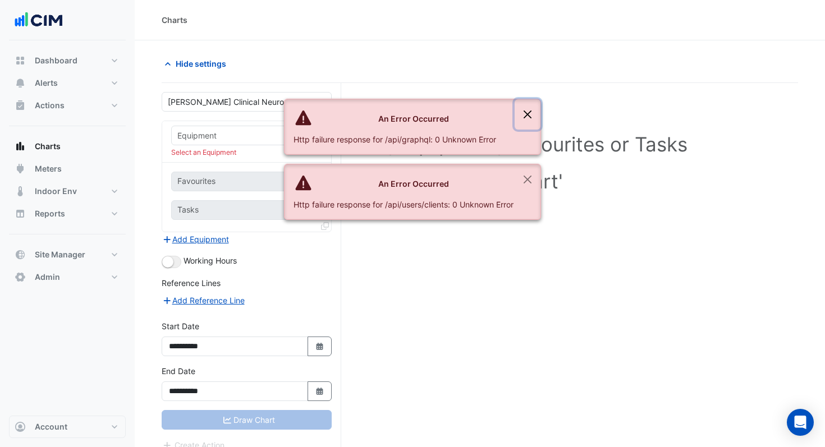
click at [525, 99] on button "Close" at bounding box center [528, 114] width 26 height 30
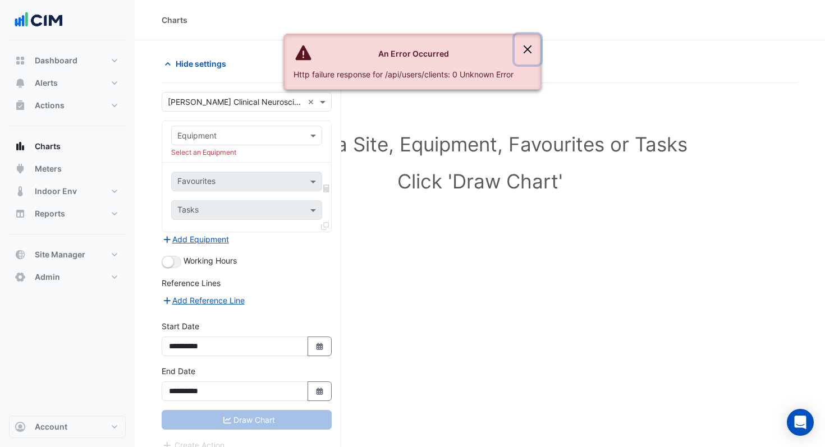
click at [532, 48] on button "Close" at bounding box center [528, 49] width 26 height 30
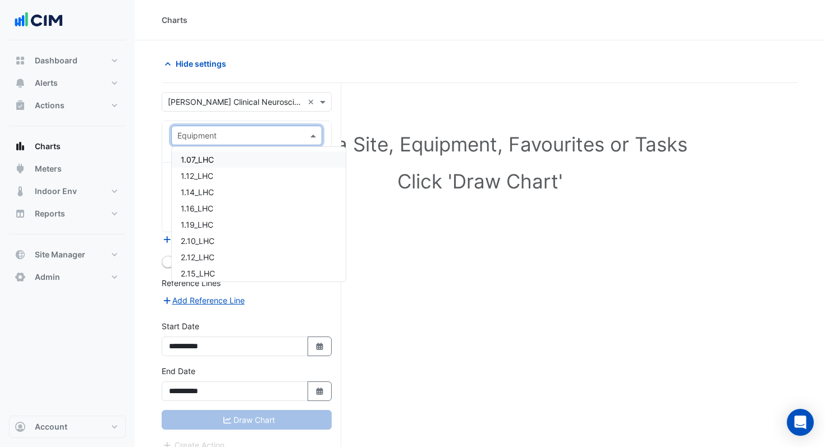
click at [236, 141] on div "Equipment" at bounding box center [246, 136] width 151 height 20
type input "*"
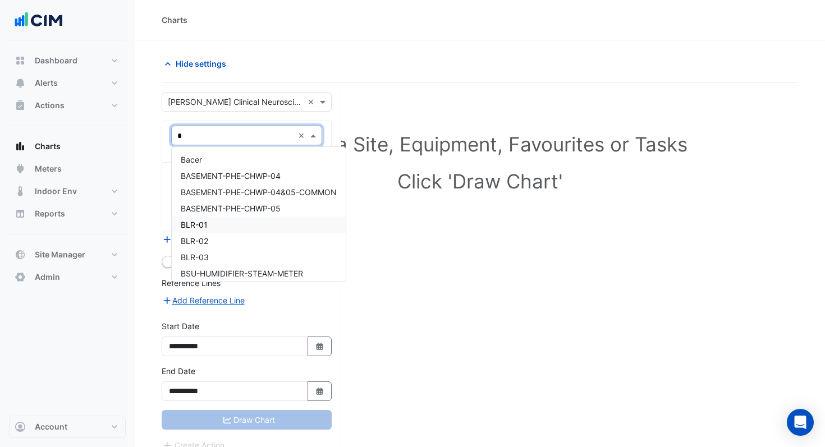
click at [196, 223] on span "BLR-01" at bounding box center [194, 225] width 27 height 10
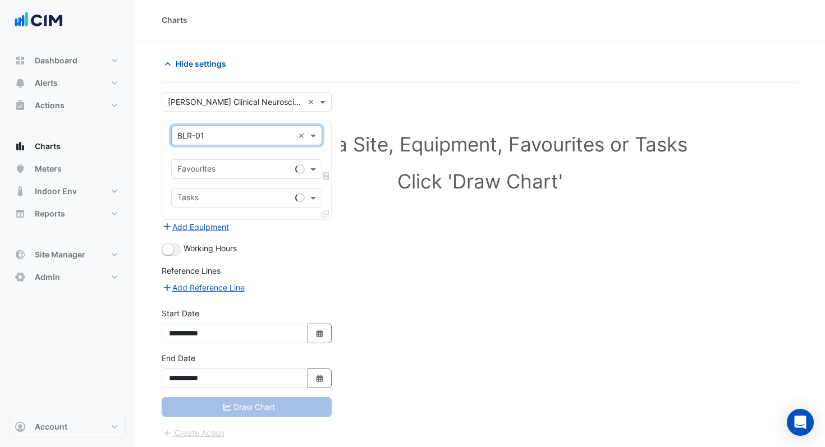
click at [222, 172] on input "text" at bounding box center [233, 170] width 113 height 12
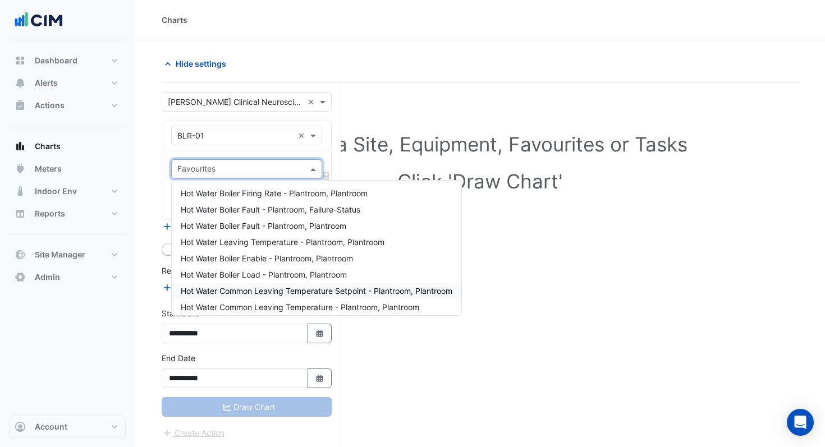
click at [291, 291] on span "Hot Water Common Leaving Temperature Setpoint - Plantroom, Plantroom" at bounding box center [317, 291] width 272 height 10
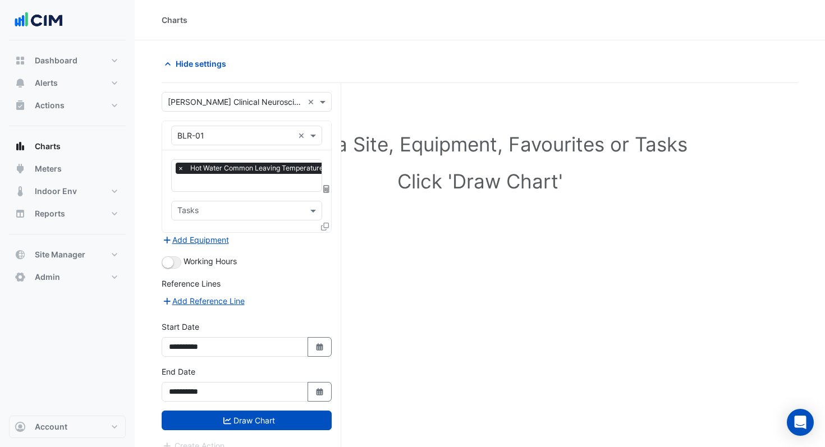
click at [330, 223] on div at bounding box center [326, 229] width 10 height 16
click at [324, 225] on icon at bounding box center [325, 227] width 8 height 8
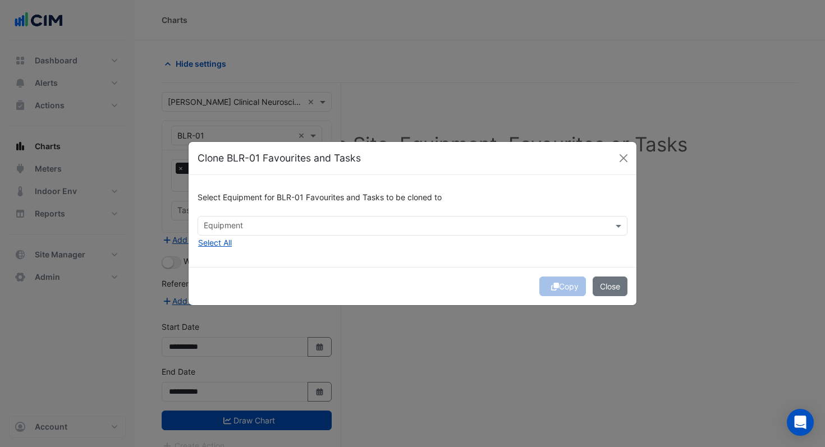
click at [356, 230] on input "text" at bounding box center [406, 227] width 405 height 12
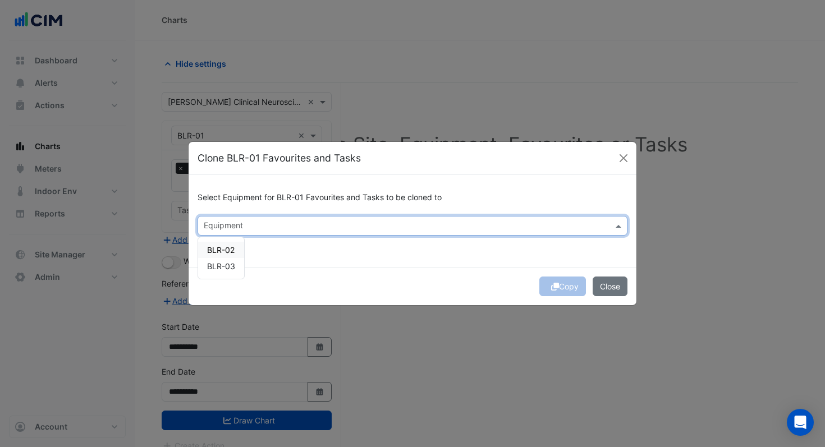
click at [229, 250] on span "BLR-02" at bounding box center [221, 250] width 28 height 10
click at [229, 265] on span "BLR-03" at bounding box center [221, 267] width 28 height 10
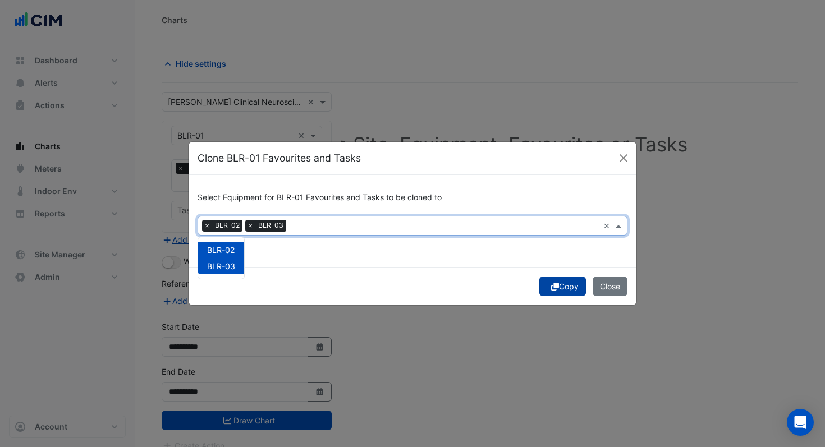
click at [567, 289] on button "Copy" at bounding box center [562, 287] width 47 height 20
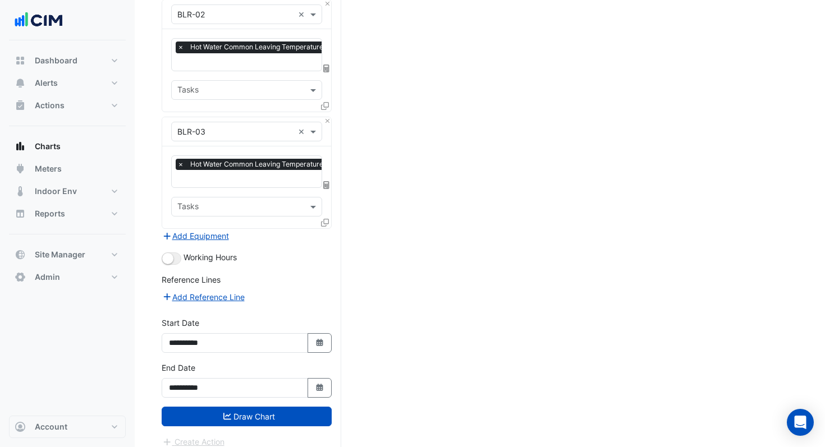
scroll to position [244, 0]
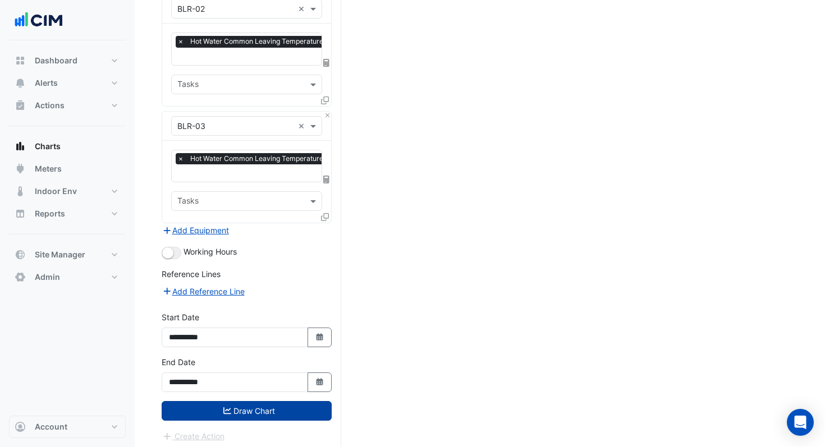
click at [283, 405] on button "Draw Chart" at bounding box center [247, 411] width 170 height 20
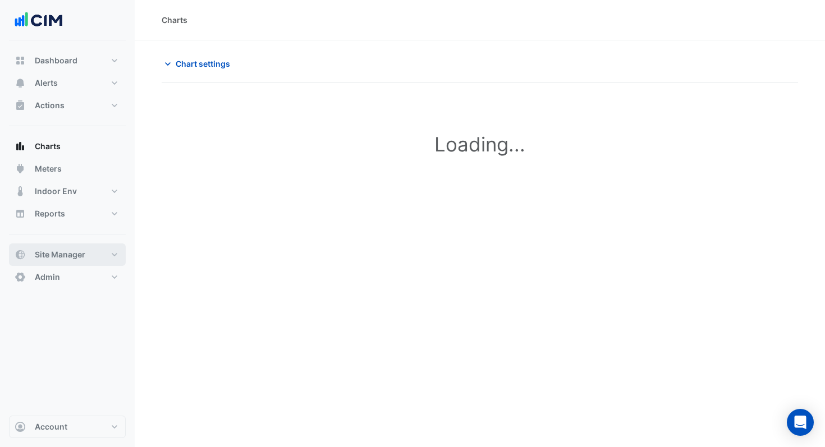
click at [62, 257] on span "Site Manager" at bounding box center [60, 254] width 51 height 11
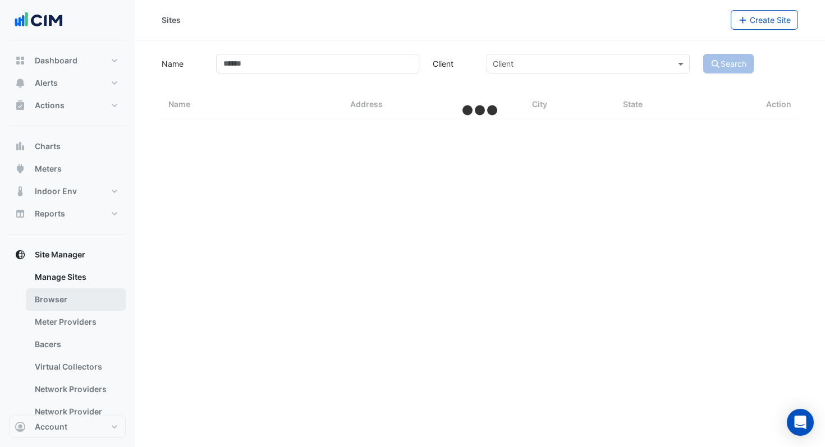
select select "***"
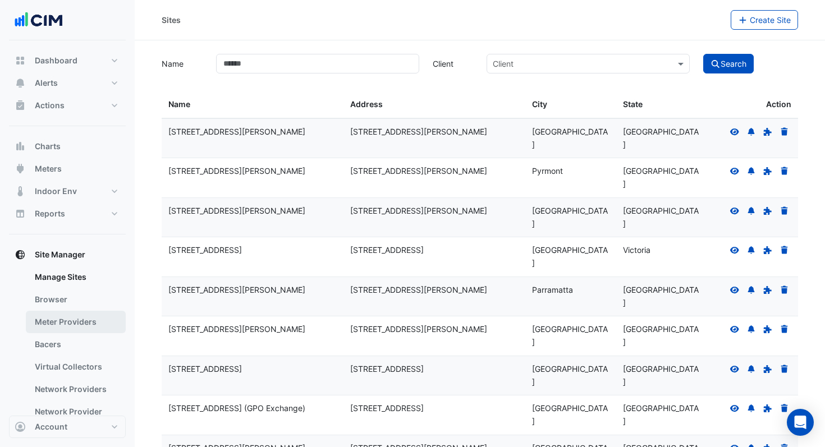
drag, startPoint x: 48, startPoint y: 343, endPoint x: 93, endPoint y: 318, distance: 51.7
click at [48, 343] on link "Bacers" at bounding box center [76, 344] width 100 height 22
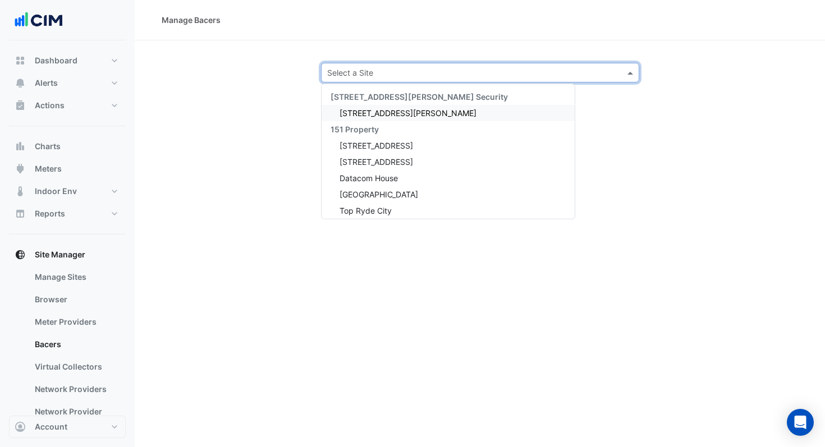
click at [360, 73] on input "text" at bounding box center [468, 73] width 283 height 12
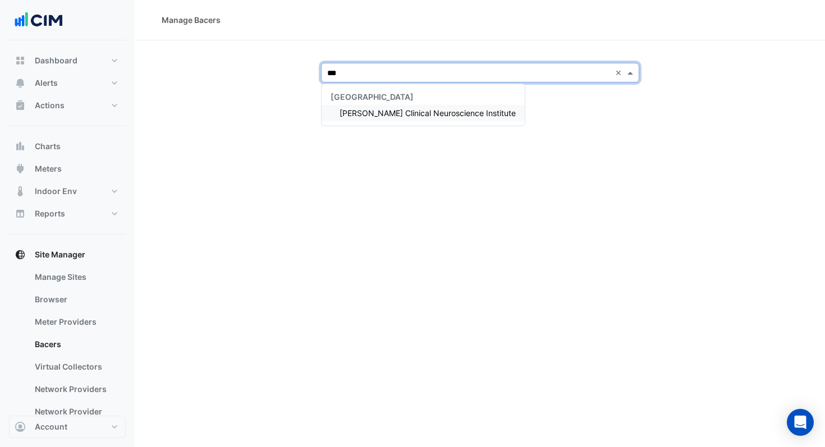
type input "****"
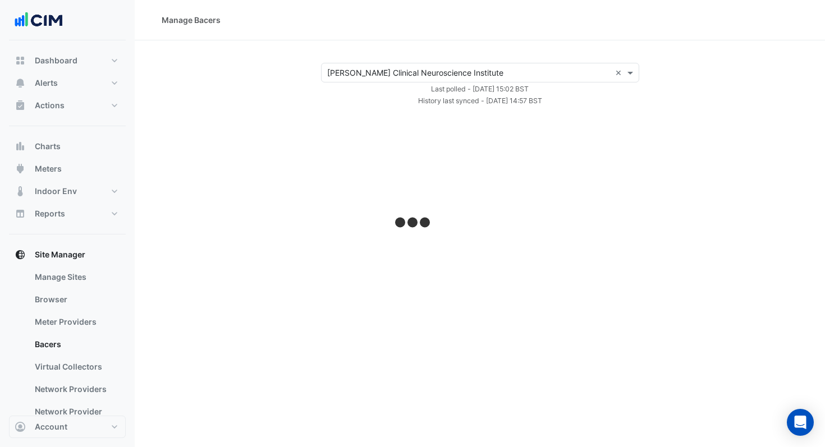
select select "***"
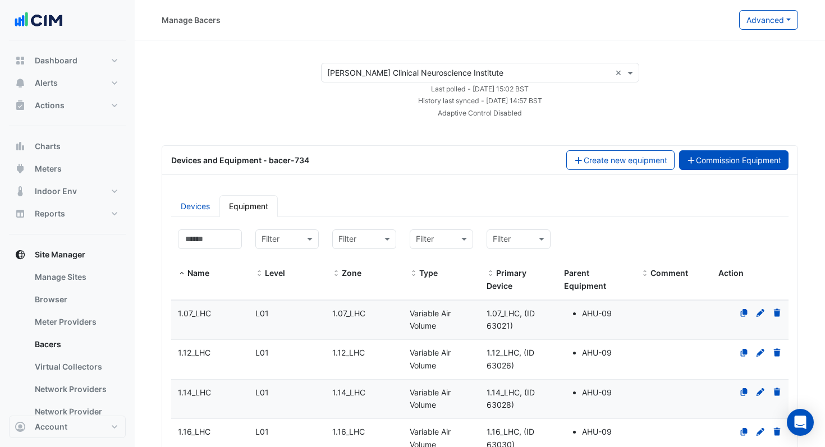
click at [701, 165] on button "Commission Equipment" at bounding box center [734, 160] width 110 height 20
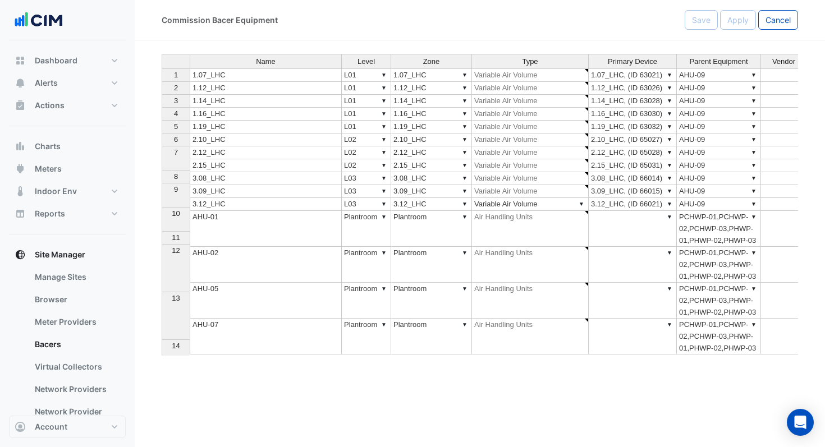
type textarea "**********"
click at [317, 75] on td "1.07_LHC" at bounding box center [266, 74] width 152 height 13
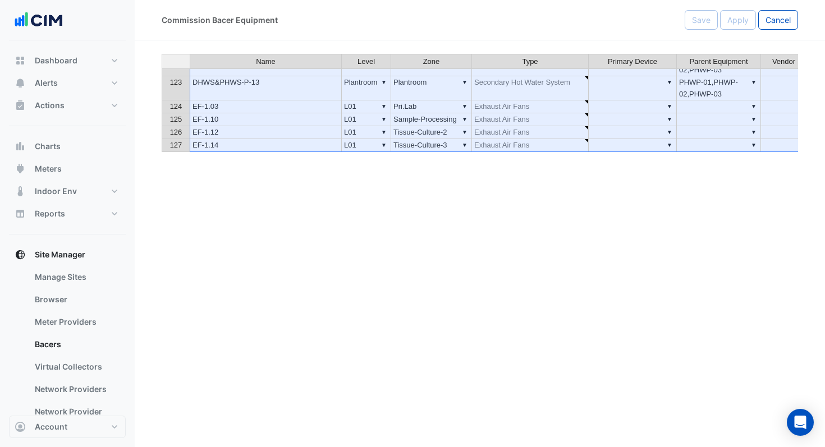
scroll to position [2312, 0]
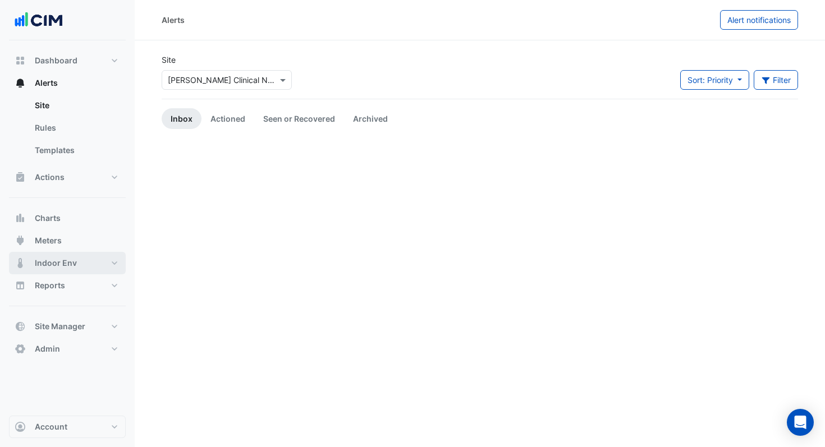
click at [67, 265] on span "Indoor Env" at bounding box center [56, 263] width 42 height 11
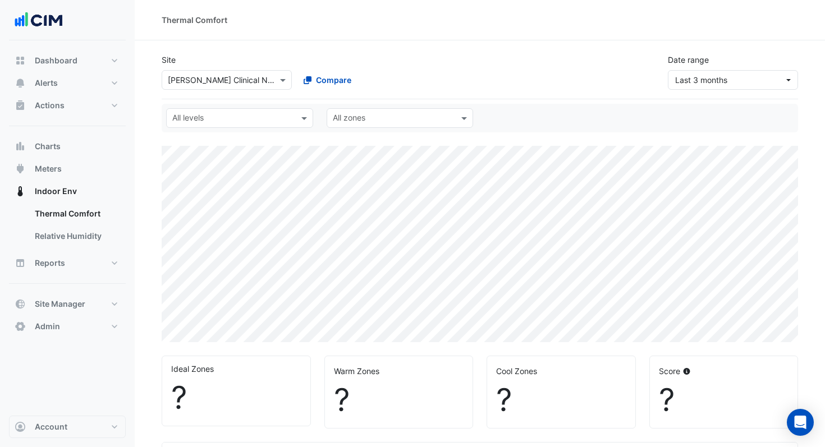
select select "***"
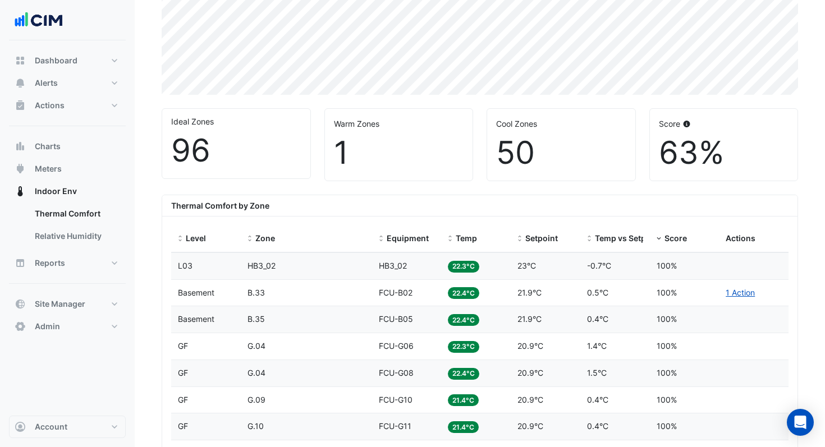
scroll to position [257, 0]
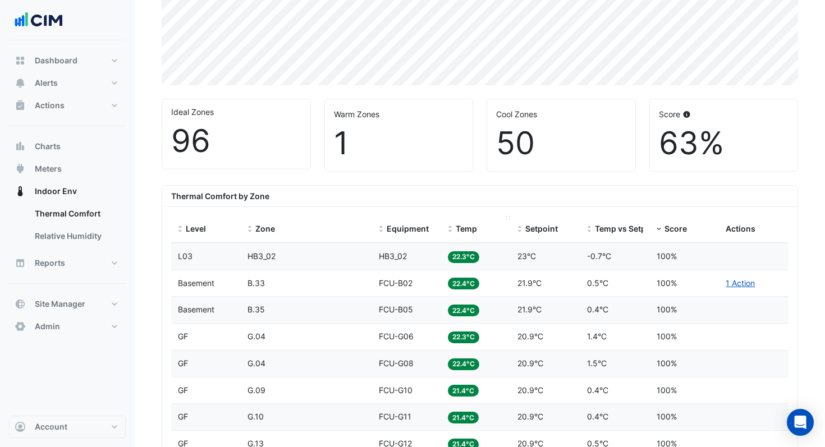
click at [465, 227] on span "Temp" at bounding box center [466, 229] width 21 height 10
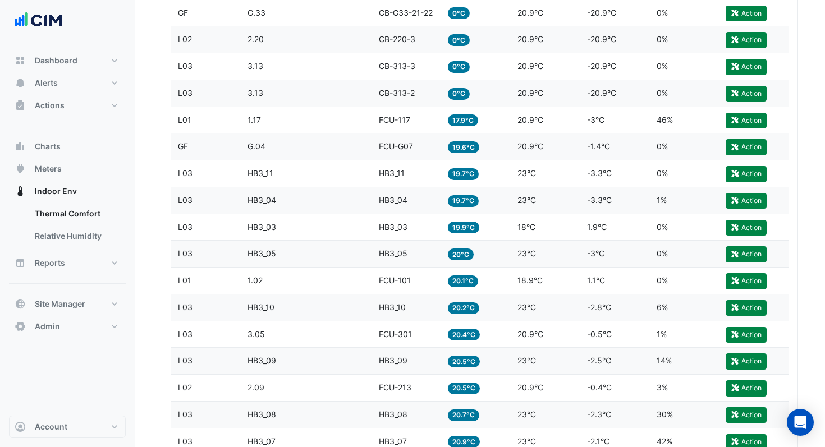
scroll to position [1285, 0]
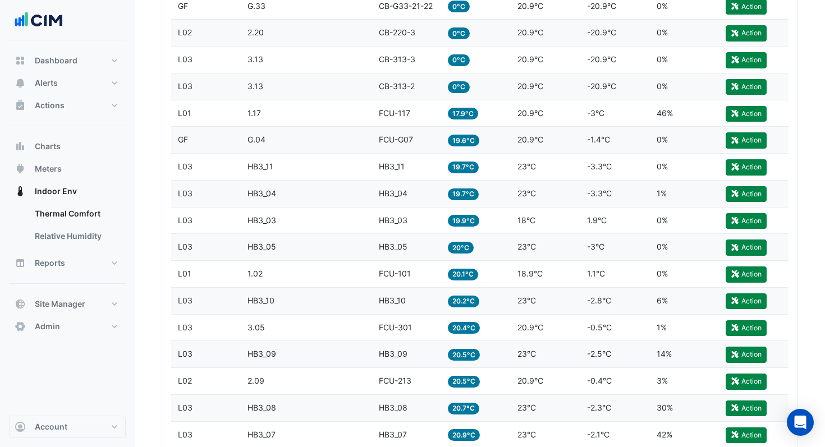
click at [504, 246] on datatable-body-cell "Temp 20°C" at bounding box center [476, 247] width 70 height 26
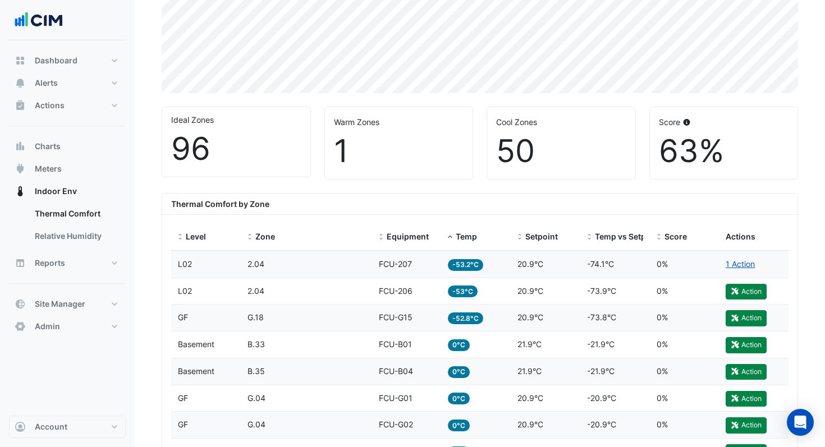
scroll to position [247, 0]
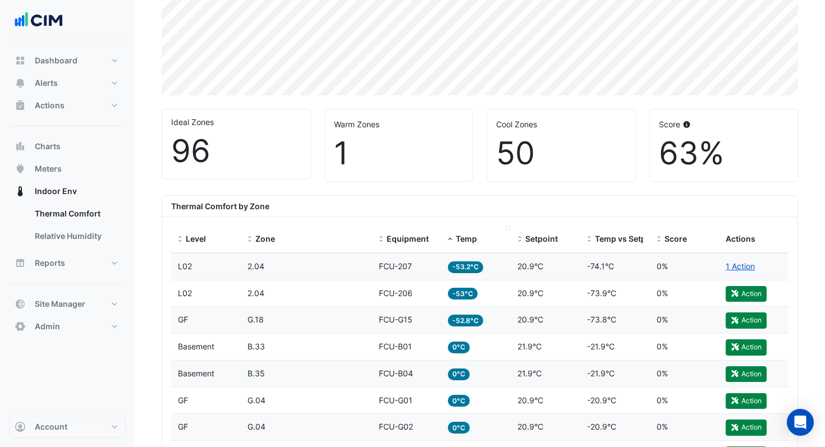
click at [467, 240] on span "Temp" at bounding box center [466, 239] width 21 height 10
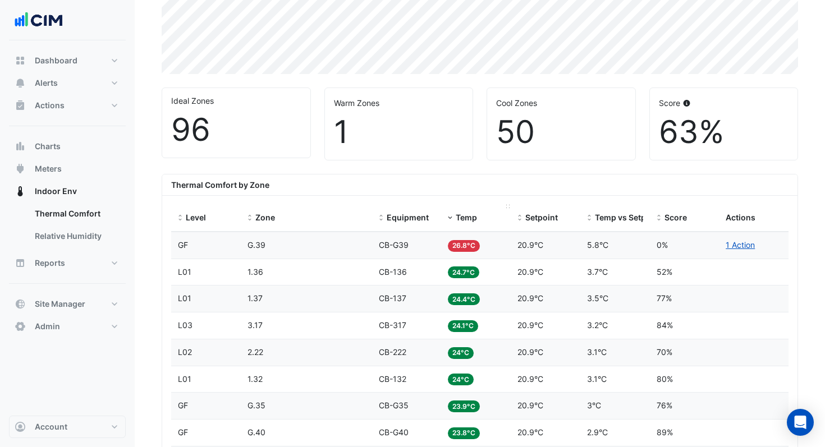
scroll to position [278, 0]
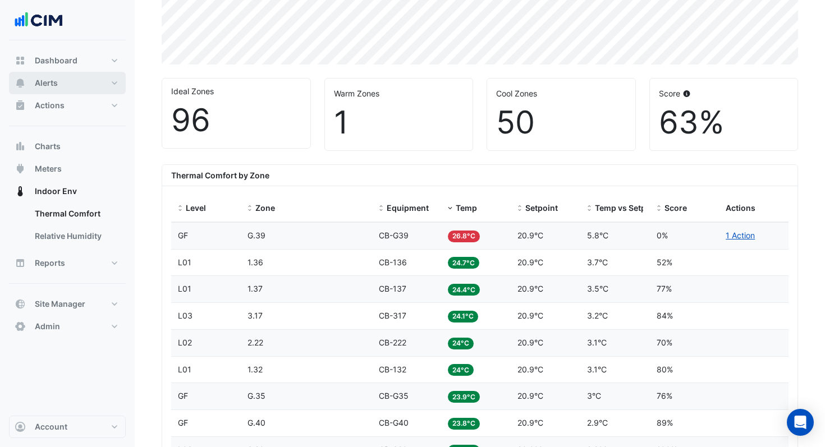
click at [65, 75] on button "Alerts" at bounding box center [67, 83] width 117 height 22
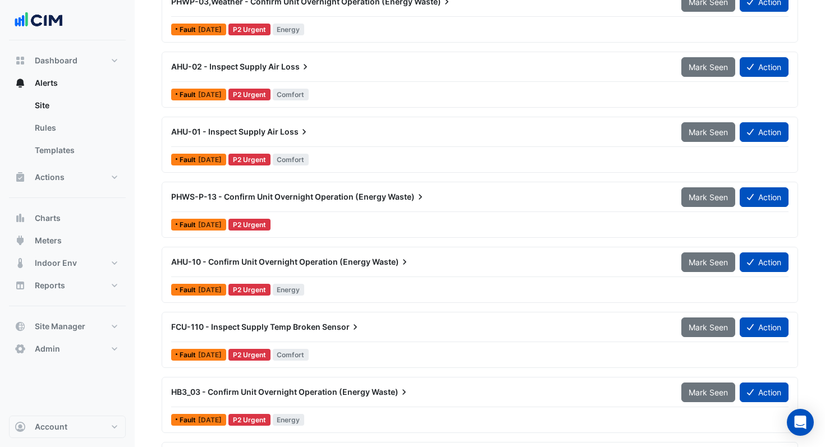
scroll to position [603, 0]
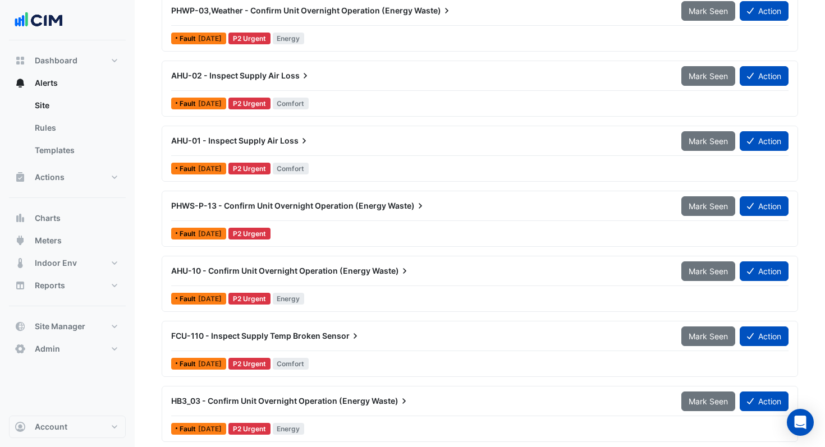
click at [278, 144] on div "AHU-01 - Inspect Supply Air Loss" at bounding box center [419, 140] width 497 height 11
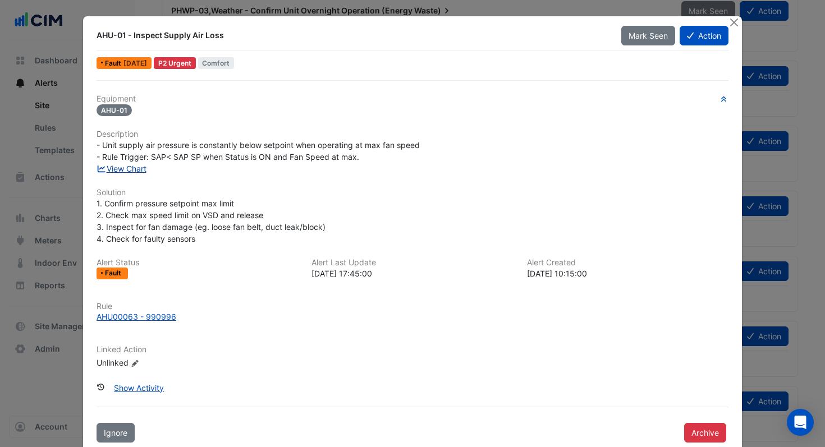
click at [126, 169] on link "View Chart" at bounding box center [122, 169] width 50 height 10
